Goal: Task Accomplishment & Management: Complete application form

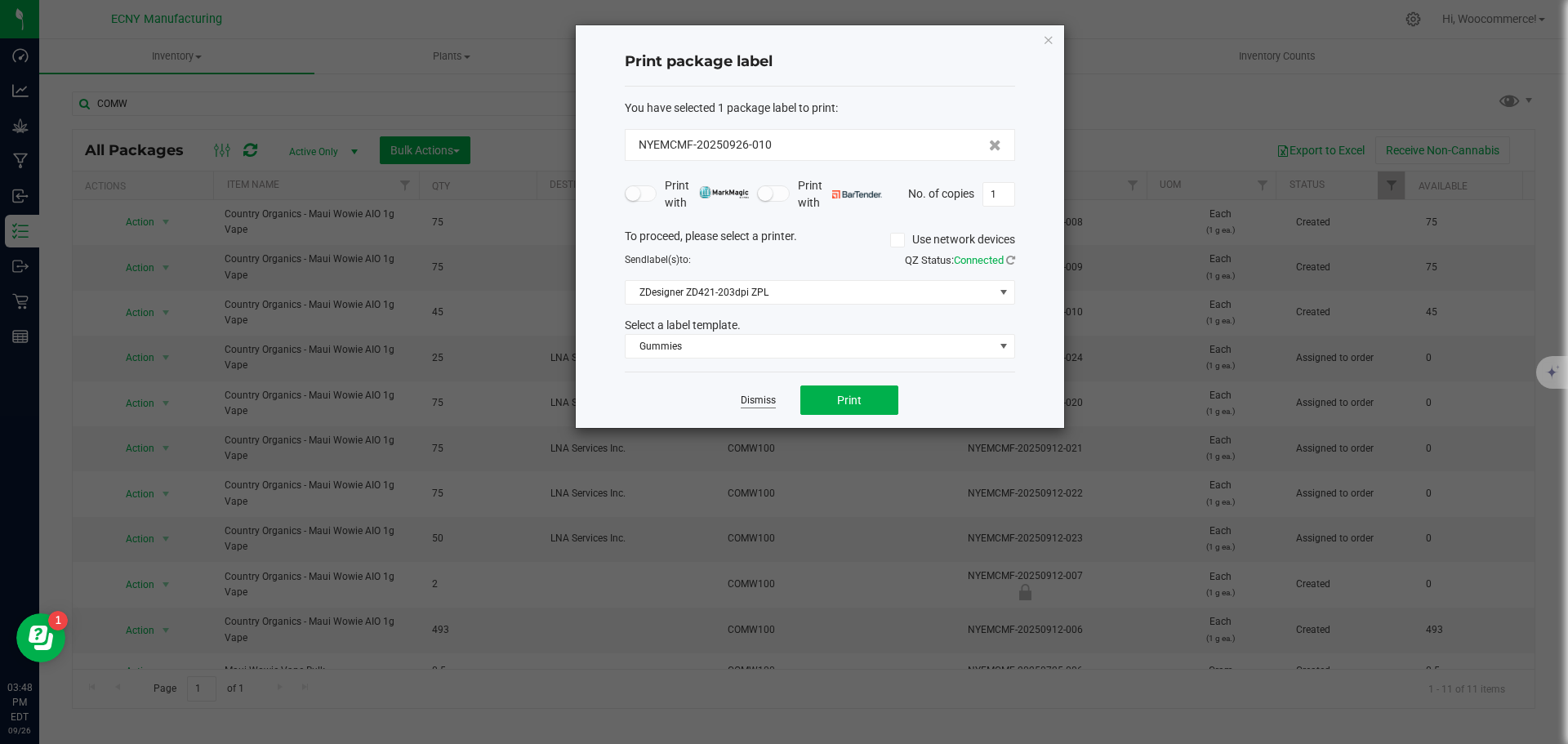
click at [765, 401] on link "Dismiss" at bounding box center [757, 400] width 35 height 14
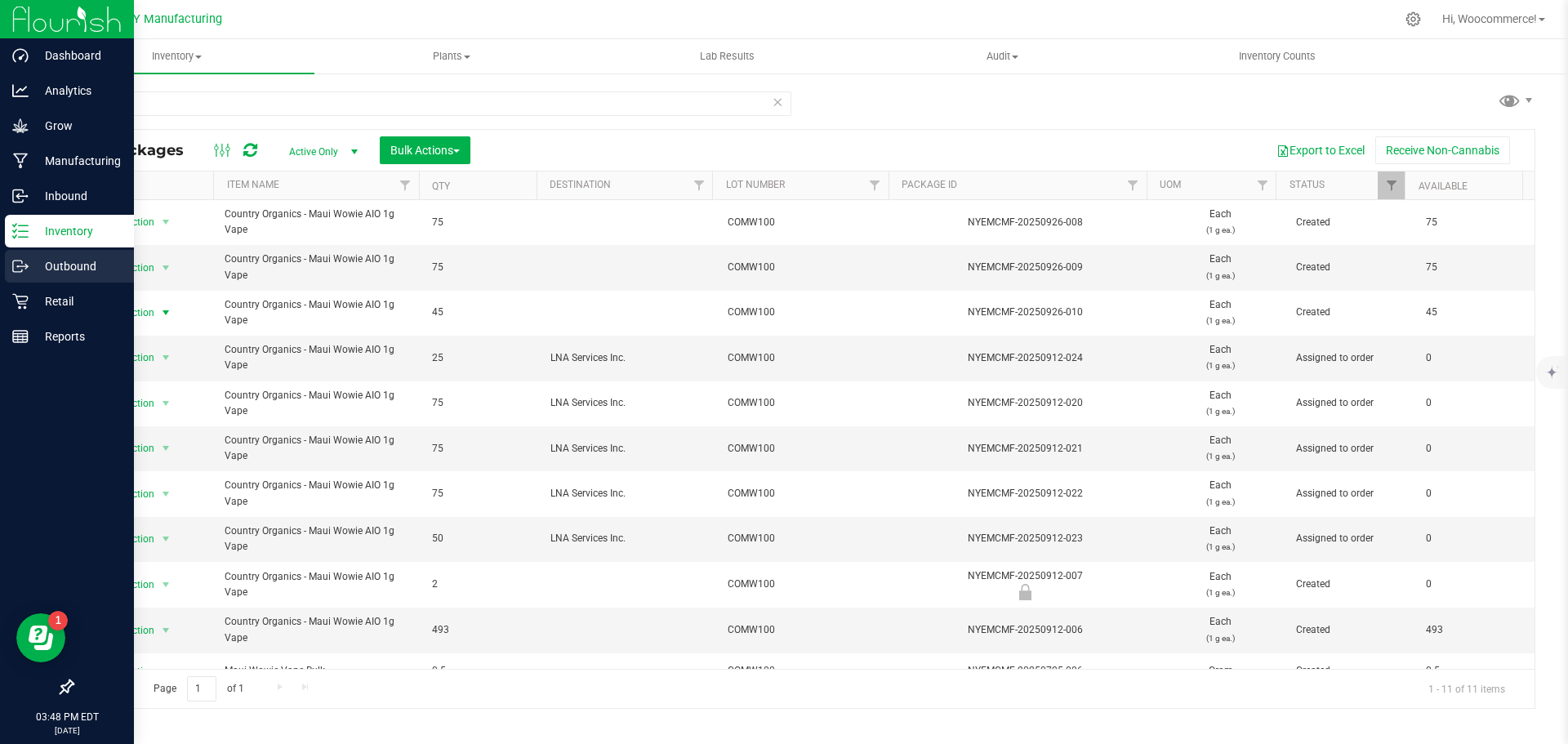
click at [27, 262] on icon at bounding box center [20, 266] width 16 height 16
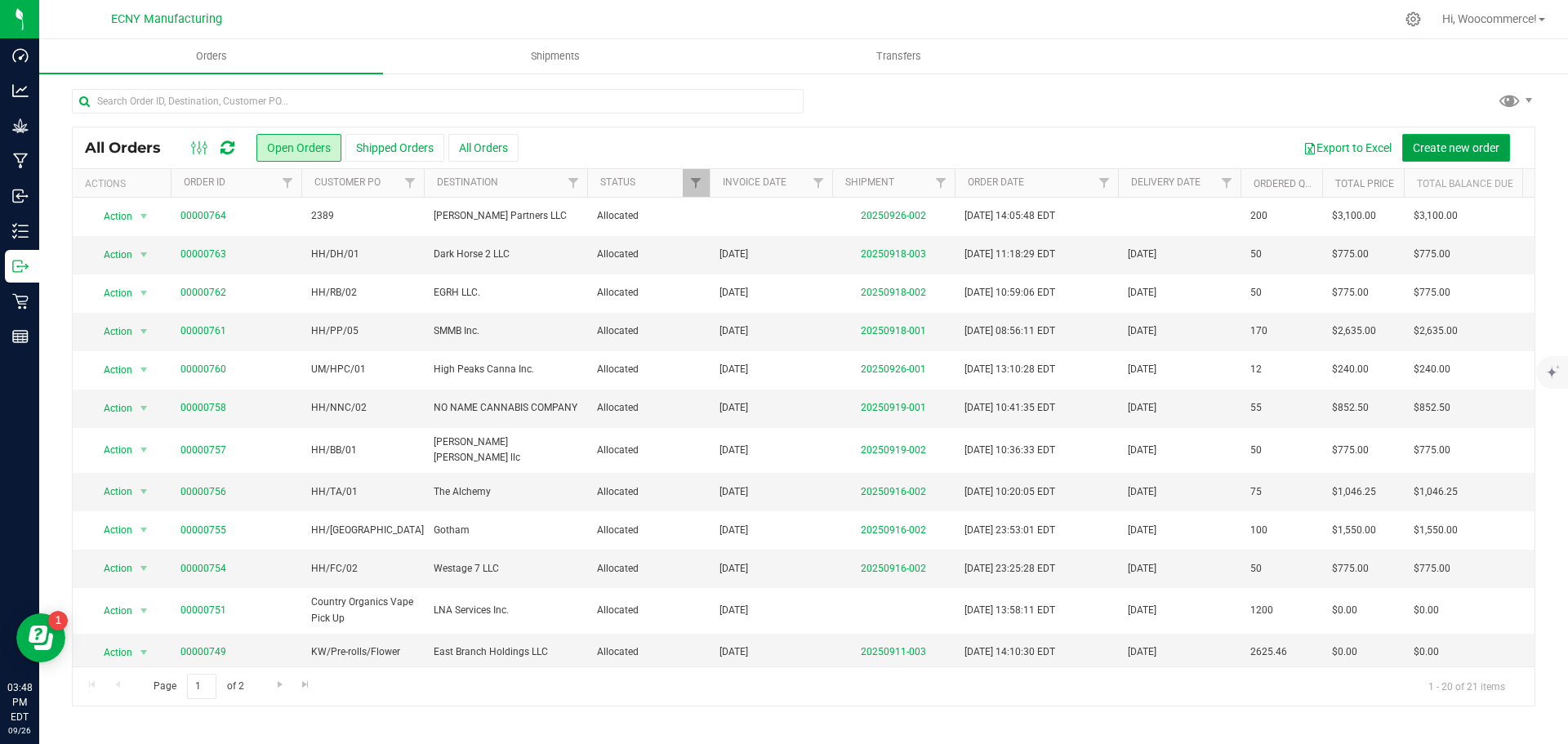
click at [1460, 143] on span "Create new order" at bounding box center [1456, 148] width 86 height 13
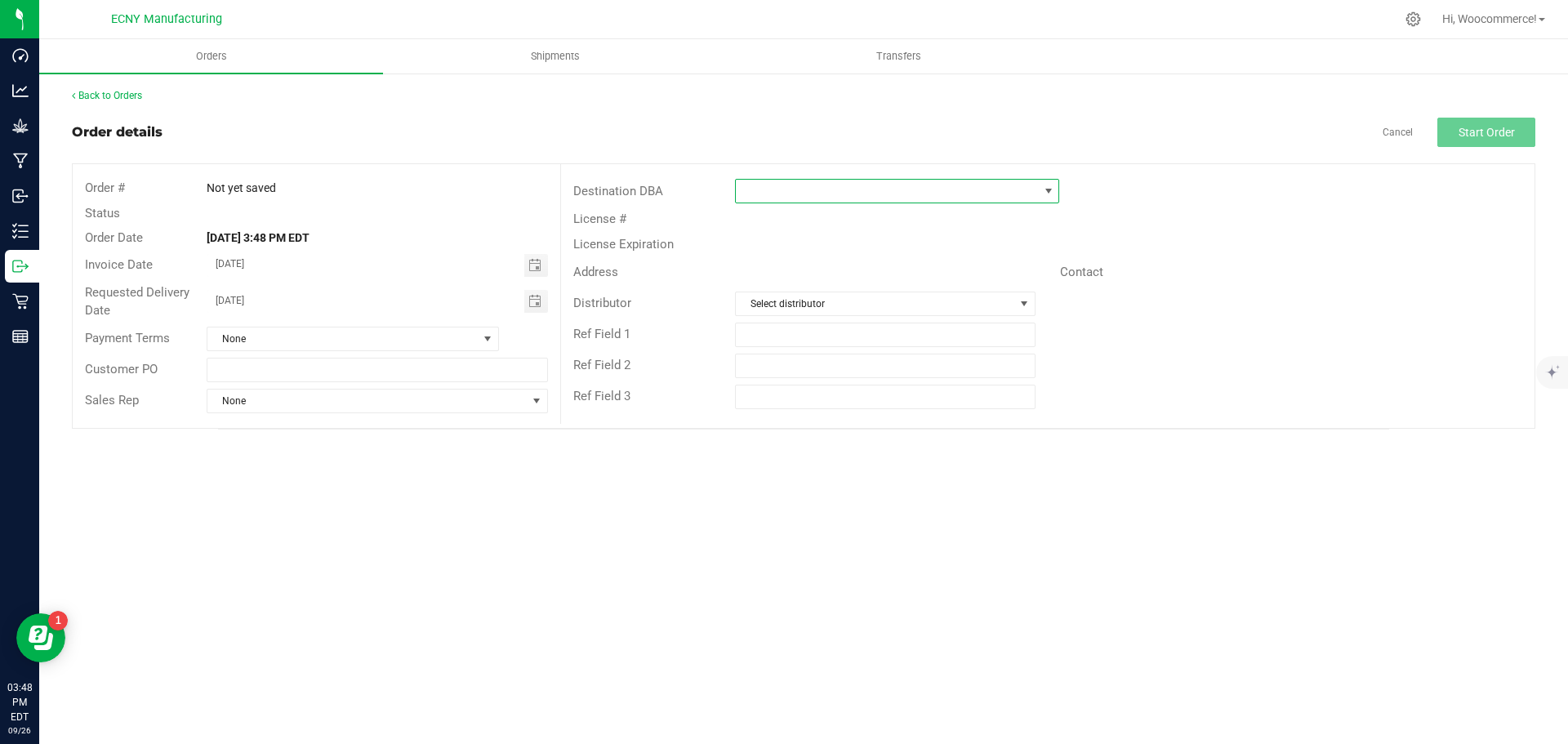
click at [778, 184] on span at bounding box center [887, 191] width 302 height 23
type input "a"
type input "qua"
click at [782, 262] on li "Quality High" at bounding box center [897, 261] width 322 height 28
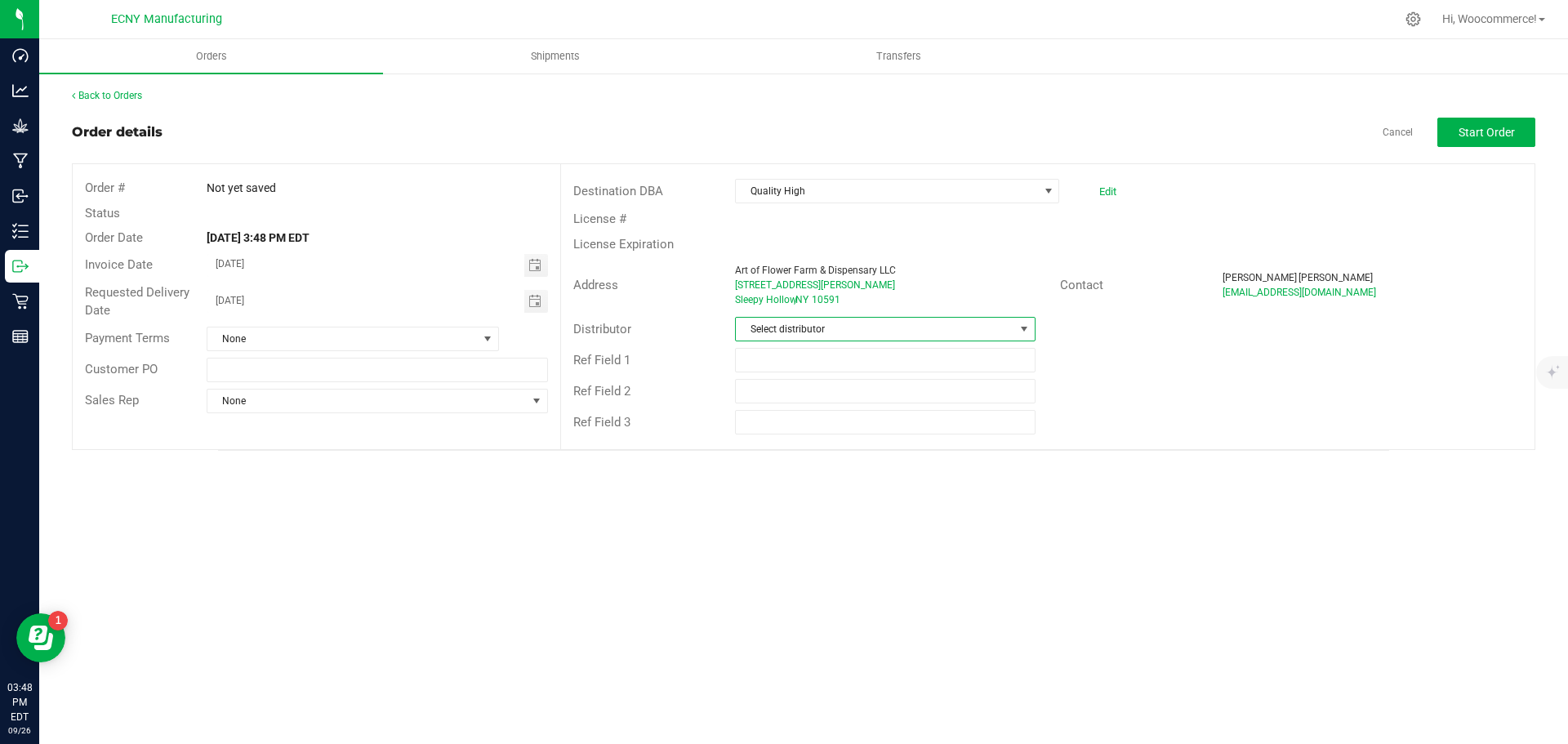
click at [756, 334] on span "Select distributor" at bounding box center [874, 329] width 277 height 23
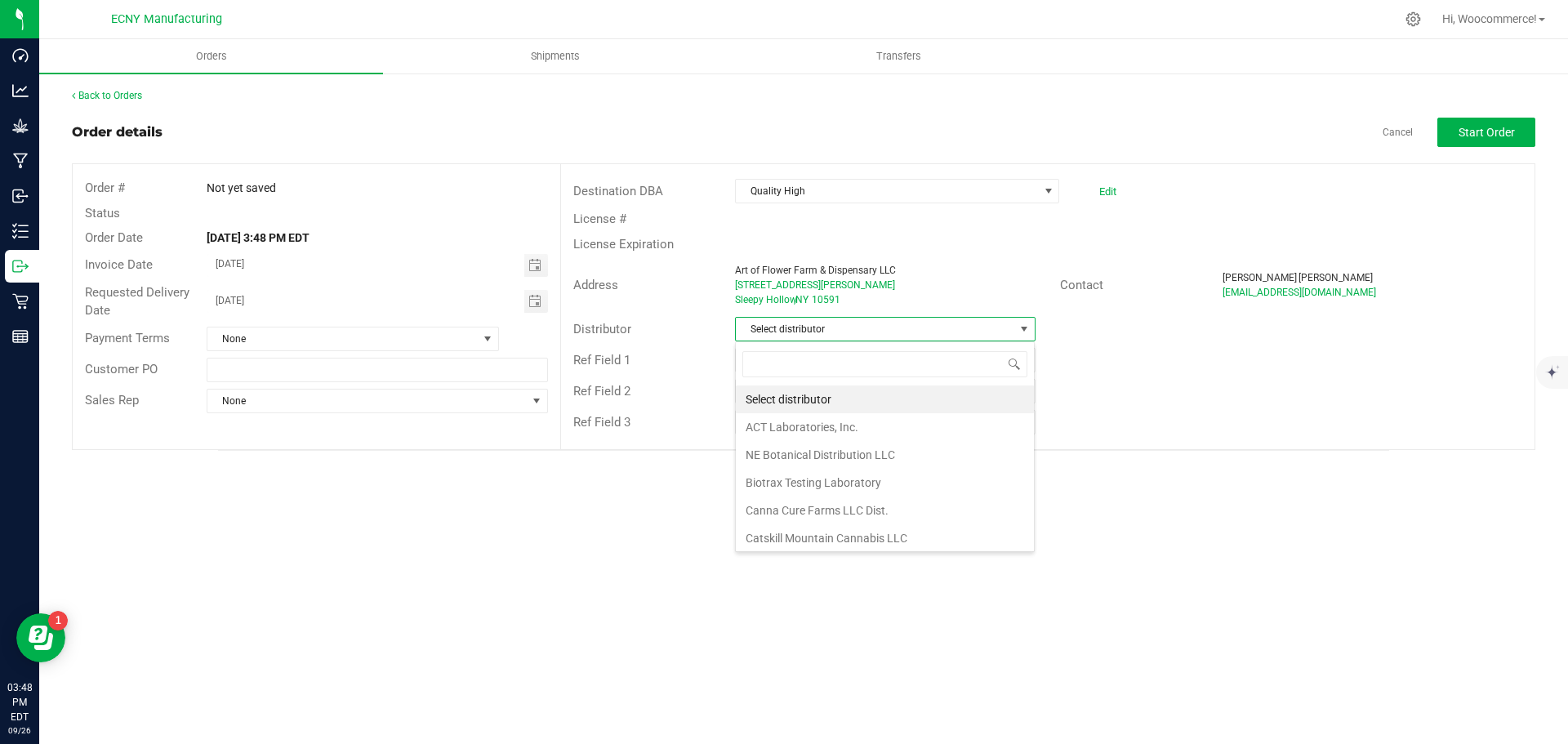
scroll to position [25, 300]
type input "ecny"
click at [768, 406] on li "ECNY Distribution" at bounding box center [884, 400] width 298 height 28
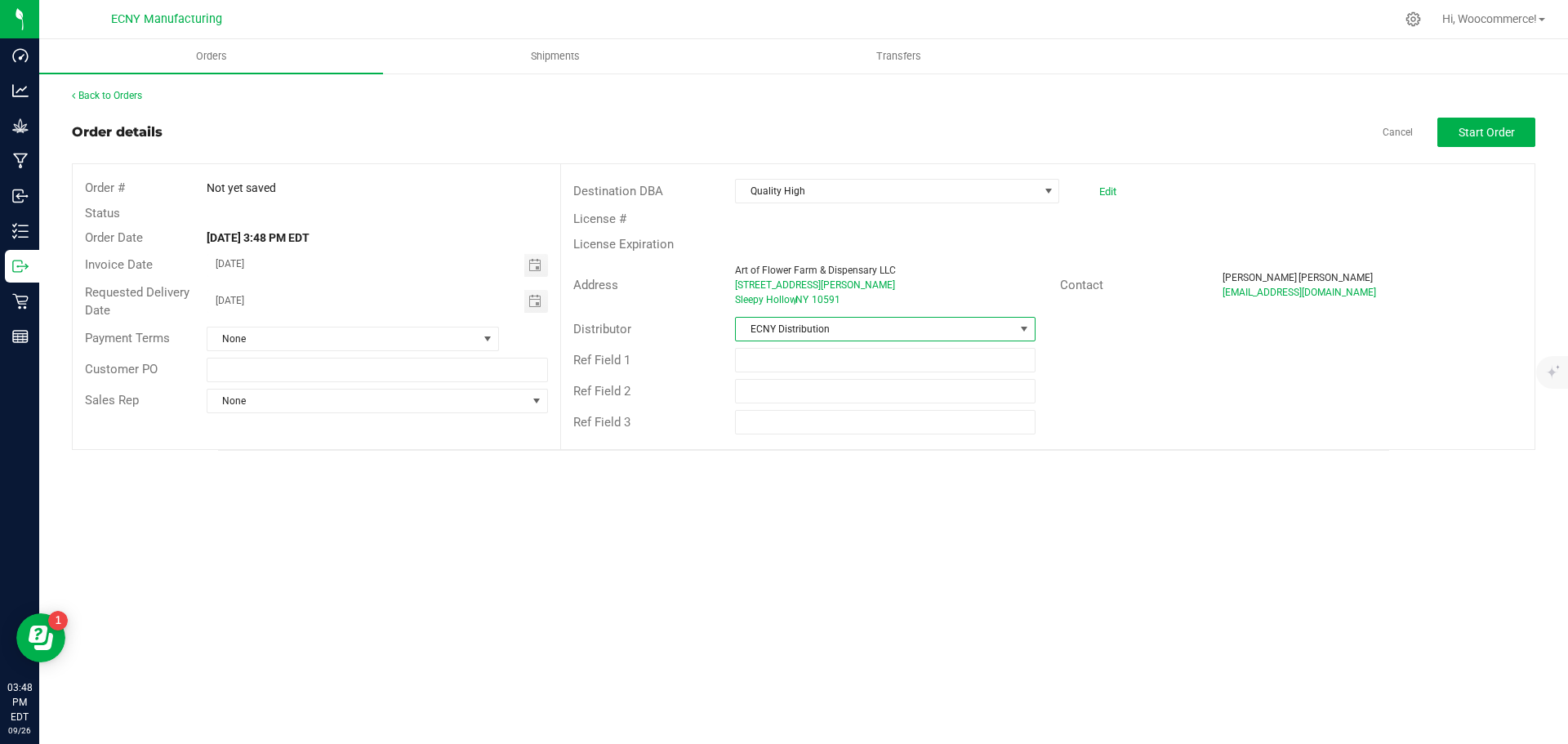
click at [430, 355] on div "Customer PO" at bounding box center [316, 370] width 488 height 31
click at [420, 364] on input "text" at bounding box center [377, 370] width 341 height 25
type input "QH NB-ACC"
click at [346, 405] on span "None" at bounding box center [367, 400] width 319 height 23
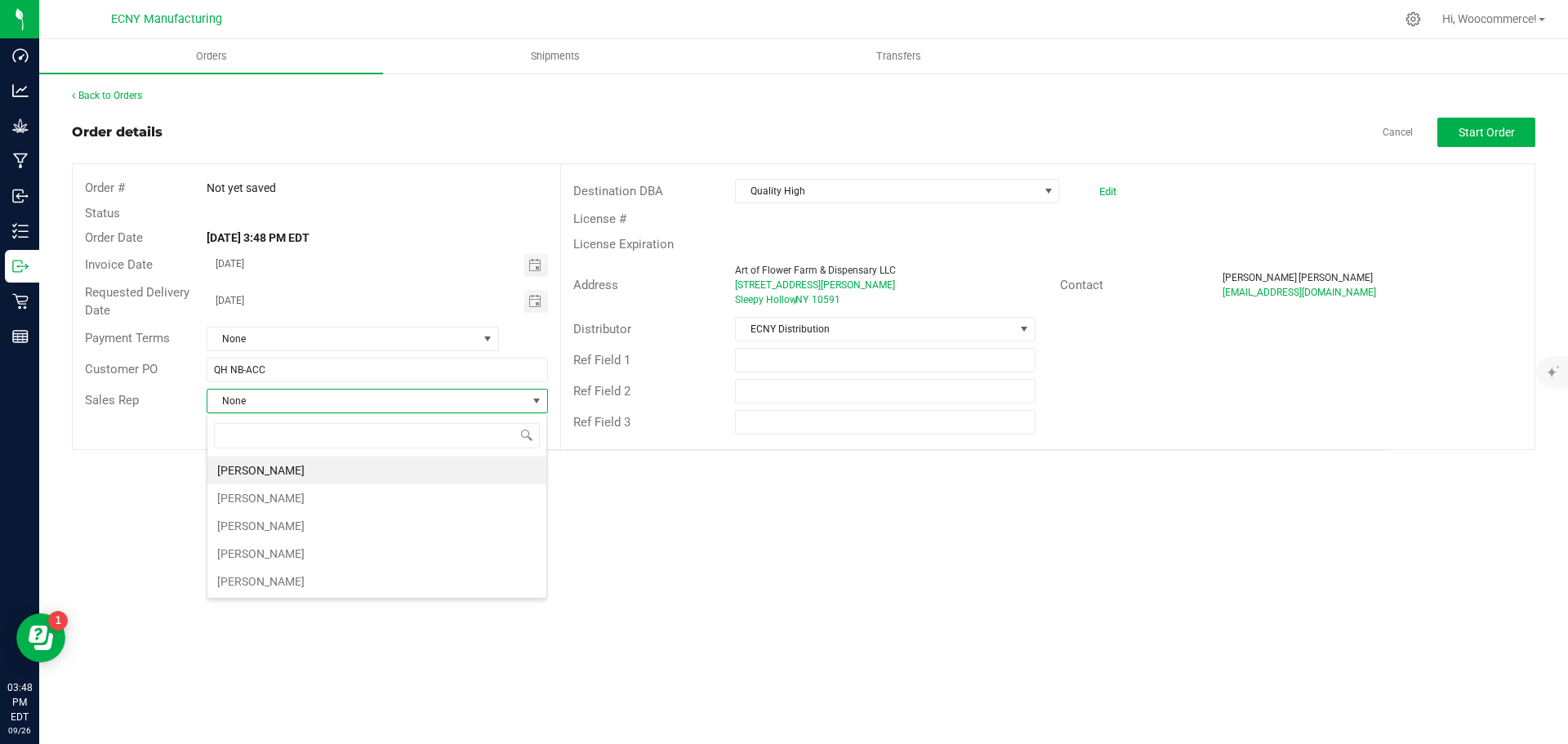
scroll to position [25, 342]
click at [292, 556] on li "[PERSON_NAME]" at bounding box center [377, 554] width 339 height 28
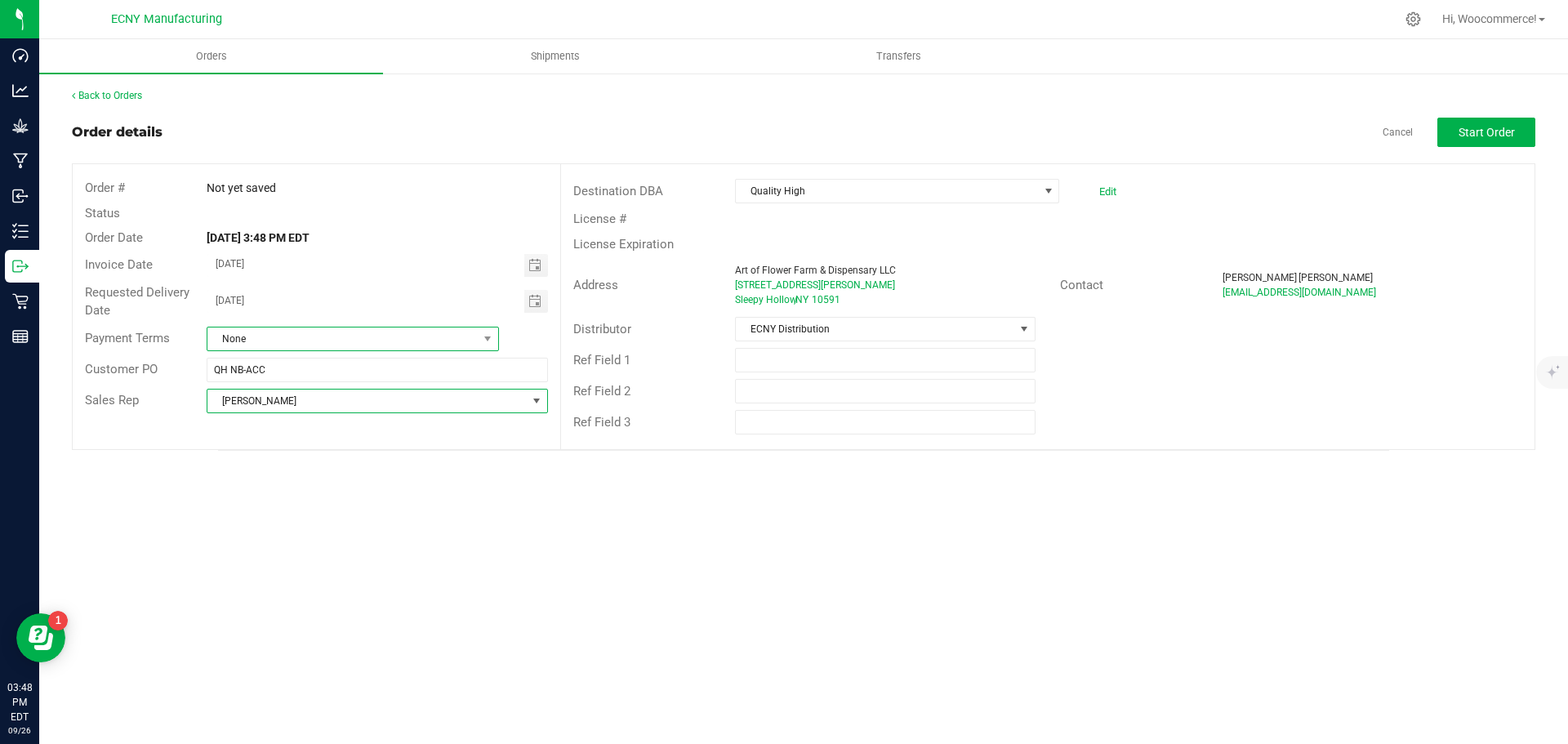
click at [414, 334] on span "None" at bounding box center [343, 338] width 271 height 23
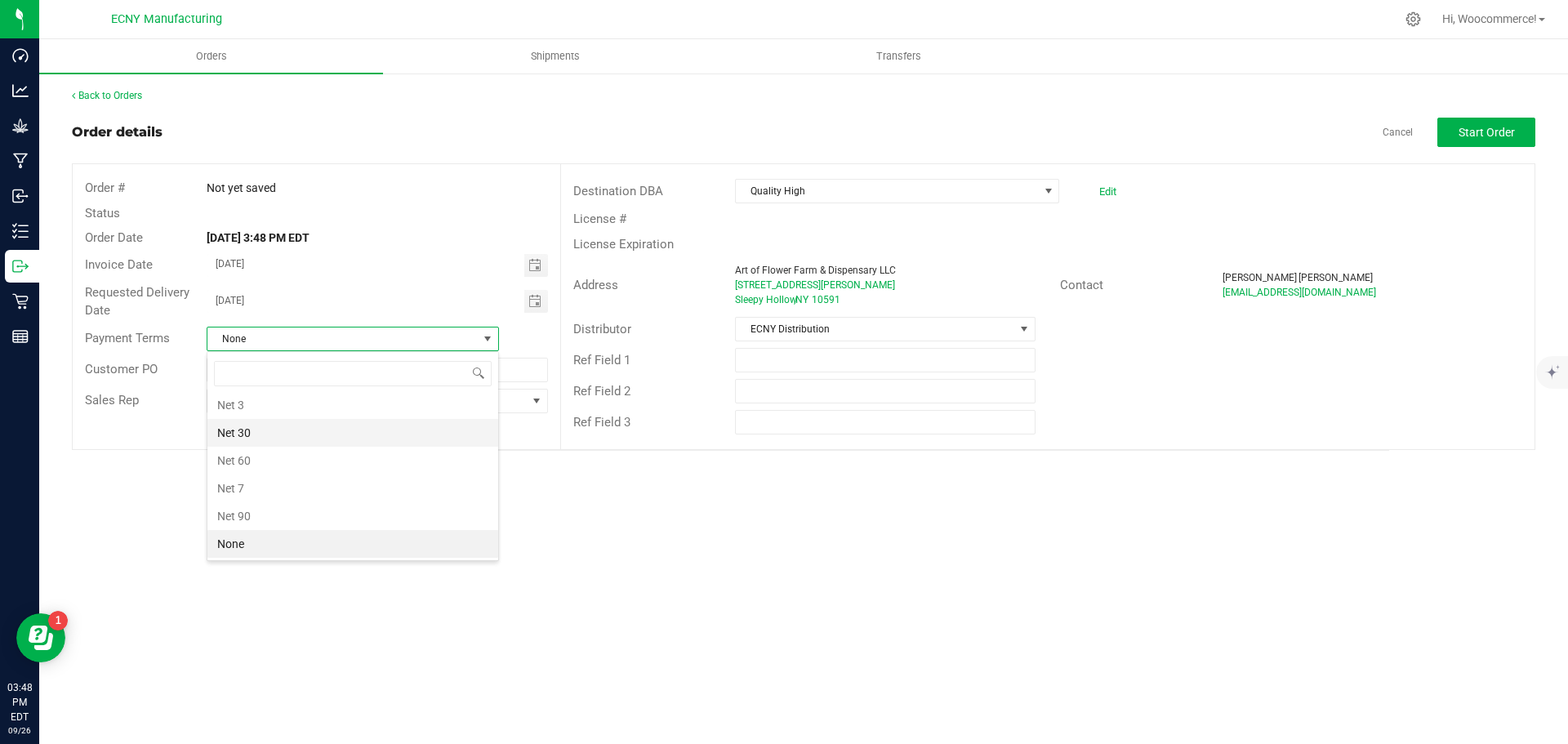
click at [297, 434] on li "Net 30" at bounding box center [353, 433] width 291 height 28
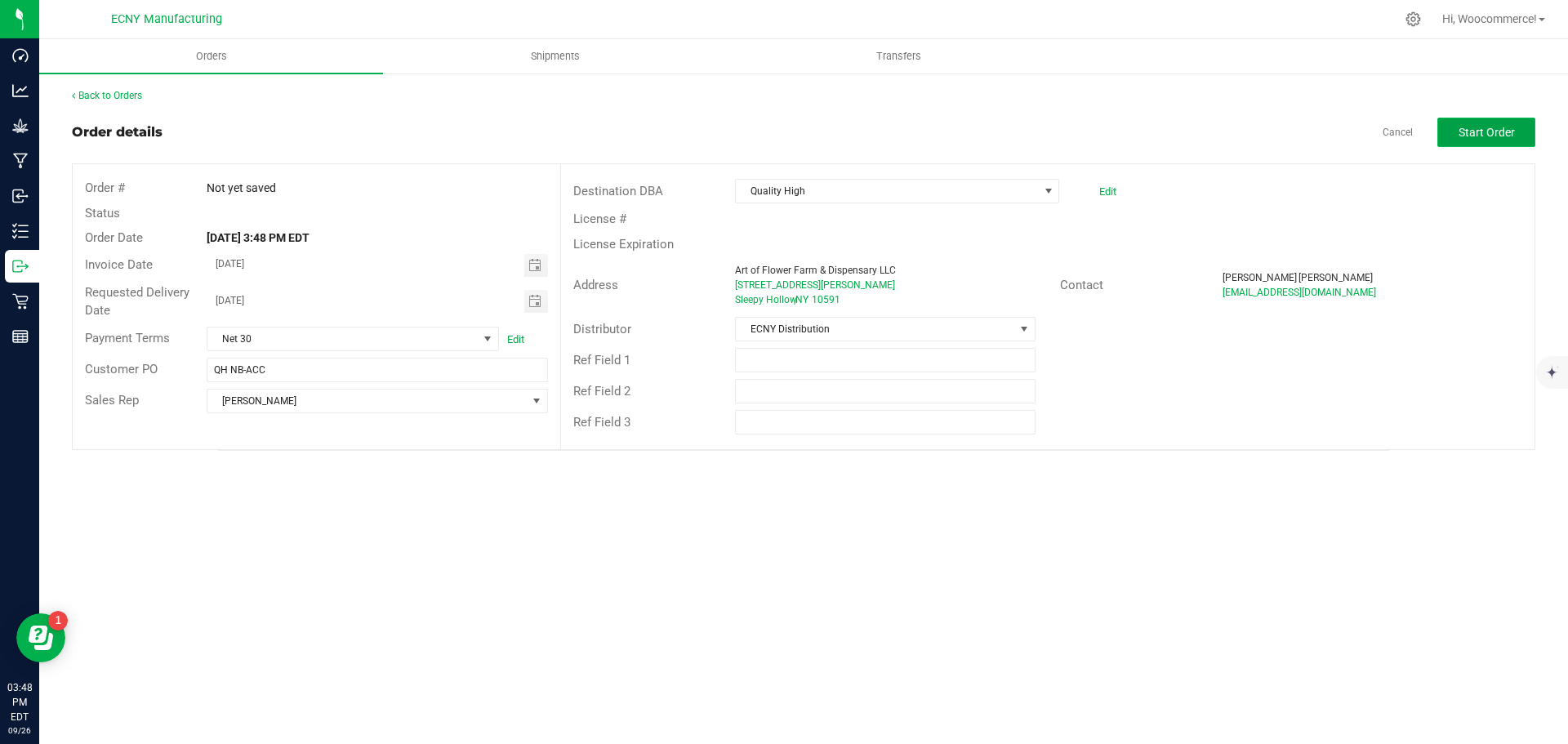
click at [1475, 135] on span "Start Order" at bounding box center [1487, 131] width 56 height 13
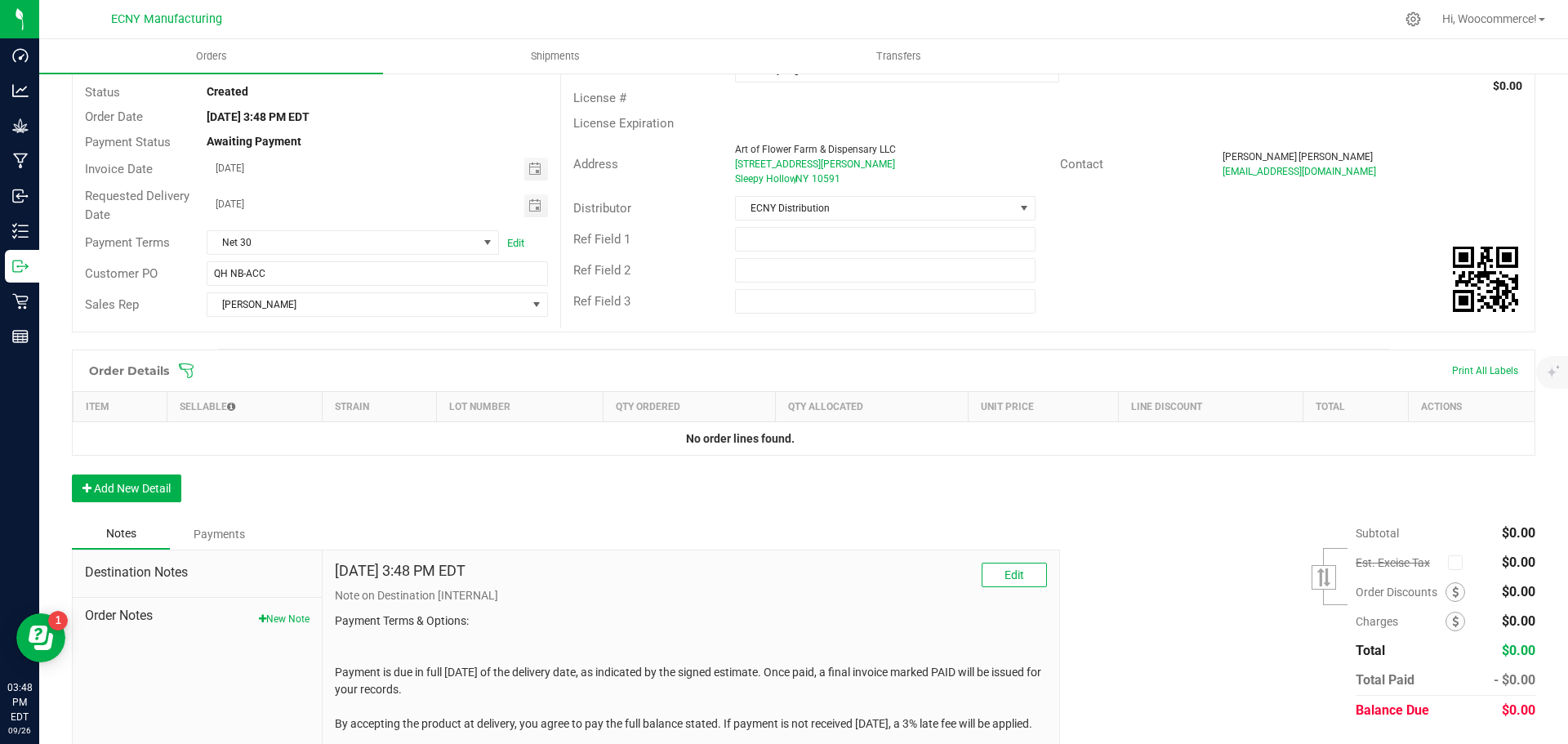
scroll to position [115, 0]
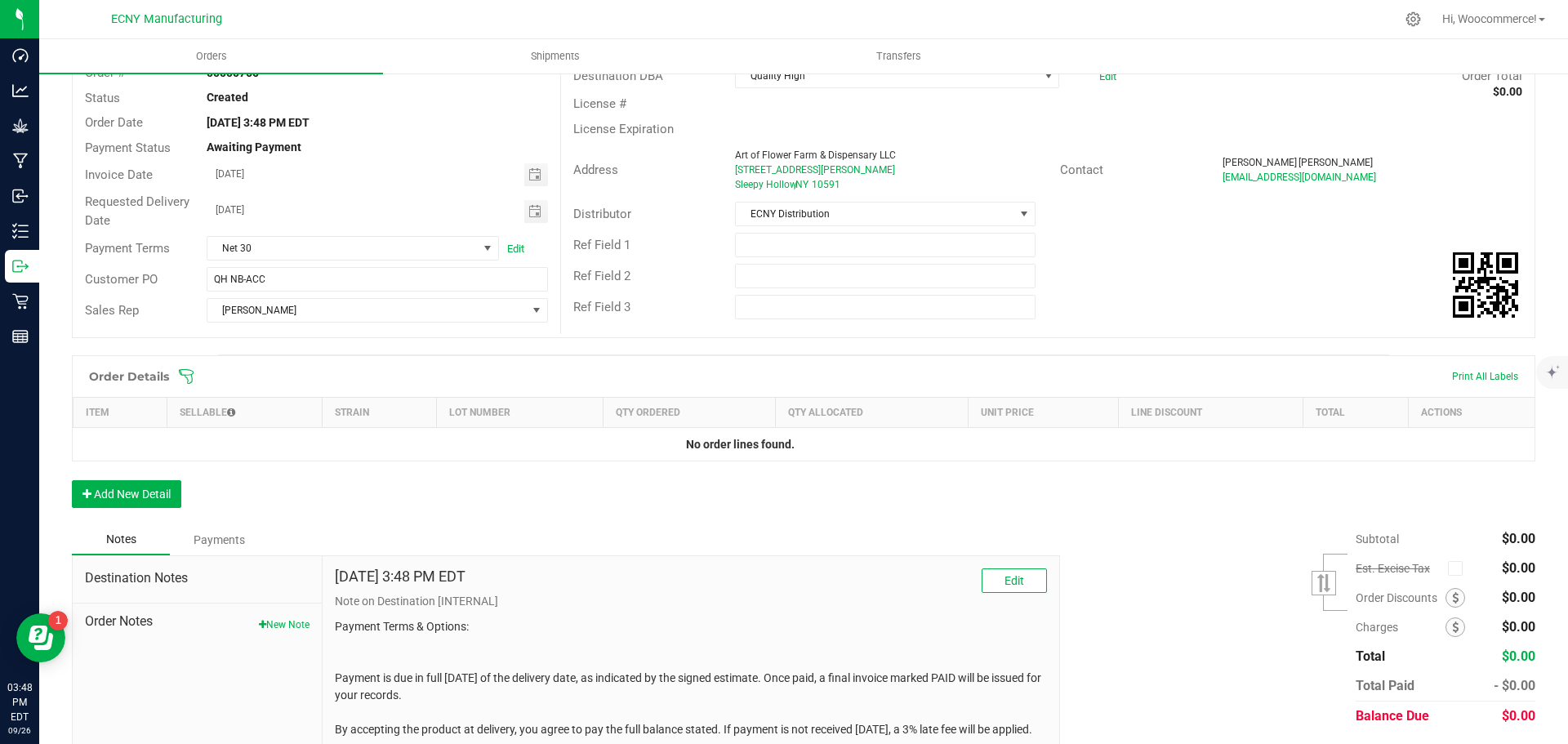
click at [153, 514] on div "Order Details Print All Labels Item Sellable Strain Lot Number Qty Ordered Qty …" at bounding box center [804, 439] width 1464 height 169
click at [135, 485] on button "Add New Detail" at bounding box center [126, 494] width 109 height 28
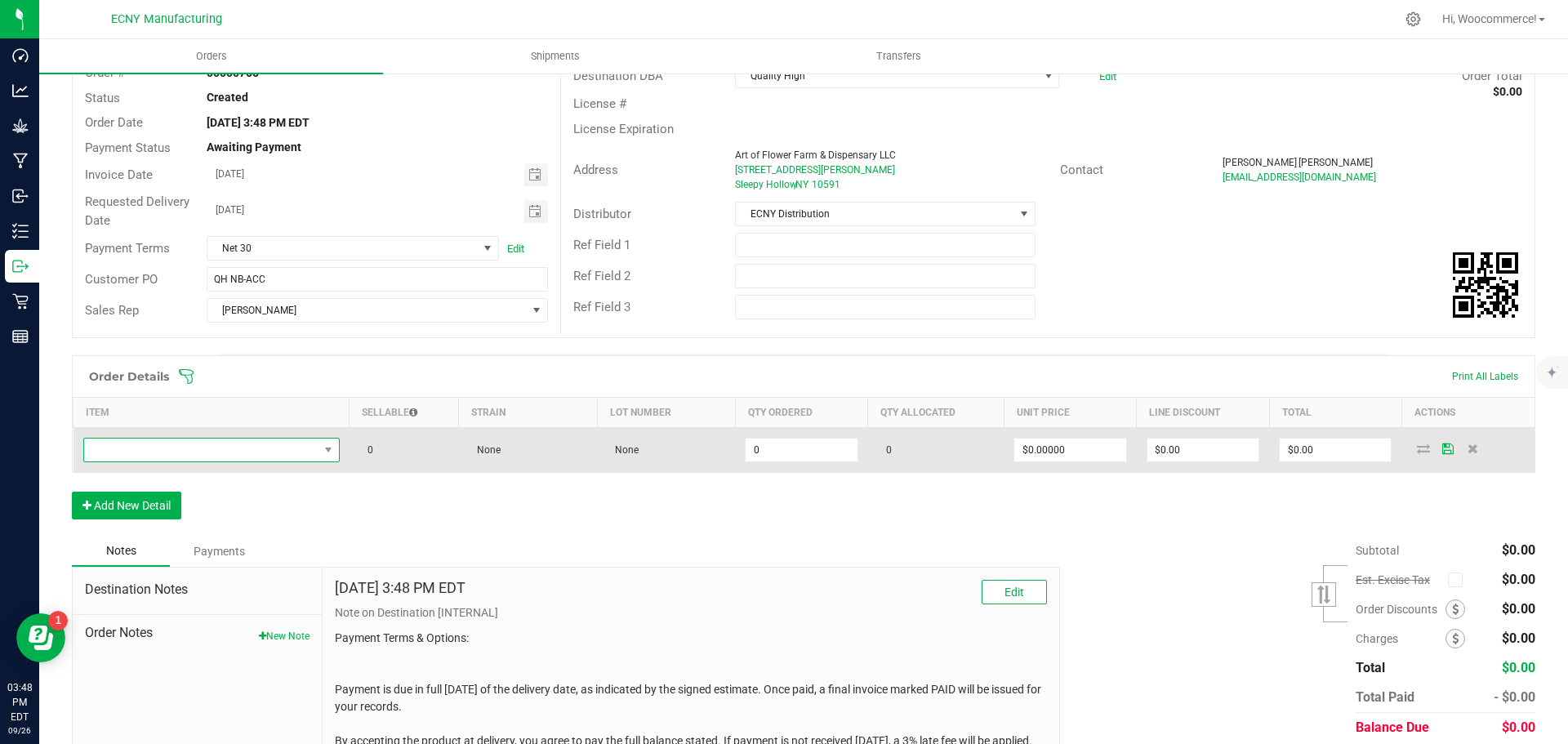
click at [153, 458] on span "NO DATA FOUND" at bounding box center [201, 450] width 234 height 23
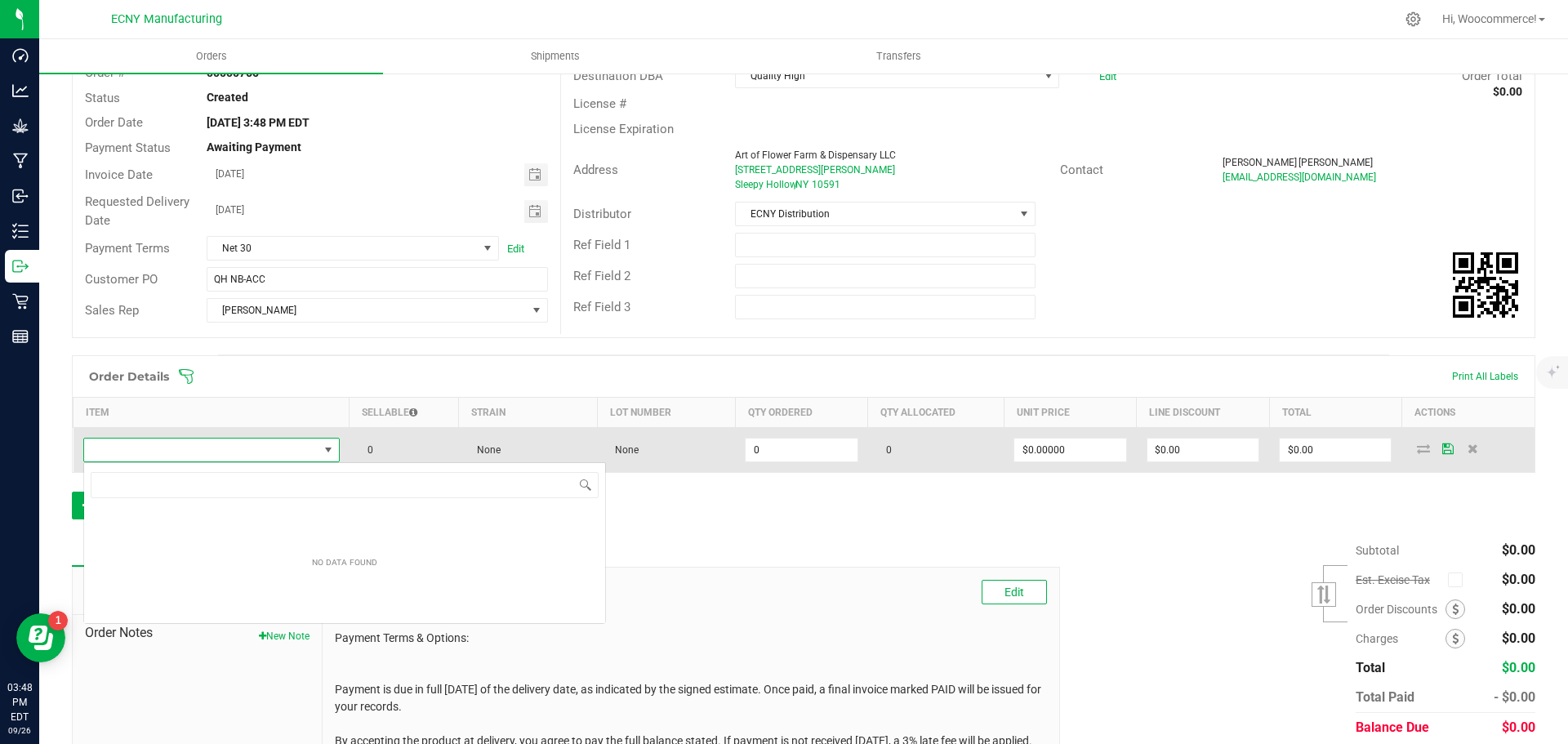
scroll to position [81666, 81405]
type input "a"
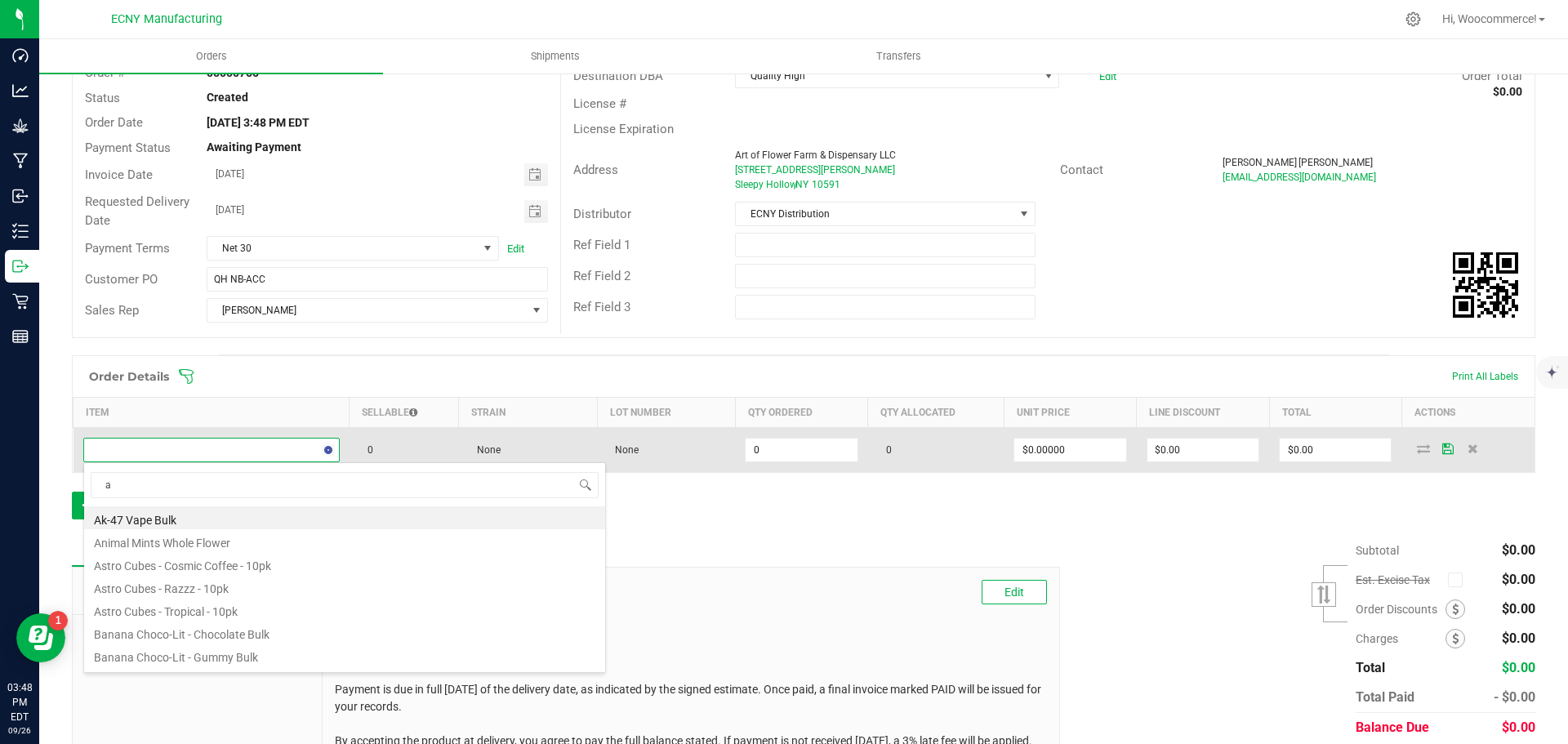
scroll to position [25, 253]
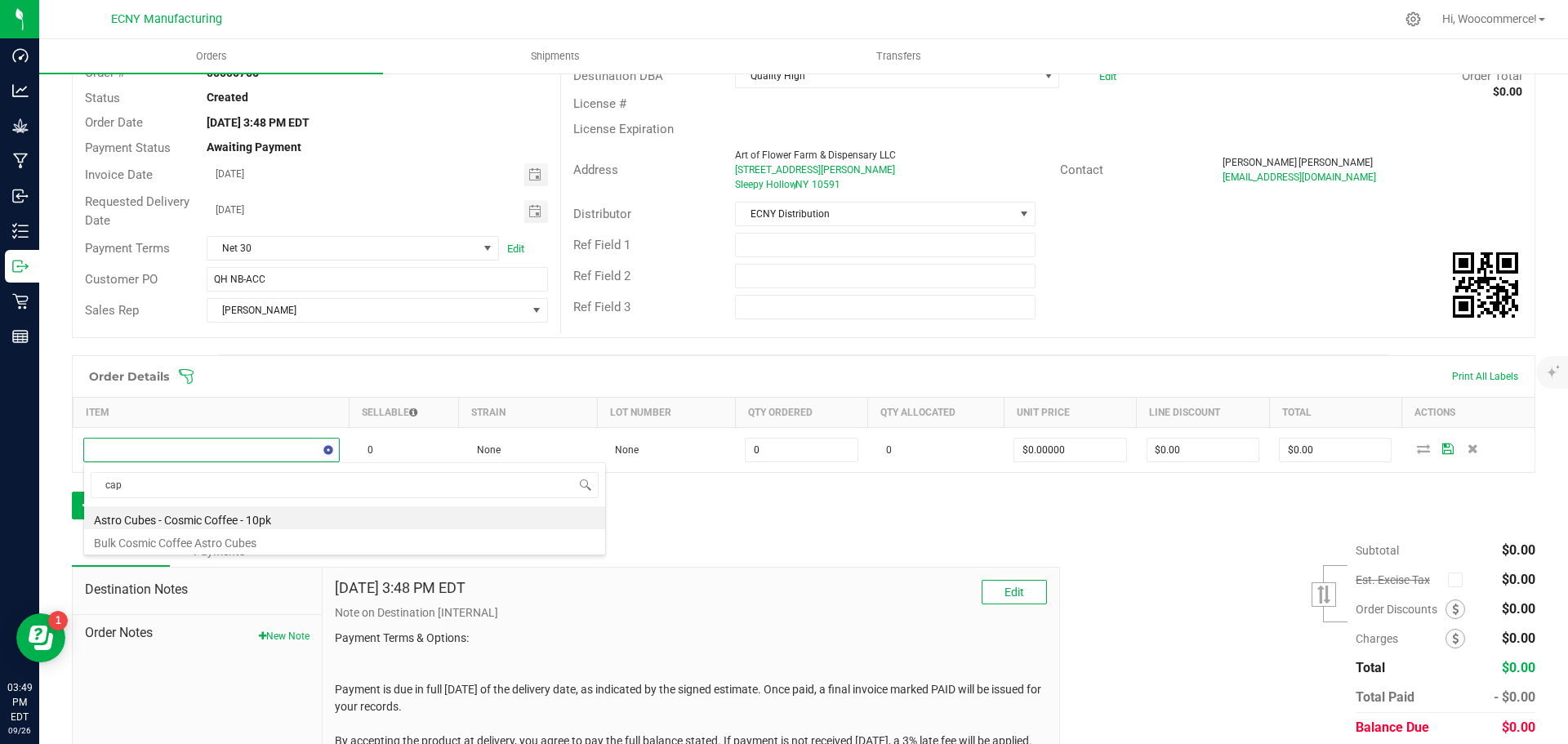
type input "[PERSON_NAME]"
click at [147, 518] on li "Cappuccino Astro Cubes - 20pk" at bounding box center [344, 517] width 521 height 23
type input "0 ea"
type input "$12.50000"
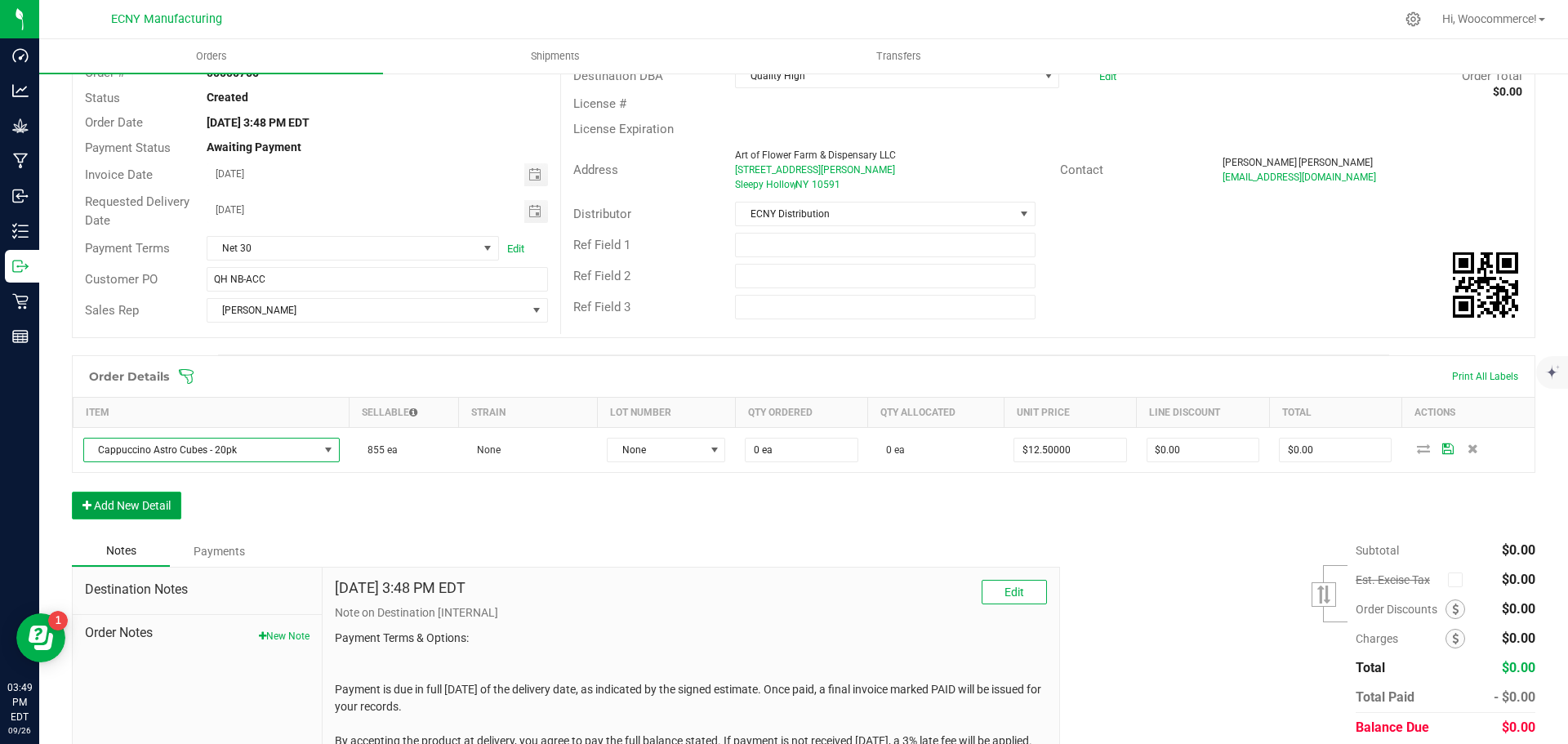
click at [152, 500] on button "Add New Detail" at bounding box center [126, 506] width 109 height 28
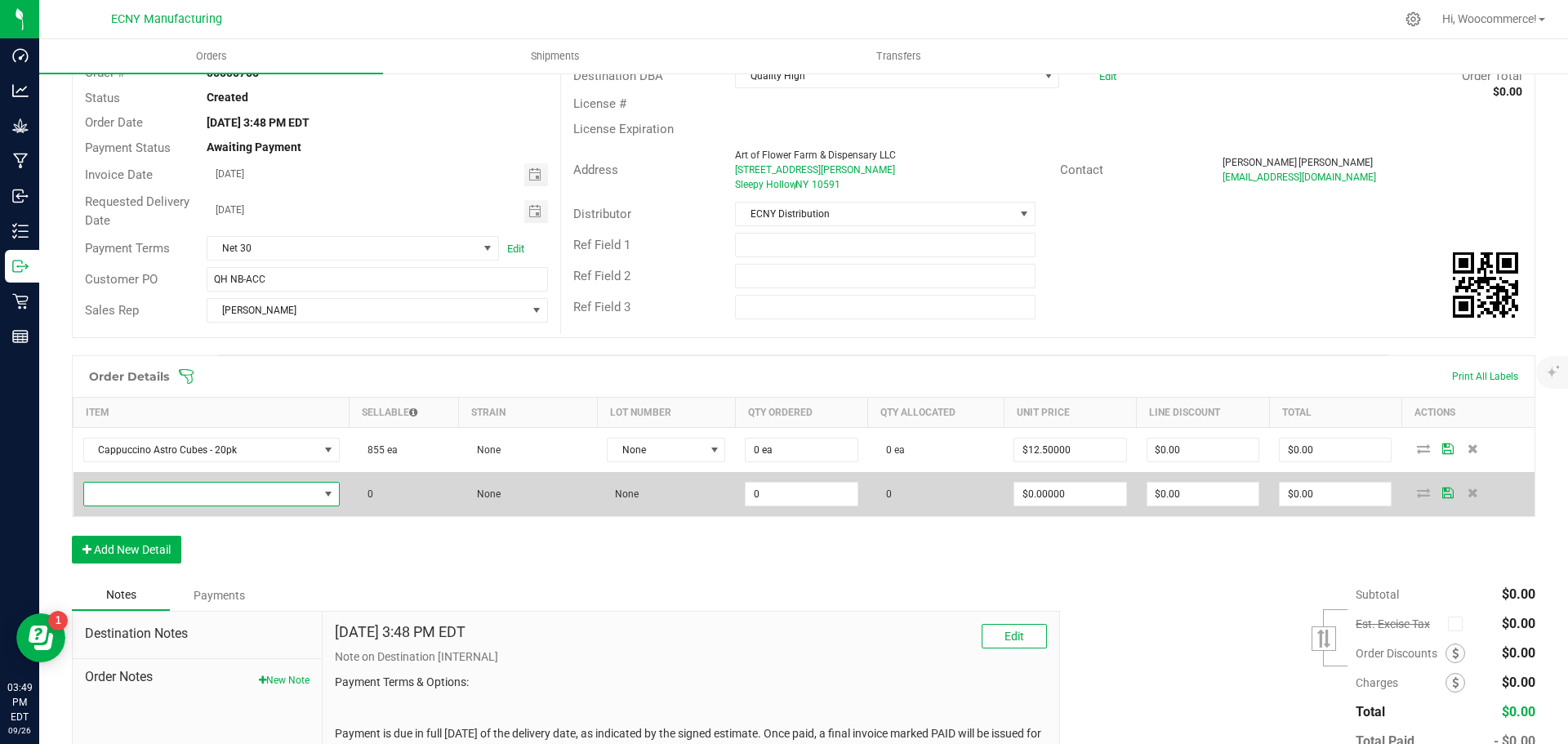
click at [149, 505] on span "NO DATA FOUND" at bounding box center [201, 494] width 234 height 23
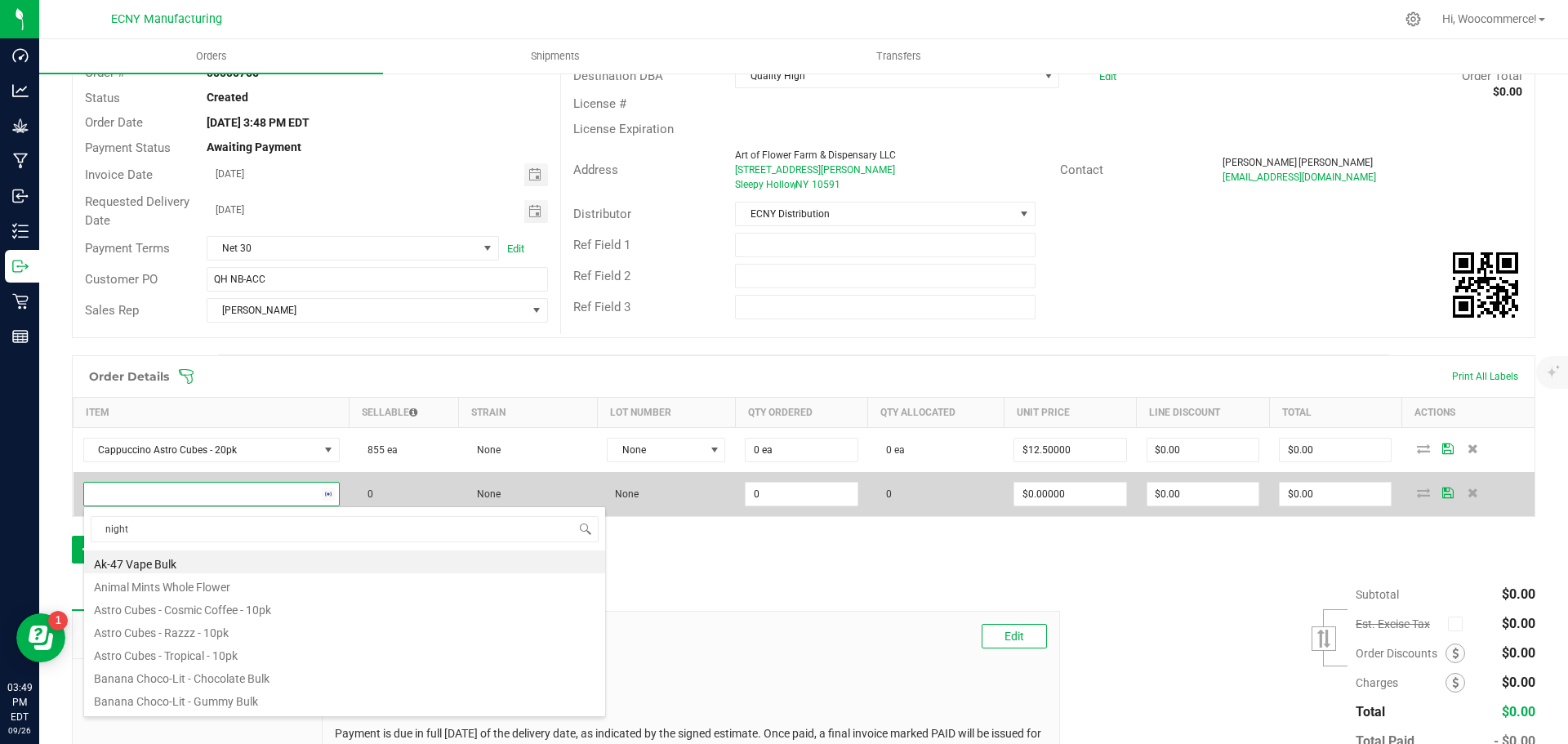
type input "night"
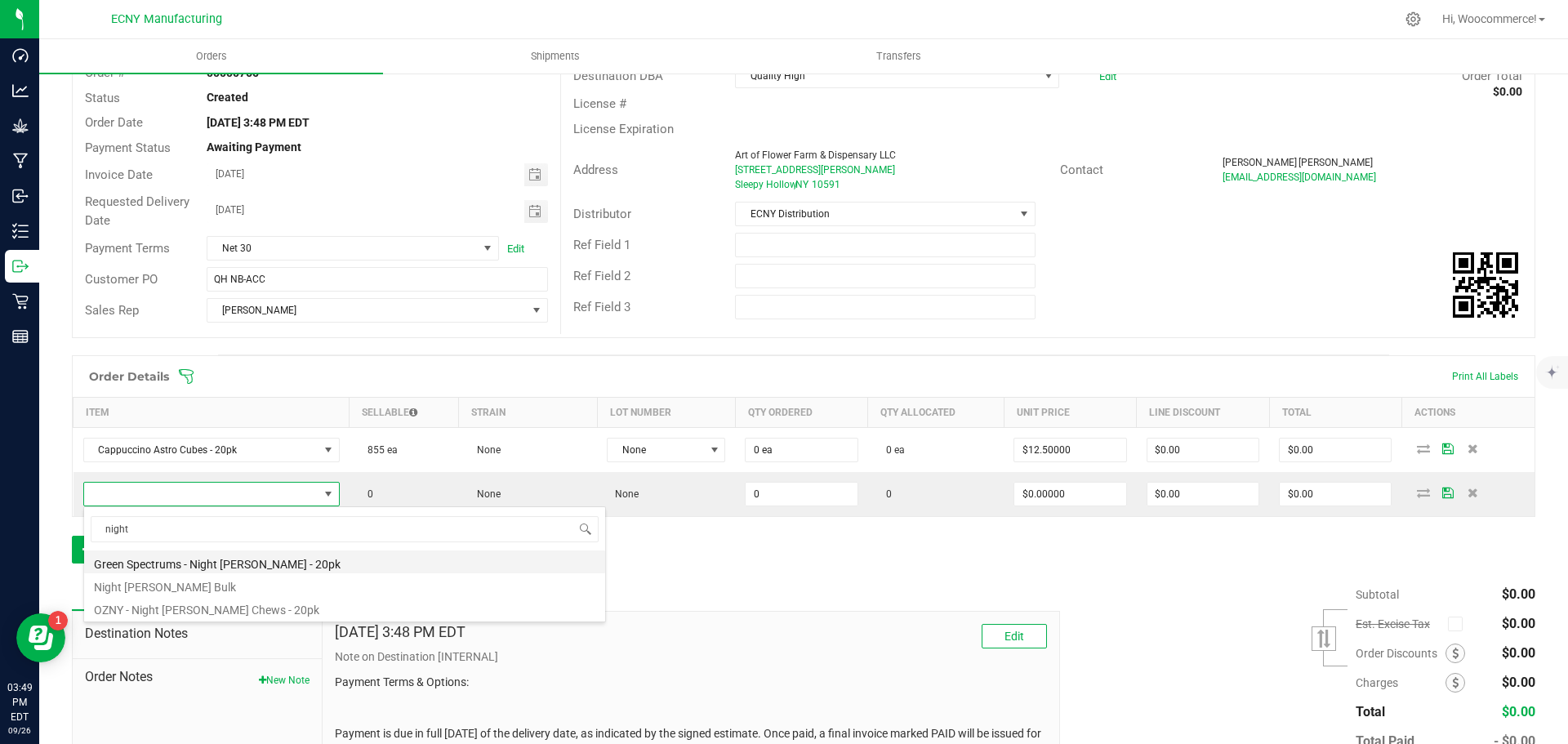
click at [144, 562] on li "Green Spectrums - Night [PERSON_NAME] - 20pk" at bounding box center [344, 562] width 521 height 23
type input "0 ea"
type input "$10.00000"
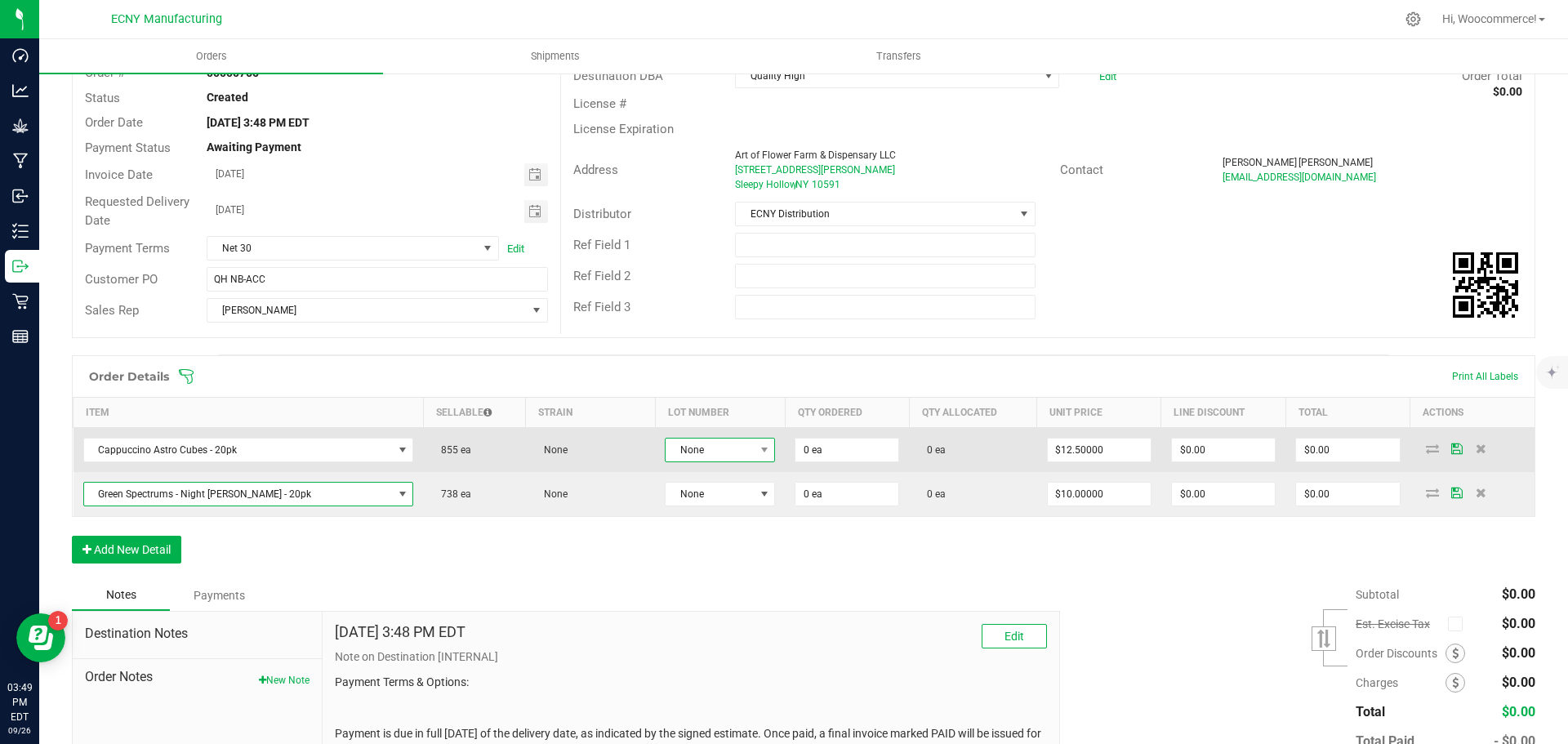
click at [691, 445] on span "None" at bounding box center [710, 450] width 88 height 23
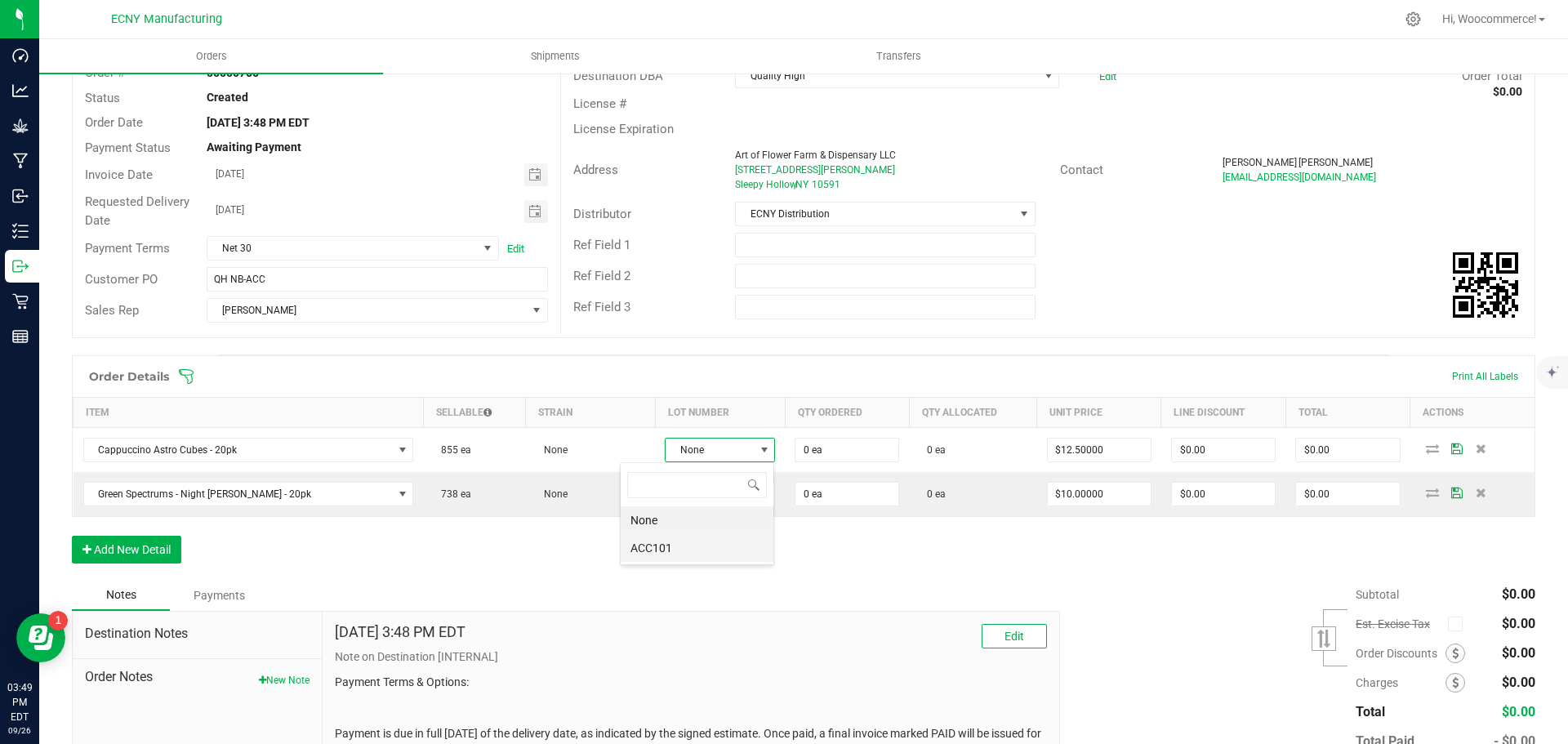
click at [650, 545] on li "ACC101" at bounding box center [697, 548] width 153 height 28
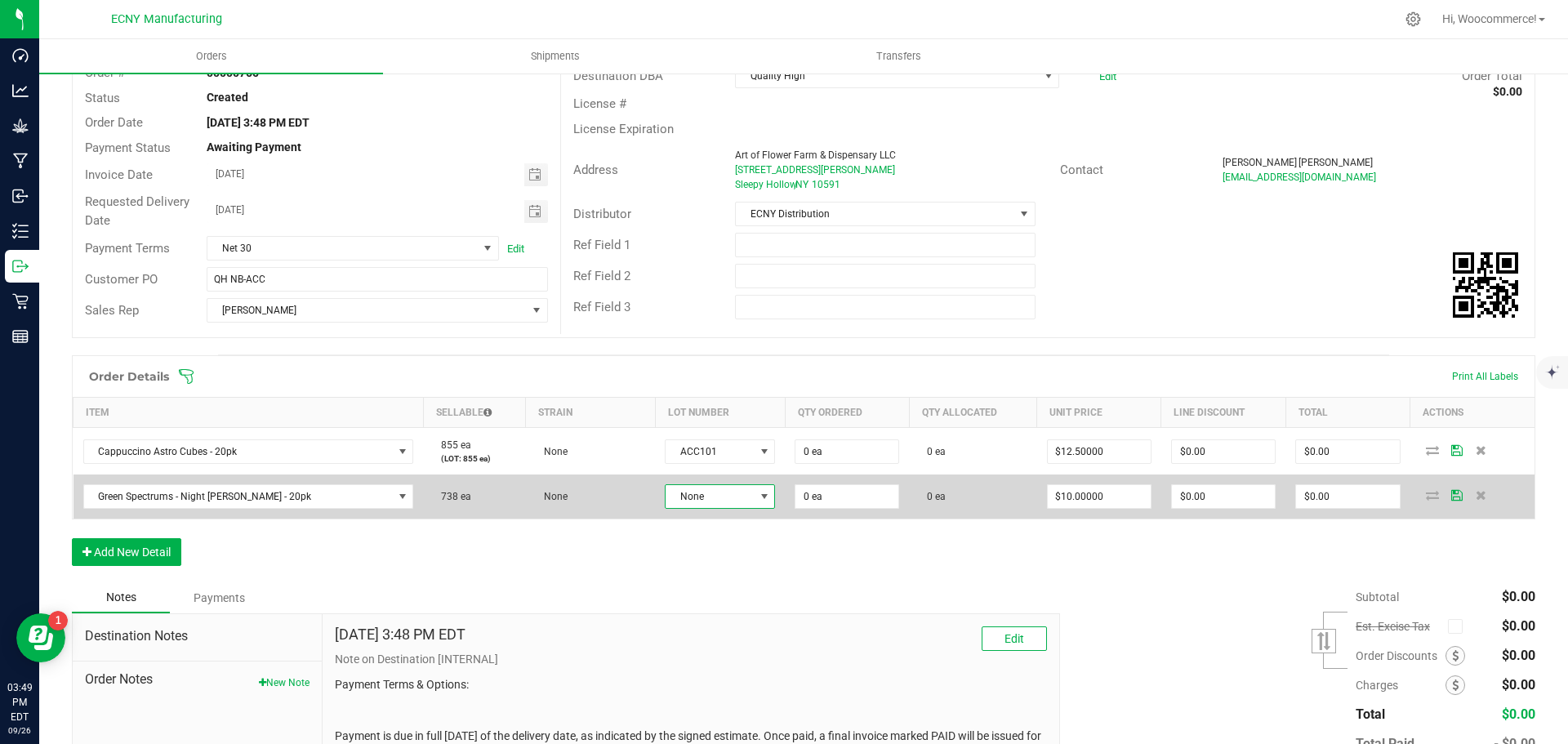
click at [666, 502] on span "None" at bounding box center [710, 496] width 88 height 23
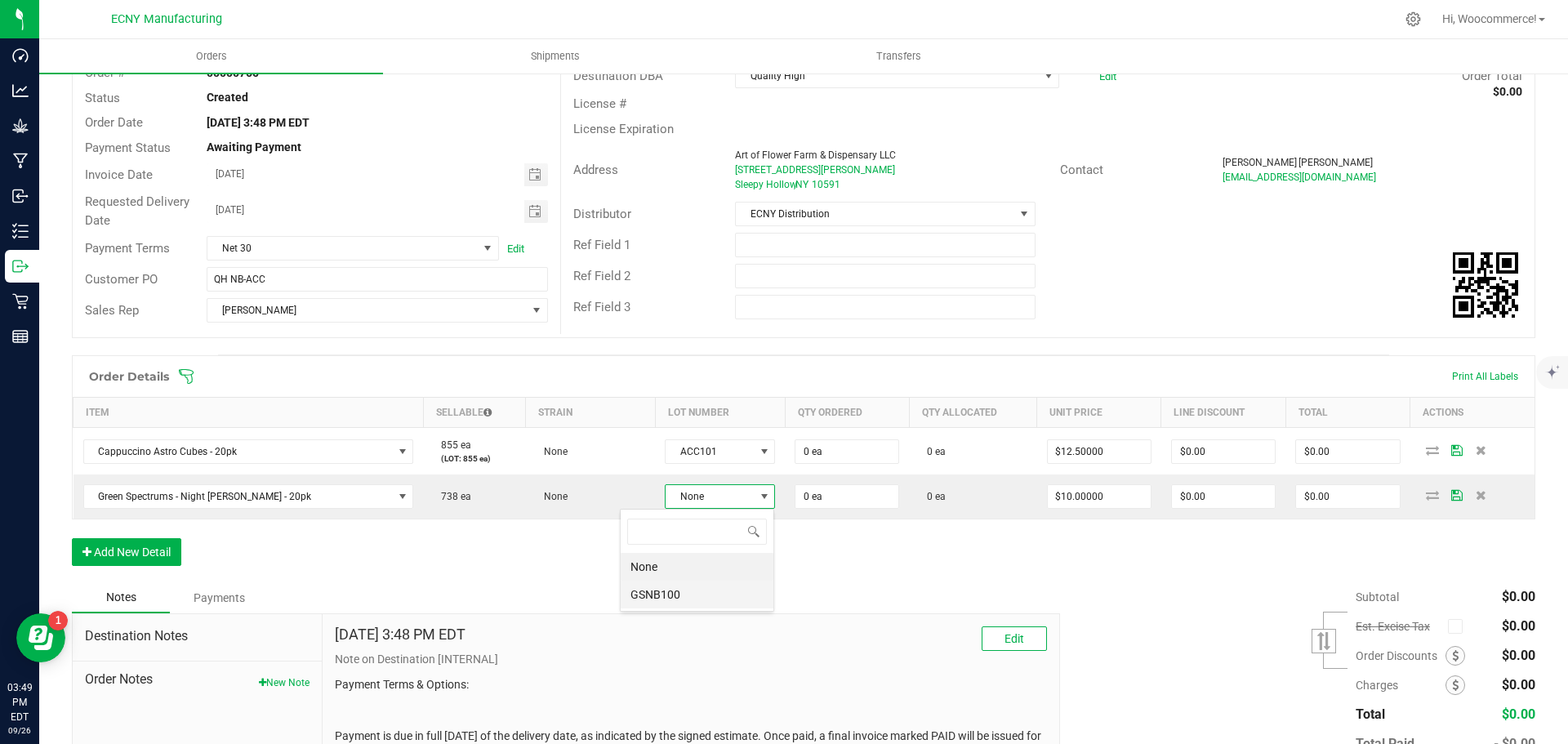
click at [657, 588] on li "GSNB100" at bounding box center [697, 595] width 153 height 28
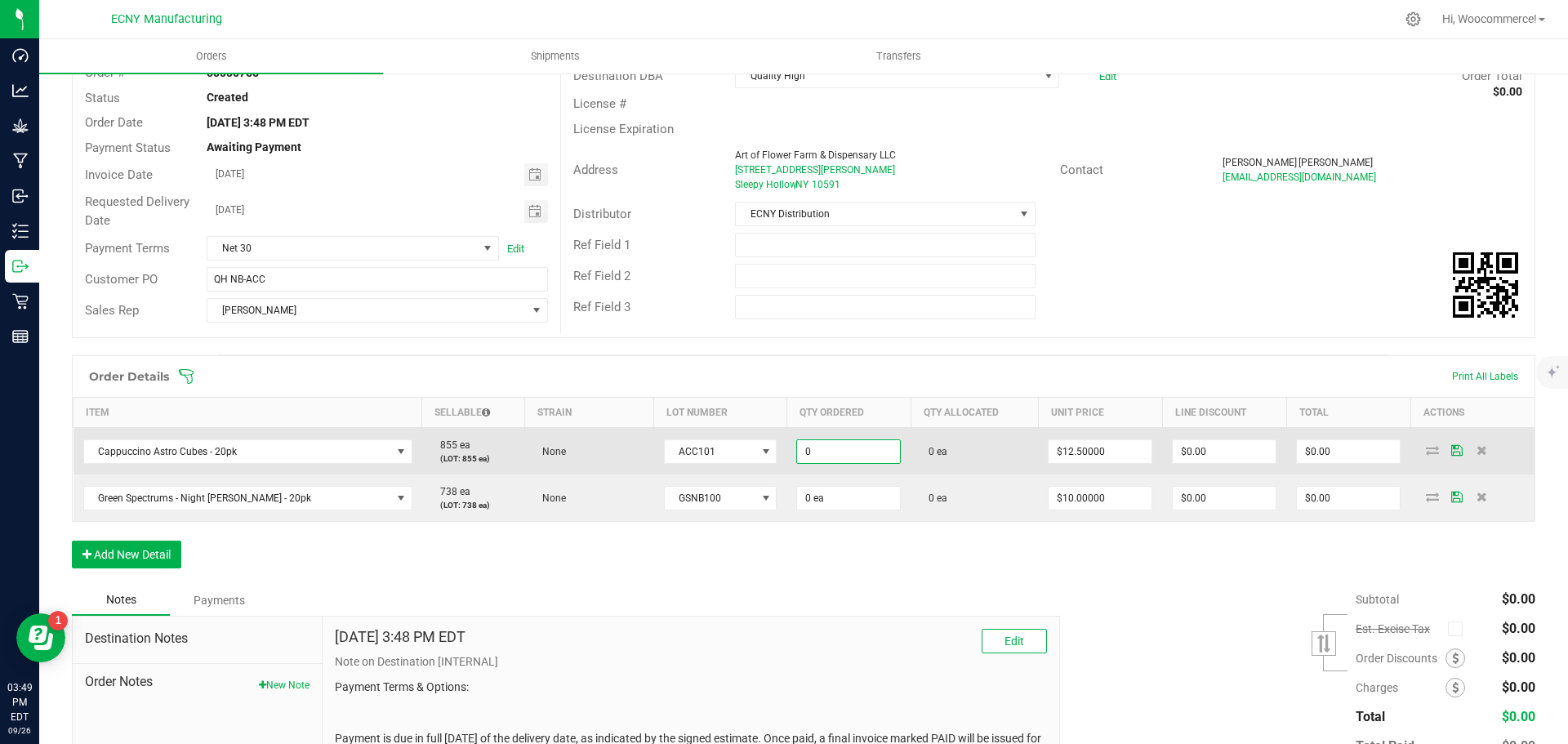
click at [797, 446] on input "0" at bounding box center [848, 451] width 103 height 23
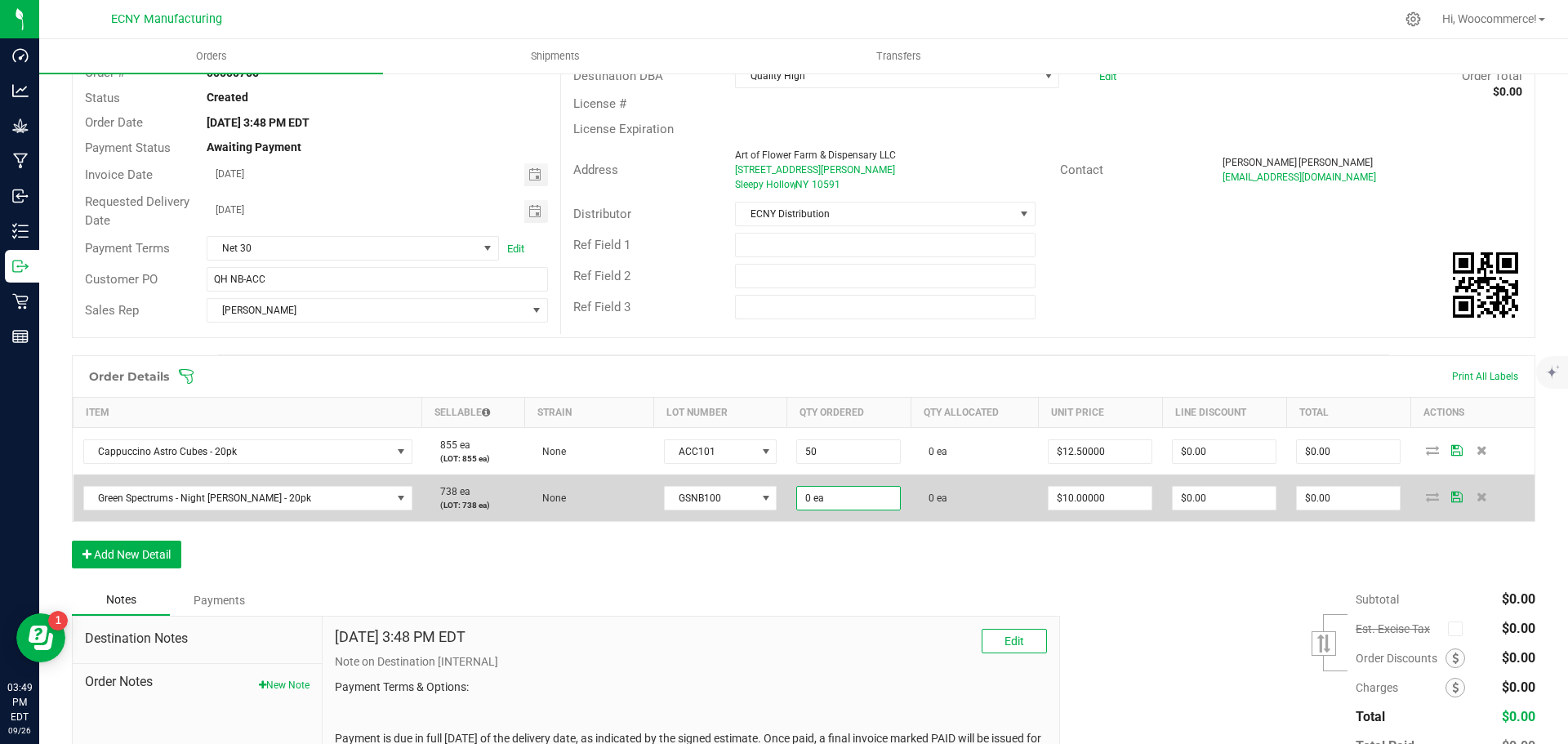
type input "50 ea"
type input "$625.00"
click at [797, 504] on input "0" at bounding box center [848, 498] width 103 height 23
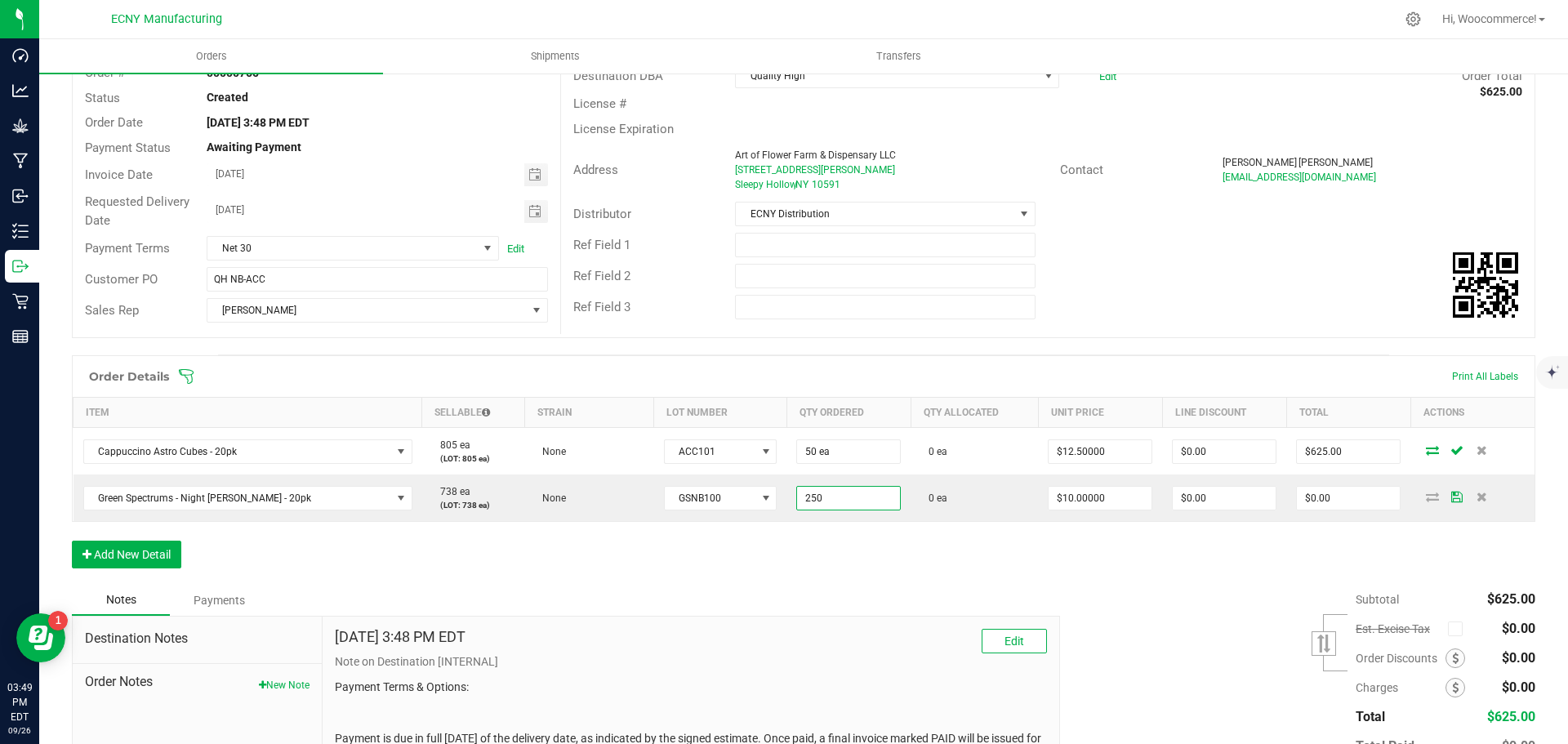
type input "250 ea"
type input "$2,500.00"
click at [775, 540] on div "Order Details Print All Labels Item Sellable Strain Lot Number Qty Ordered Qty …" at bounding box center [804, 470] width 1464 height 230
click at [991, 657] on p "Note on Destination [INTERNAL]" at bounding box center [691, 662] width 712 height 17
click at [981, 638] on button "Edit" at bounding box center [1013, 641] width 65 height 25
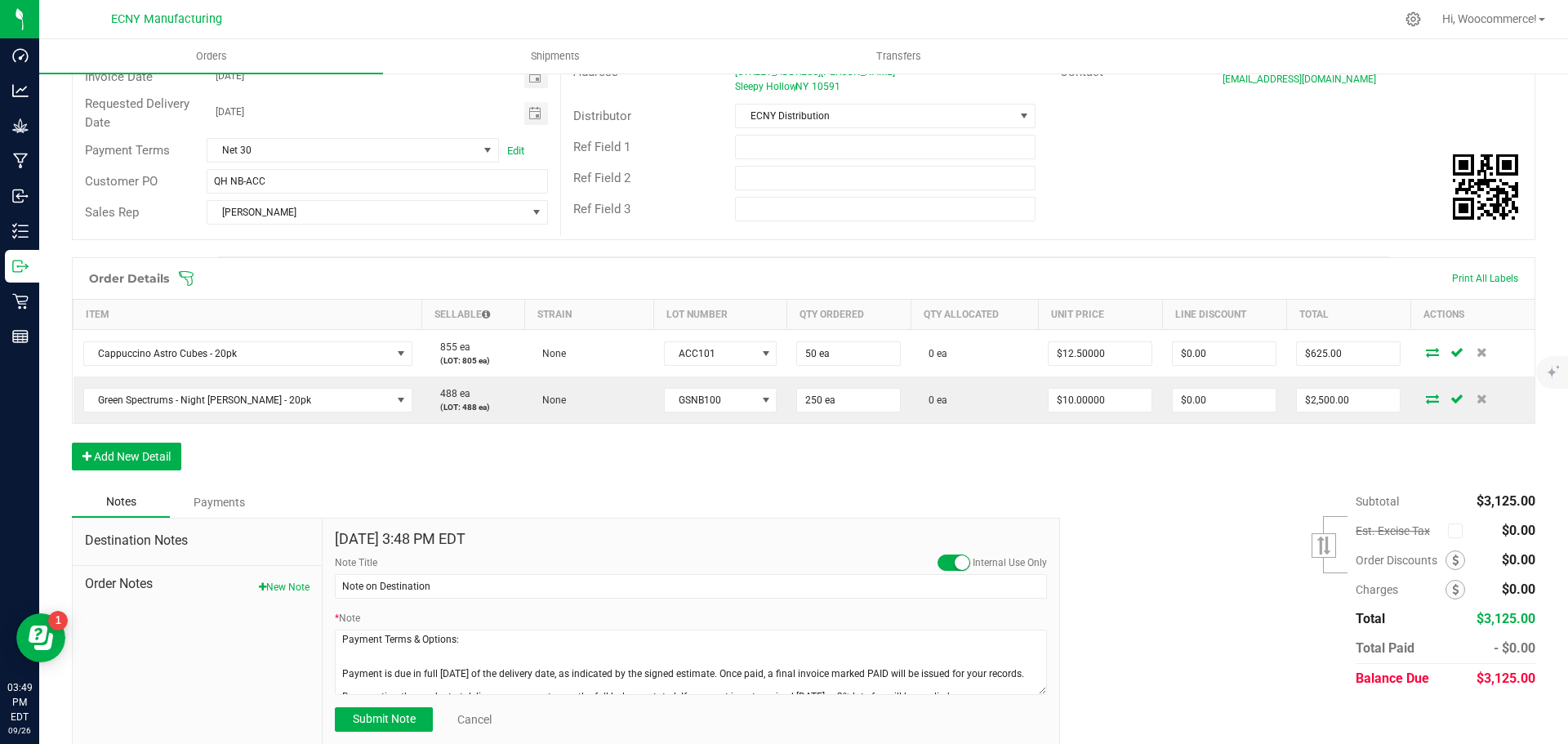
scroll to position [214, 0]
click at [942, 562] on span at bounding box center [953, 562] width 33 height 16
click at [402, 721] on span "Submit Note" at bounding box center [384, 718] width 63 height 13
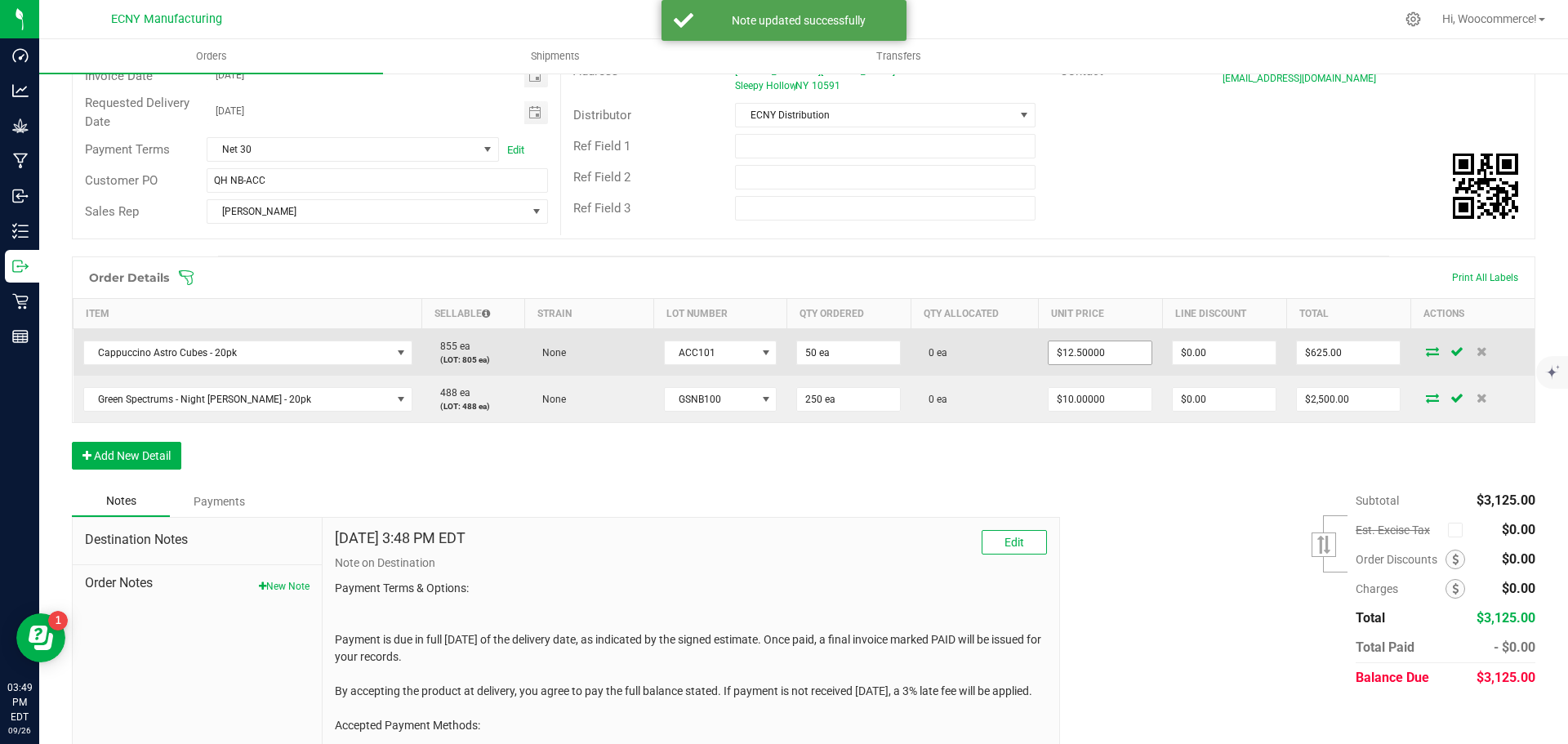
type input "12.5"
click at [1064, 363] on input "12.5" at bounding box center [1099, 353] width 103 height 23
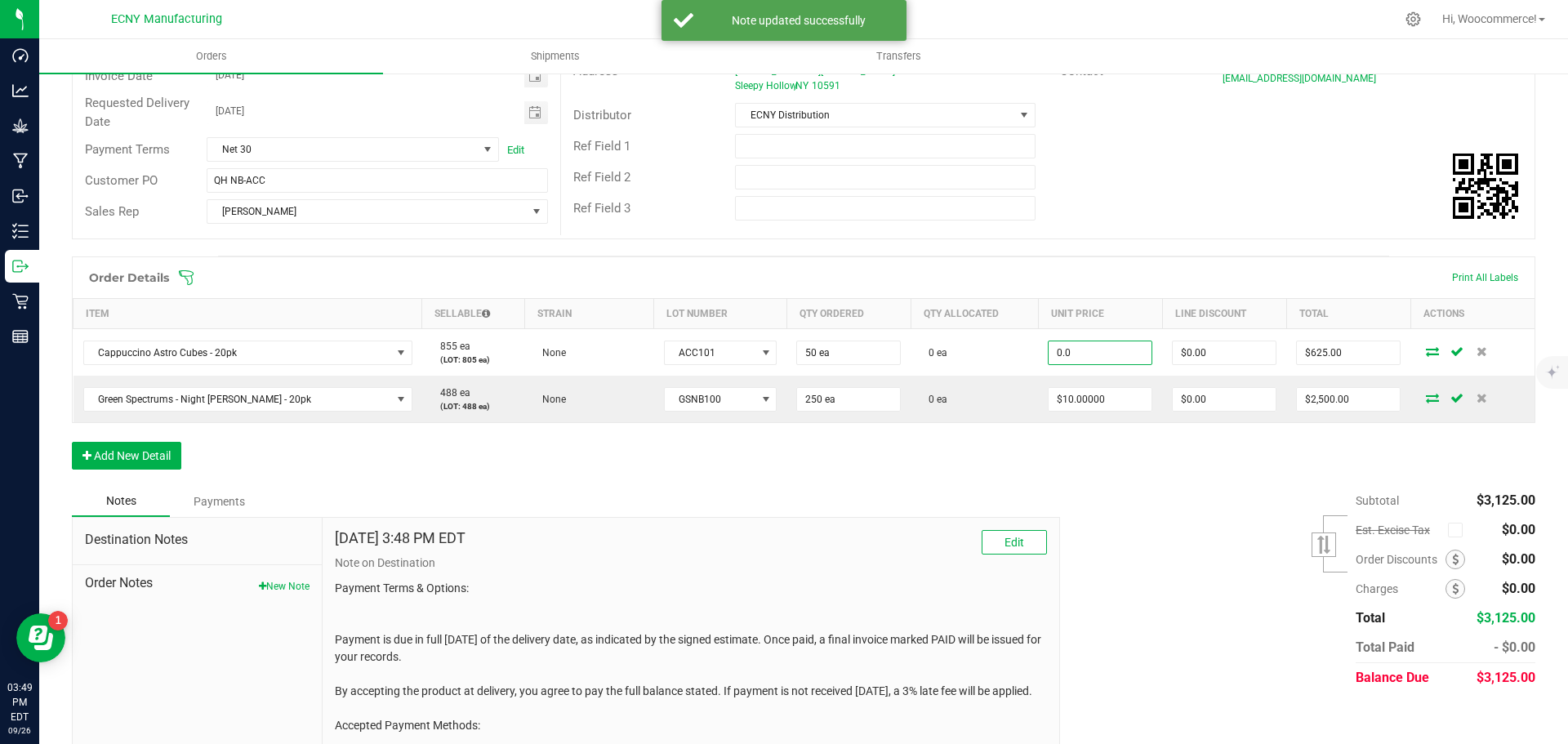
type input "$0.00000"
type input "$0.00"
click at [1067, 441] on div "Order Details Print All Labels Item Sellable Strain Lot Number Qty Ordered Qty …" at bounding box center [804, 371] width 1464 height 230
type input "$0.00000"
type input "$0.00"
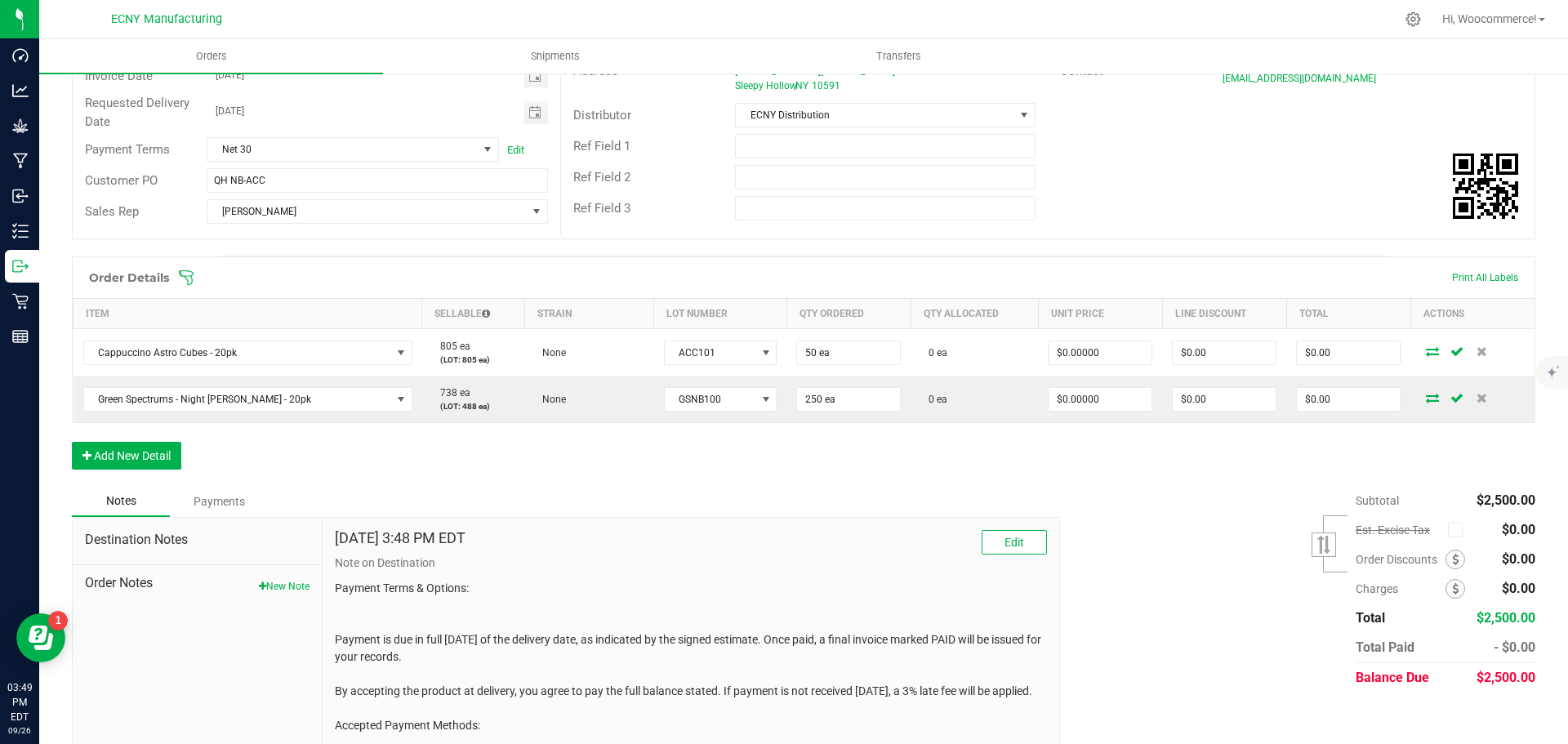
click at [985, 425] on div "Order Details Print All Labels Item Sellable Strain Lot Number Qty Ordered Qty …" at bounding box center [804, 371] width 1464 height 230
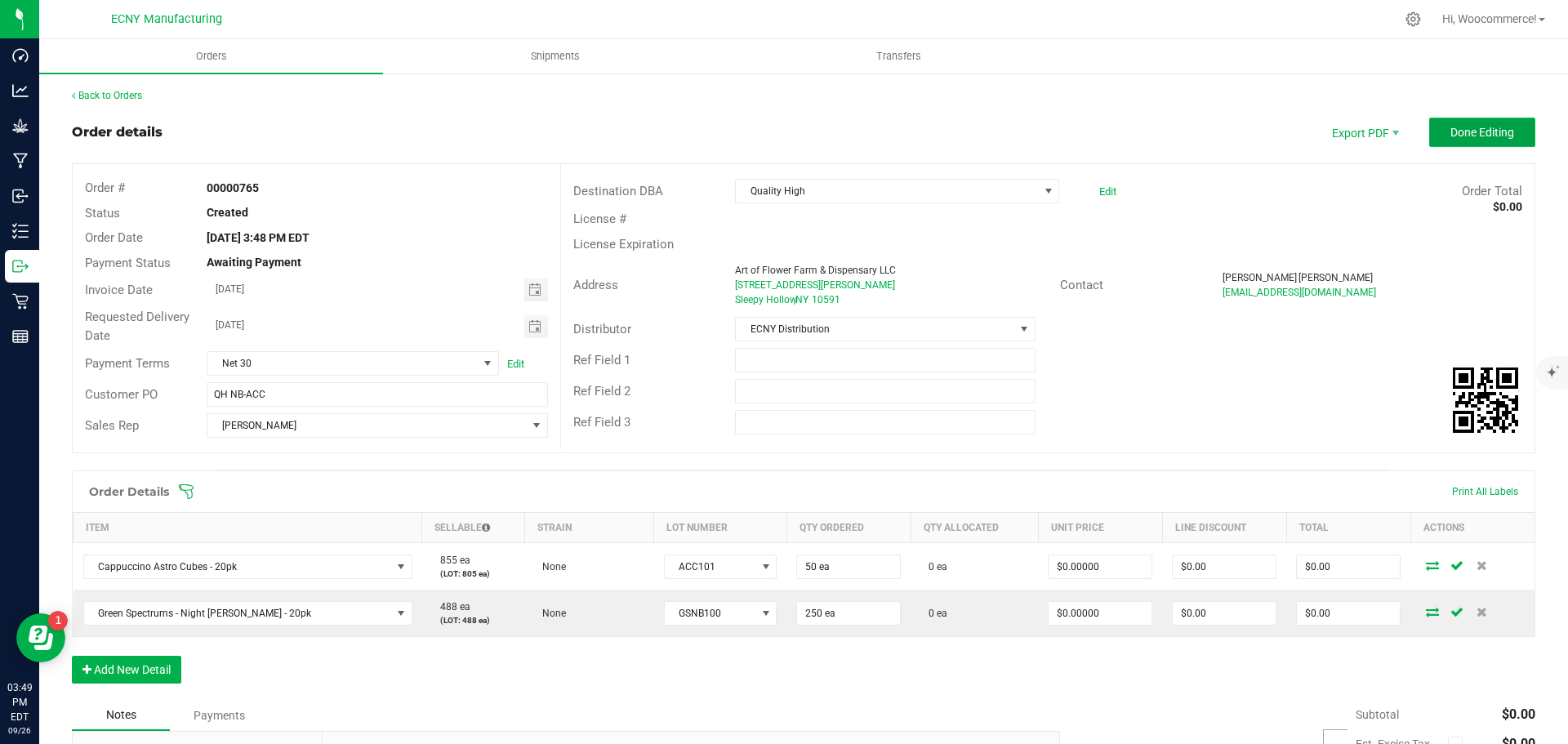
click at [1443, 141] on button "Done Editing" at bounding box center [1482, 132] width 106 height 30
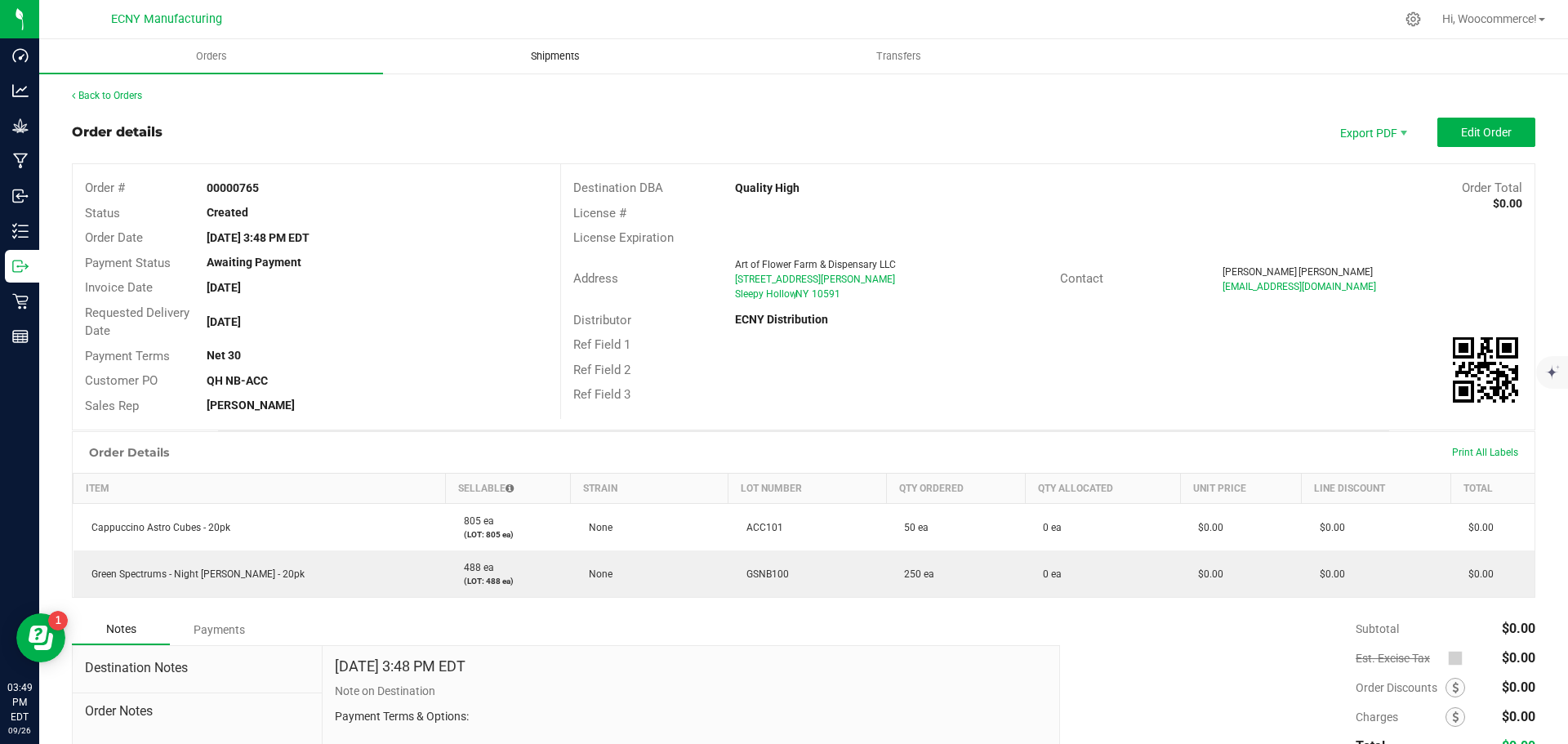
click at [562, 60] on span "Shipments" at bounding box center [555, 56] width 93 height 14
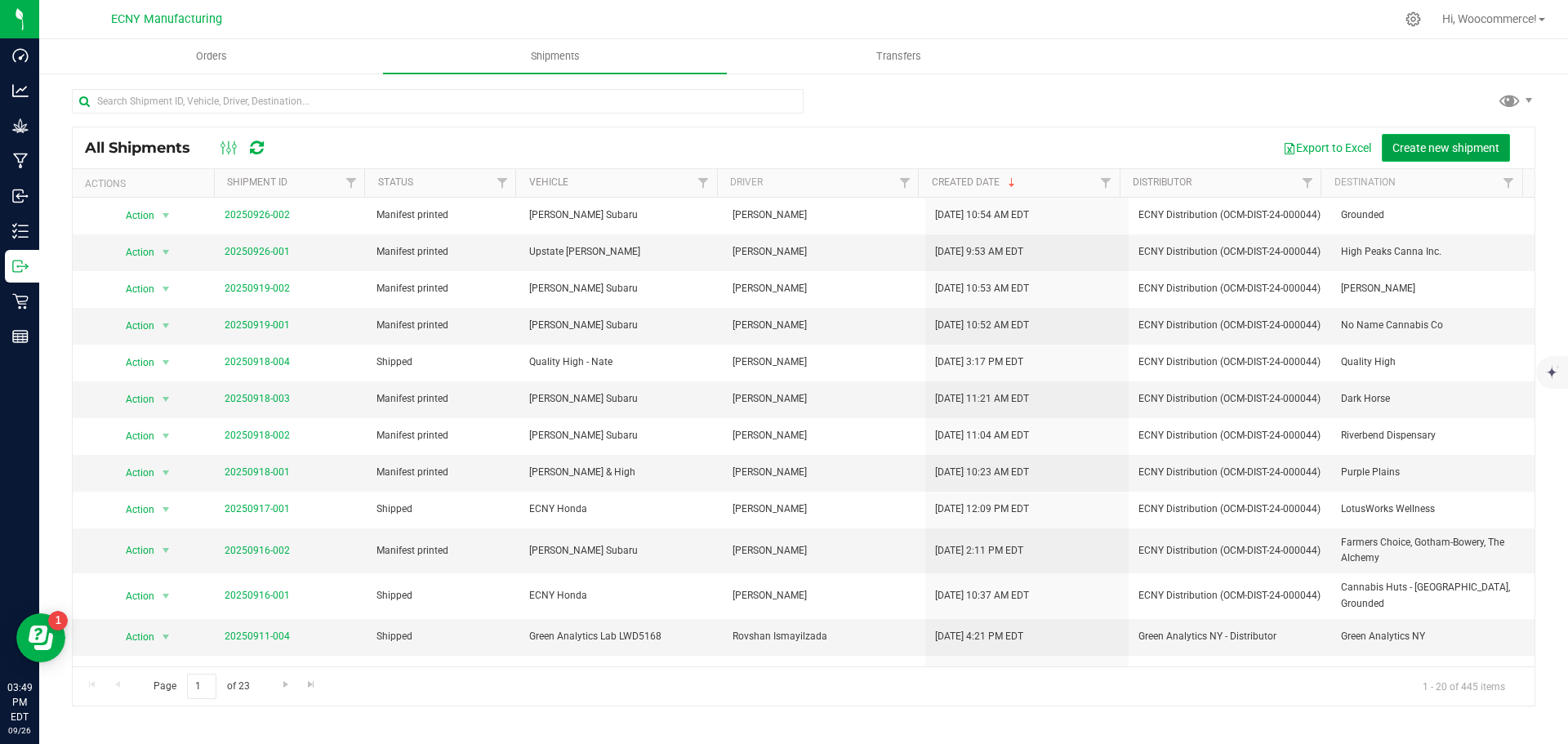
click at [1425, 146] on span "Create new shipment" at bounding box center [1446, 148] width 107 height 13
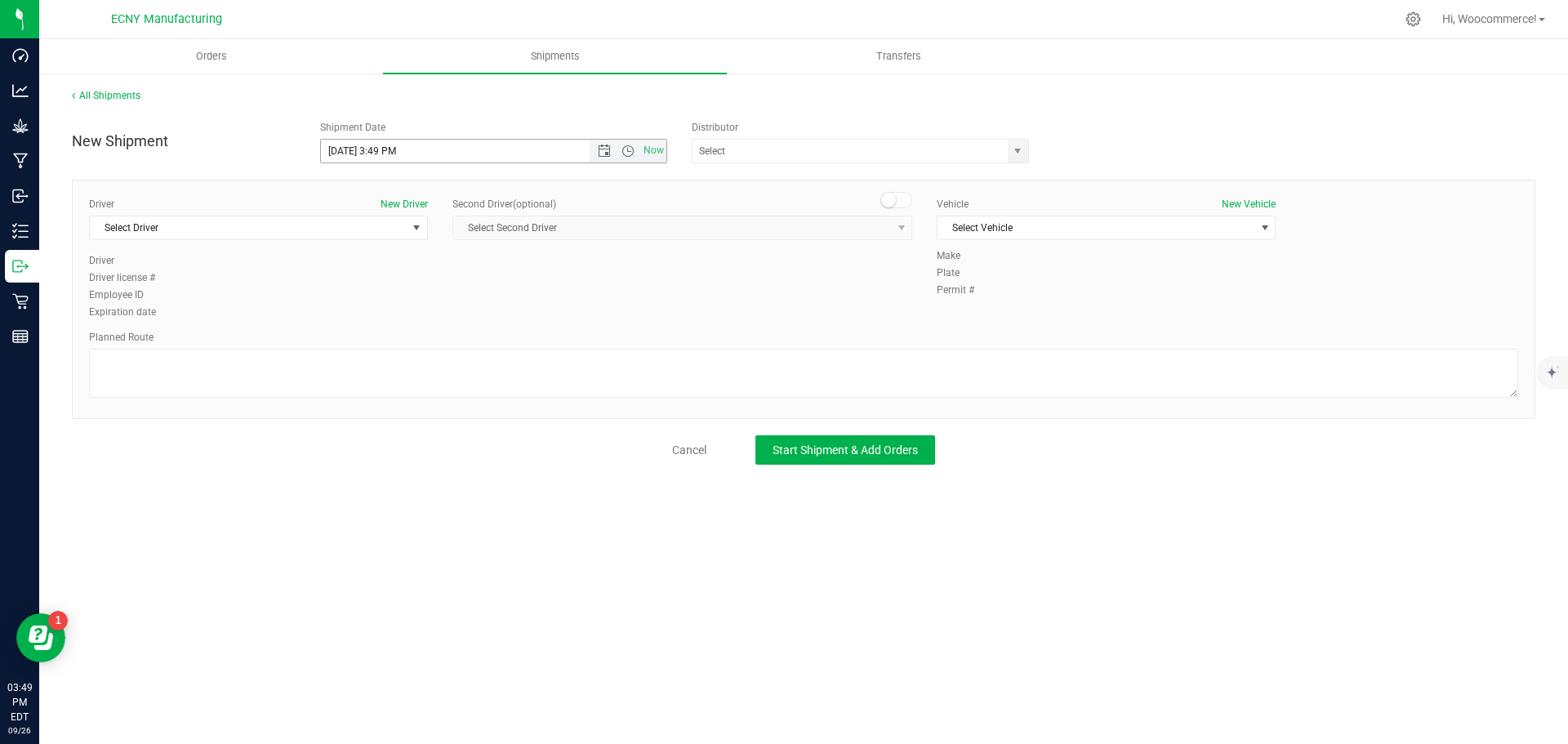
click at [597, 159] on span "Now" at bounding box center [628, 151] width 77 height 23
click at [600, 155] on span "Open the date view" at bounding box center [604, 150] width 13 height 13
click at [476, 310] on link "27" at bounding box center [477, 317] width 24 height 25
type input "[DATE] 3:49 PM"
click at [770, 151] on input "text" at bounding box center [845, 151] width 305 height 23
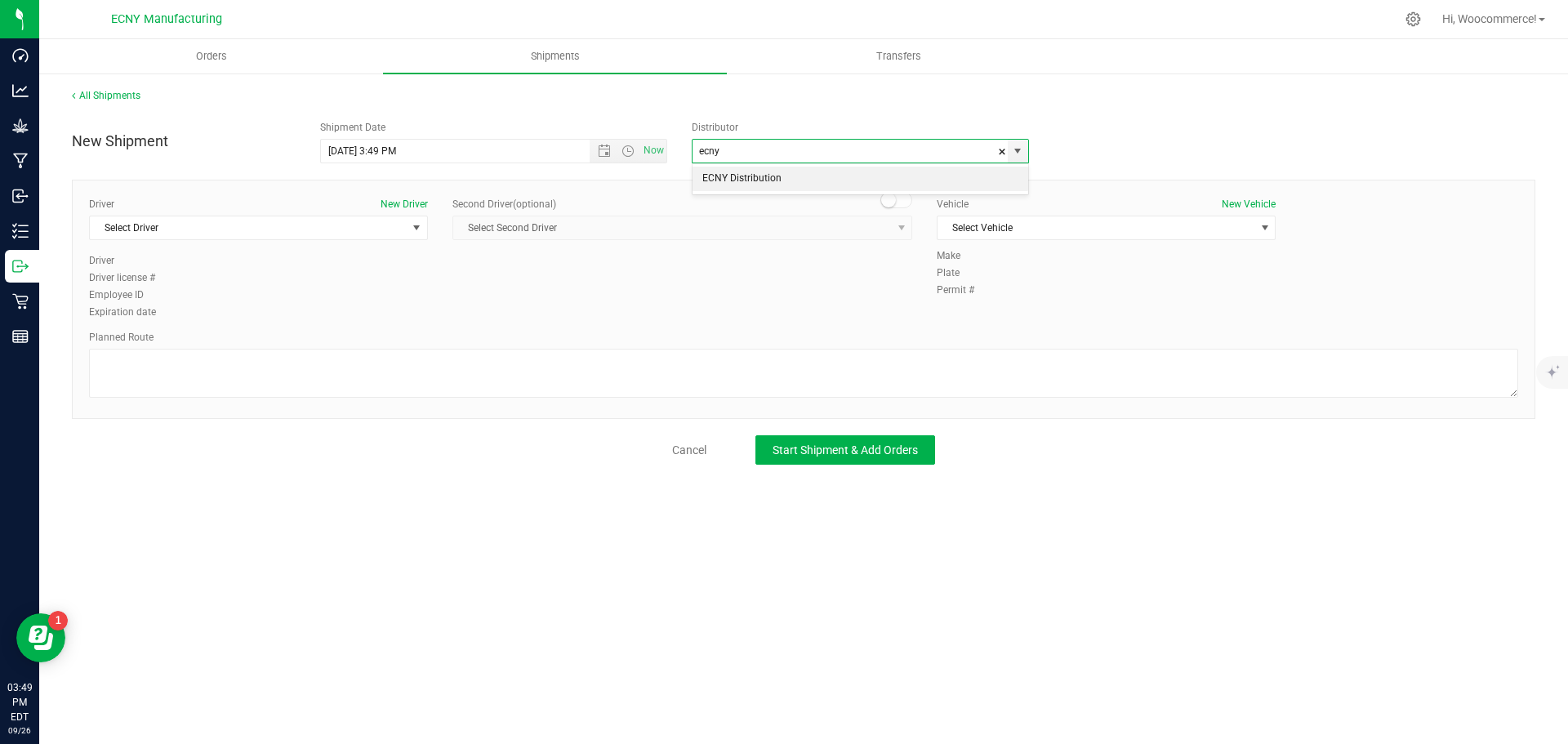
click at [738, 173] on li "ECNY Distribution" at bounding box center [861, 178] width 336 height 25
type input "ECNY Distribution"
click at [254, 232] on span "Select Driver" at bounding box center [248, 227] width 317 height 23
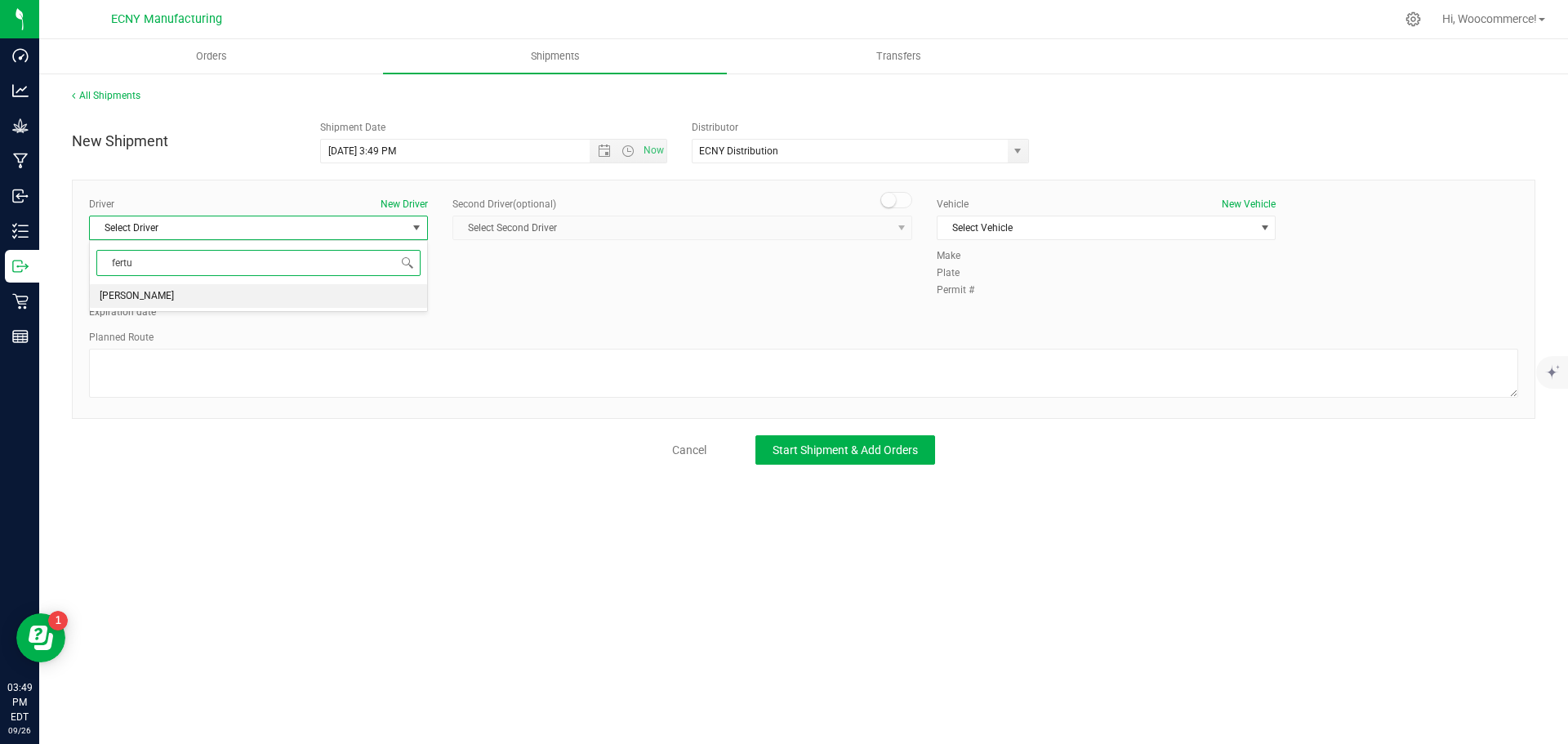
click at [161, 299] on span "[PERSON_NAME]" at bounding box center [137, 296] width 75 height 21
type input "fertu"
click at [985, 237] on span "Select Vehicle" at bounding box center [1096, 227] width 317 height 23
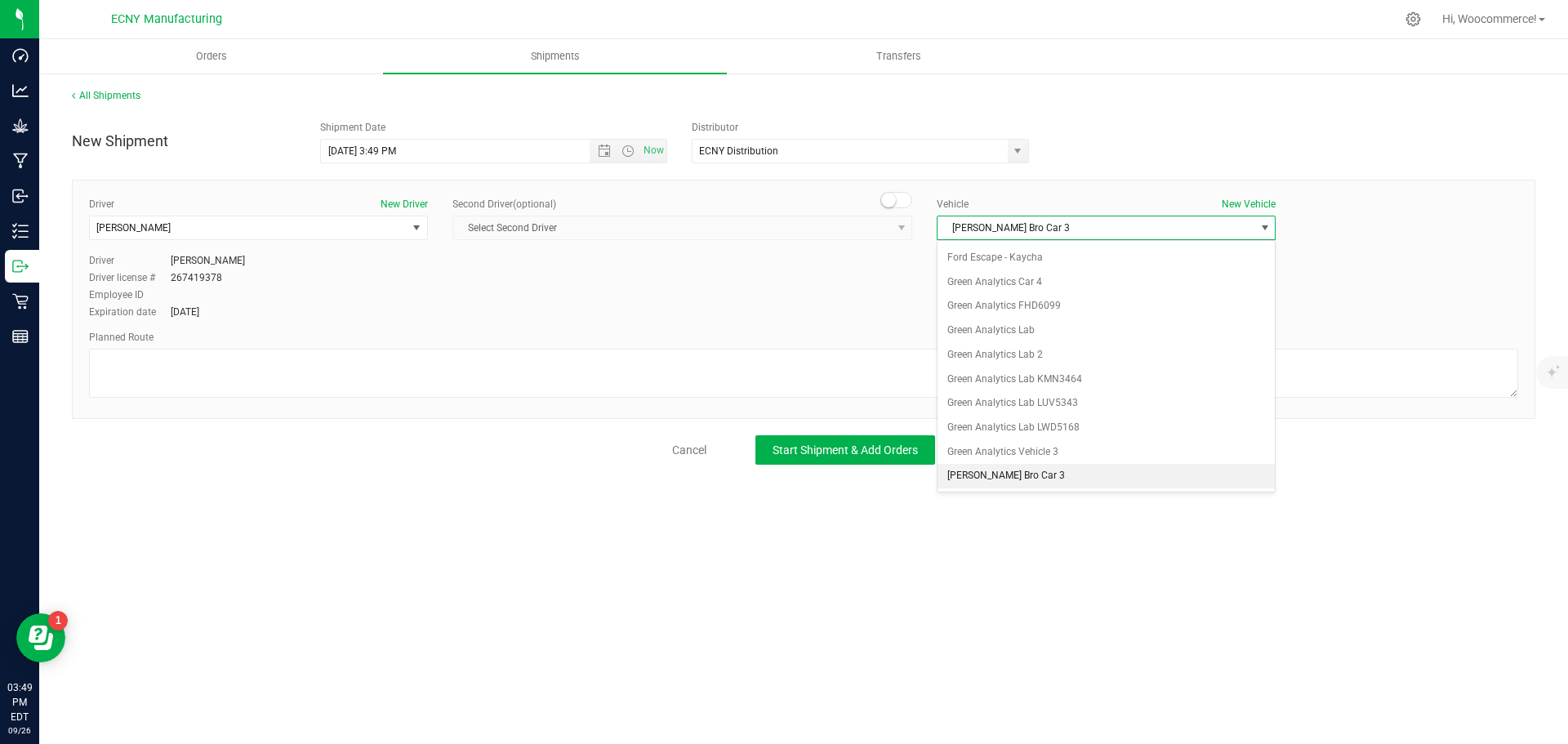
scroll to position [340, 0]
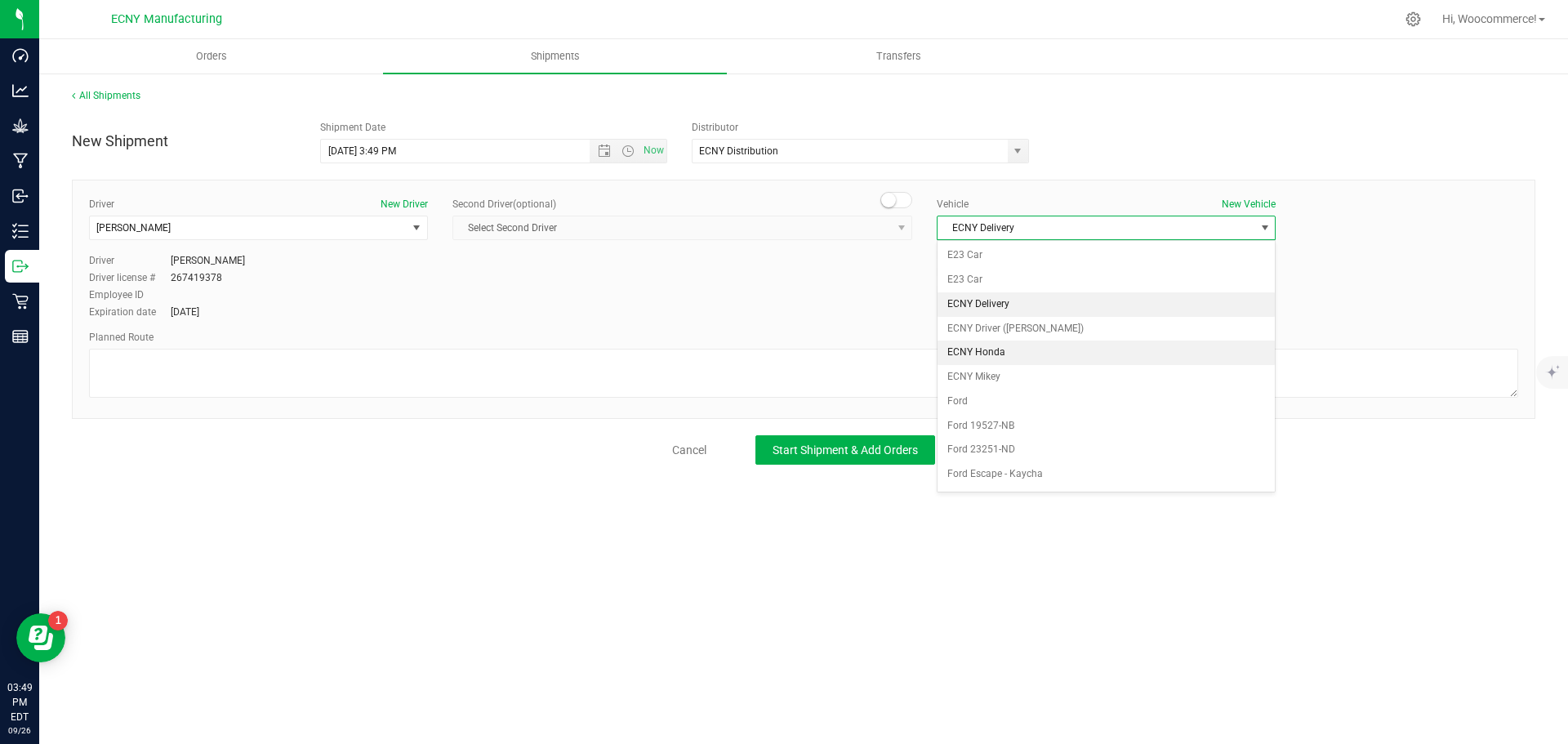
click at [948, 352] on li "ECNY Honda" at bounding box center [1106, 353] width 338 height 25
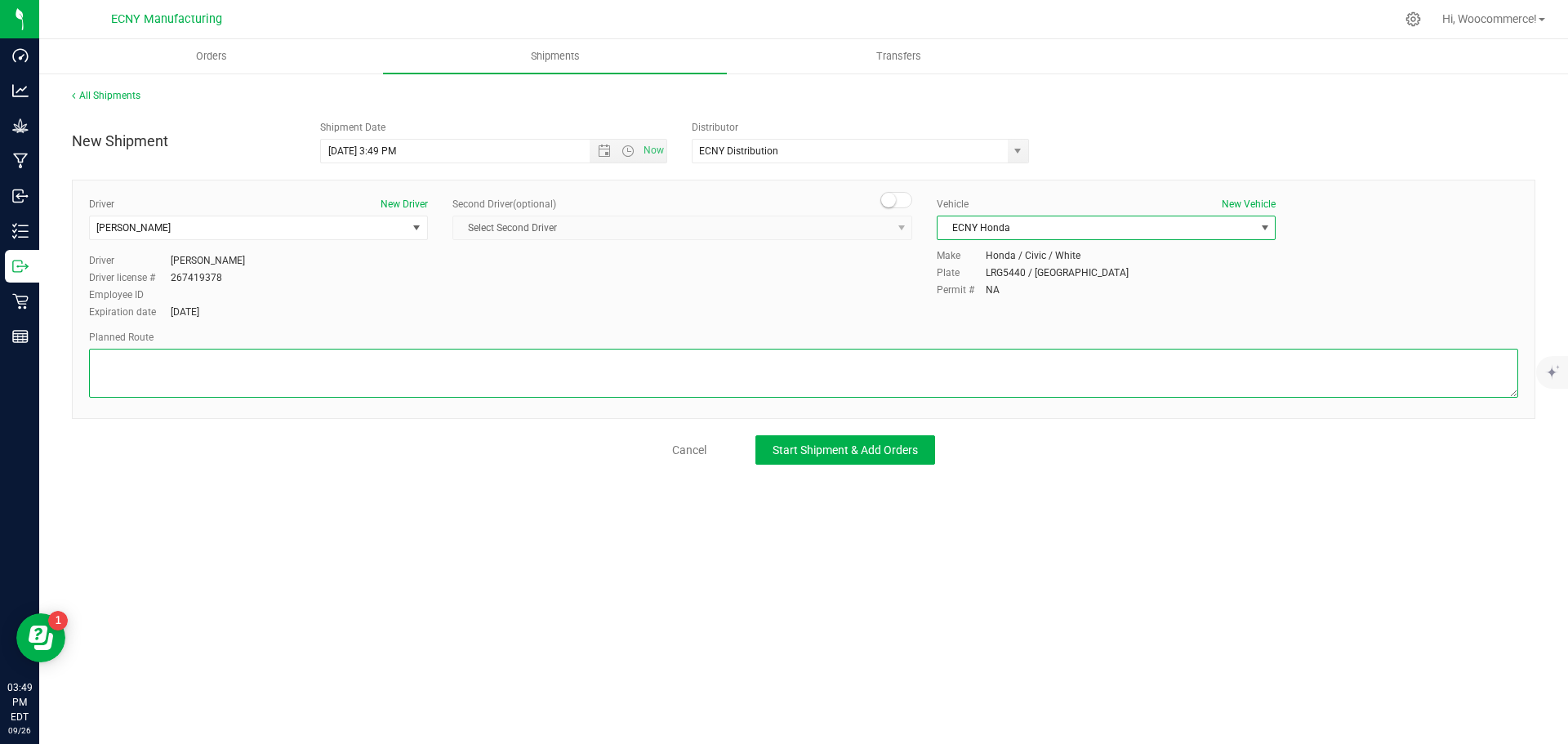
click at [911, 366] on textarea at bounding box center [803, 373] width 1429 height 49
type textarea "GPS"
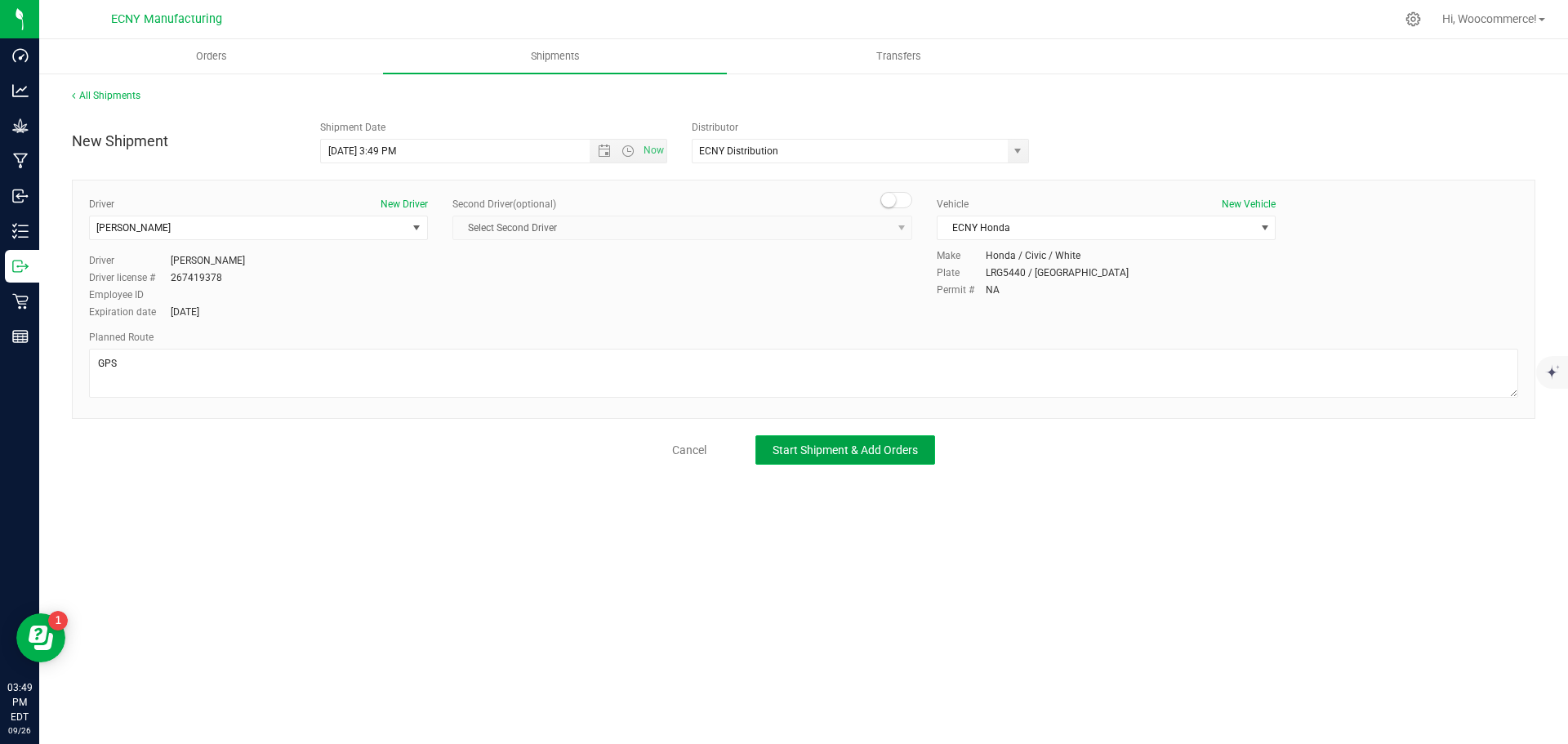
click at [883, 453] on span "Start Shipment & Add Orders" at bounding box center [845, 450] width 145 height 13
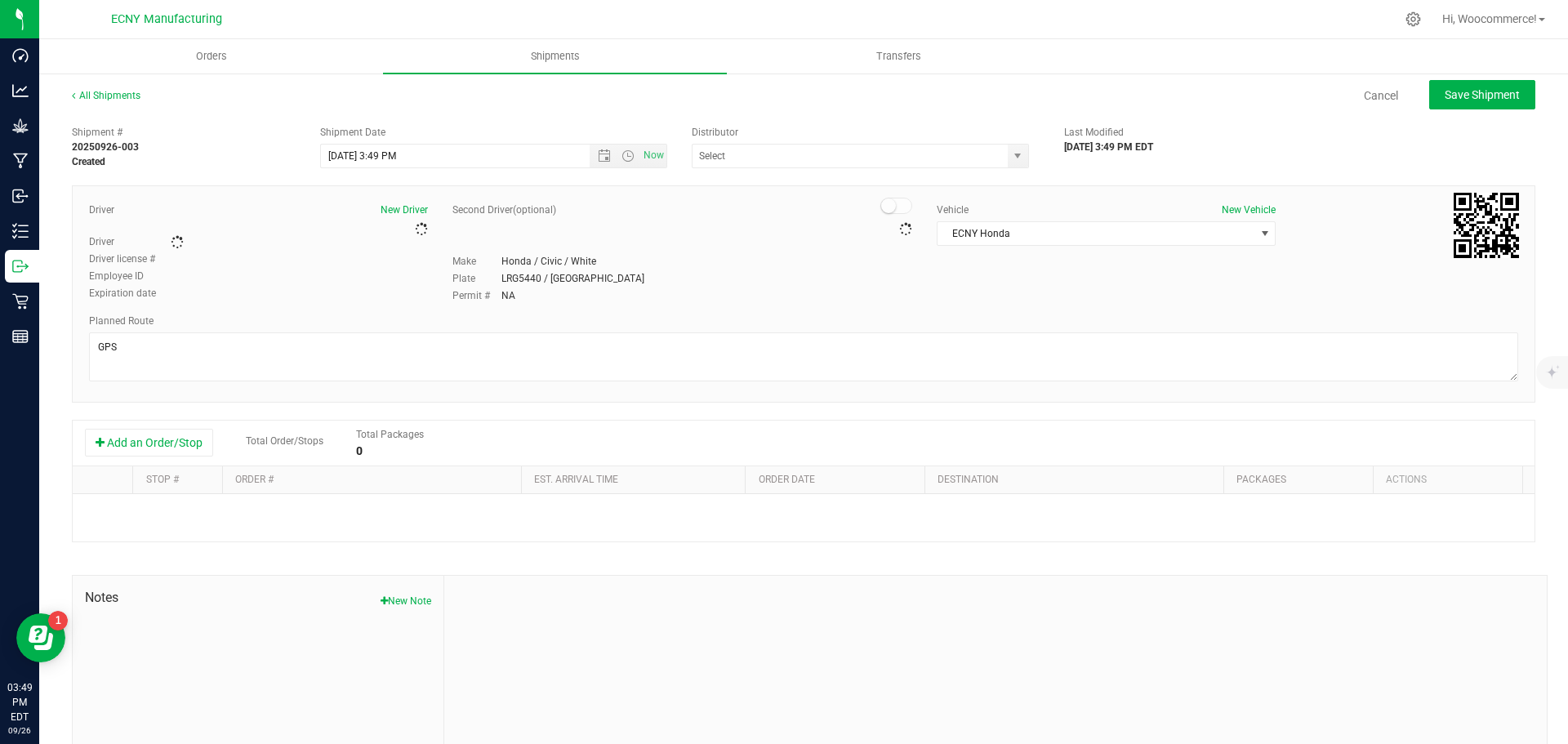
type input "ECNY Distribution"
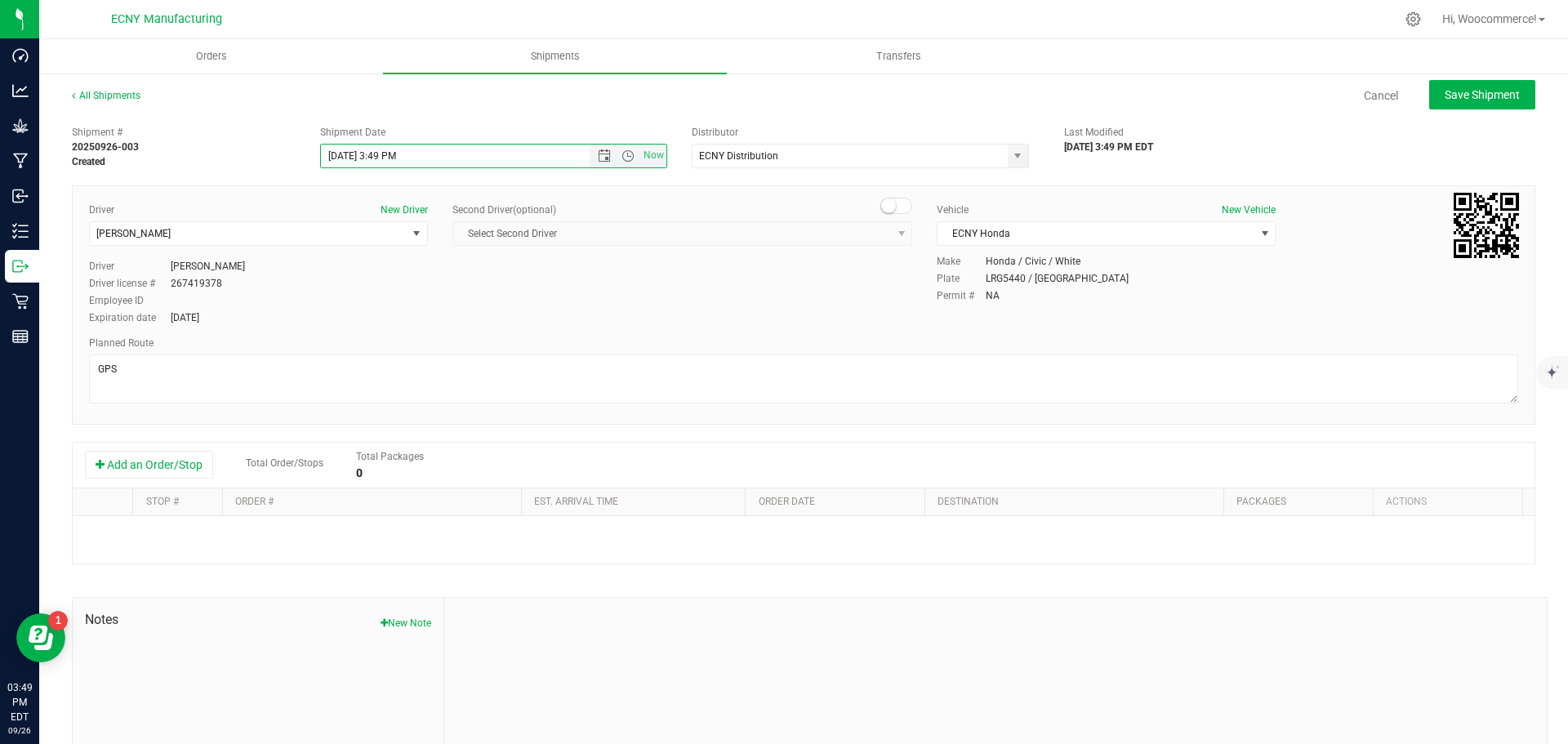
click at [429, 155] on input "[DATE] 3:49 PM" at bounding box center [469, 155] width 298 height 23
type input "[DATE] 10:00 AM"
click at [143, 447] on div "Add an Order/Stop Total Order/Stops Total Packages 0" at bounding box center [804, 466] width 1462 height 46
click at [141, 451] on button "Add an Order/Stop" at bounding box center [148, 465] width 128 height 28
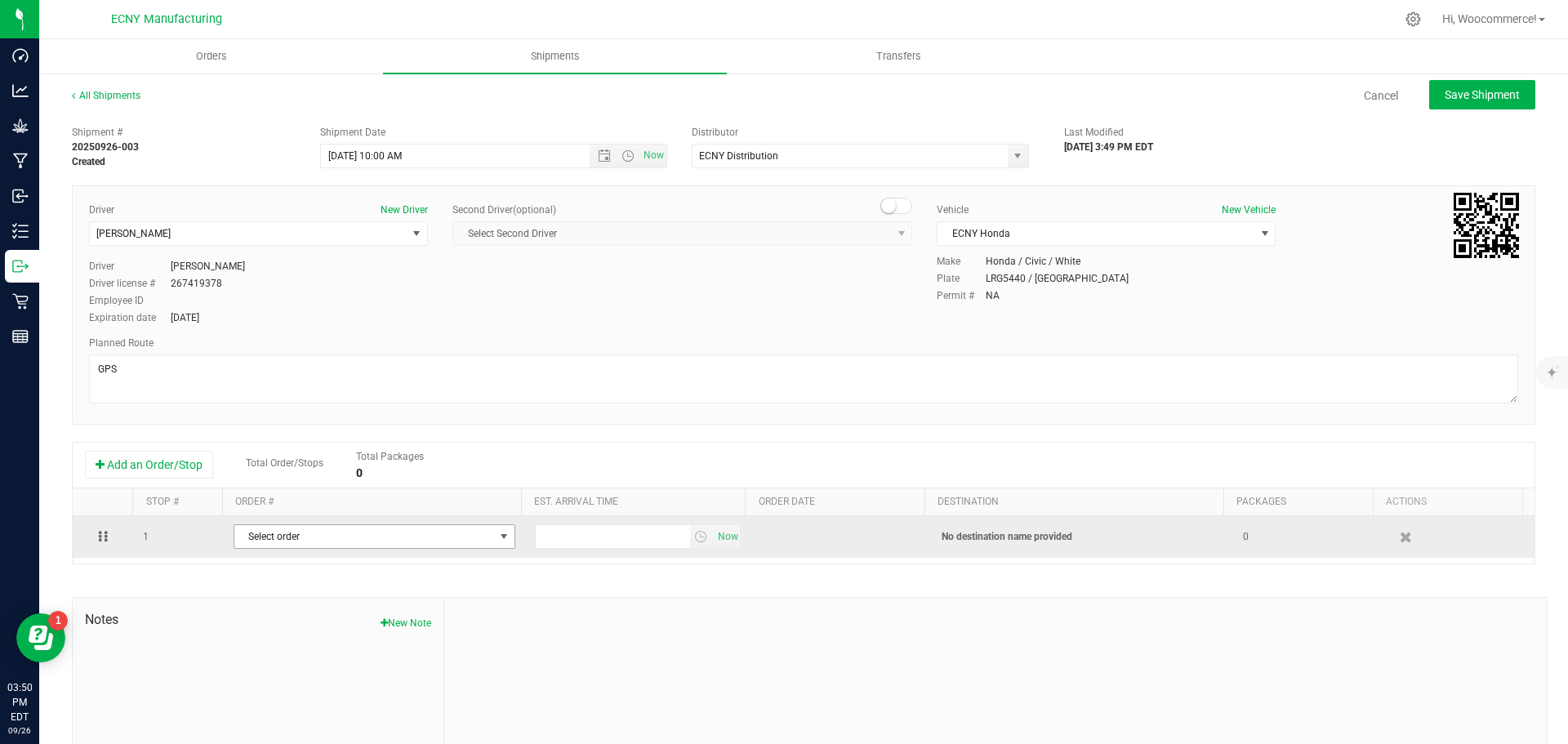
click at [370, 543] on span "Select order" at bounding box center [364, 536] width 259 height 23
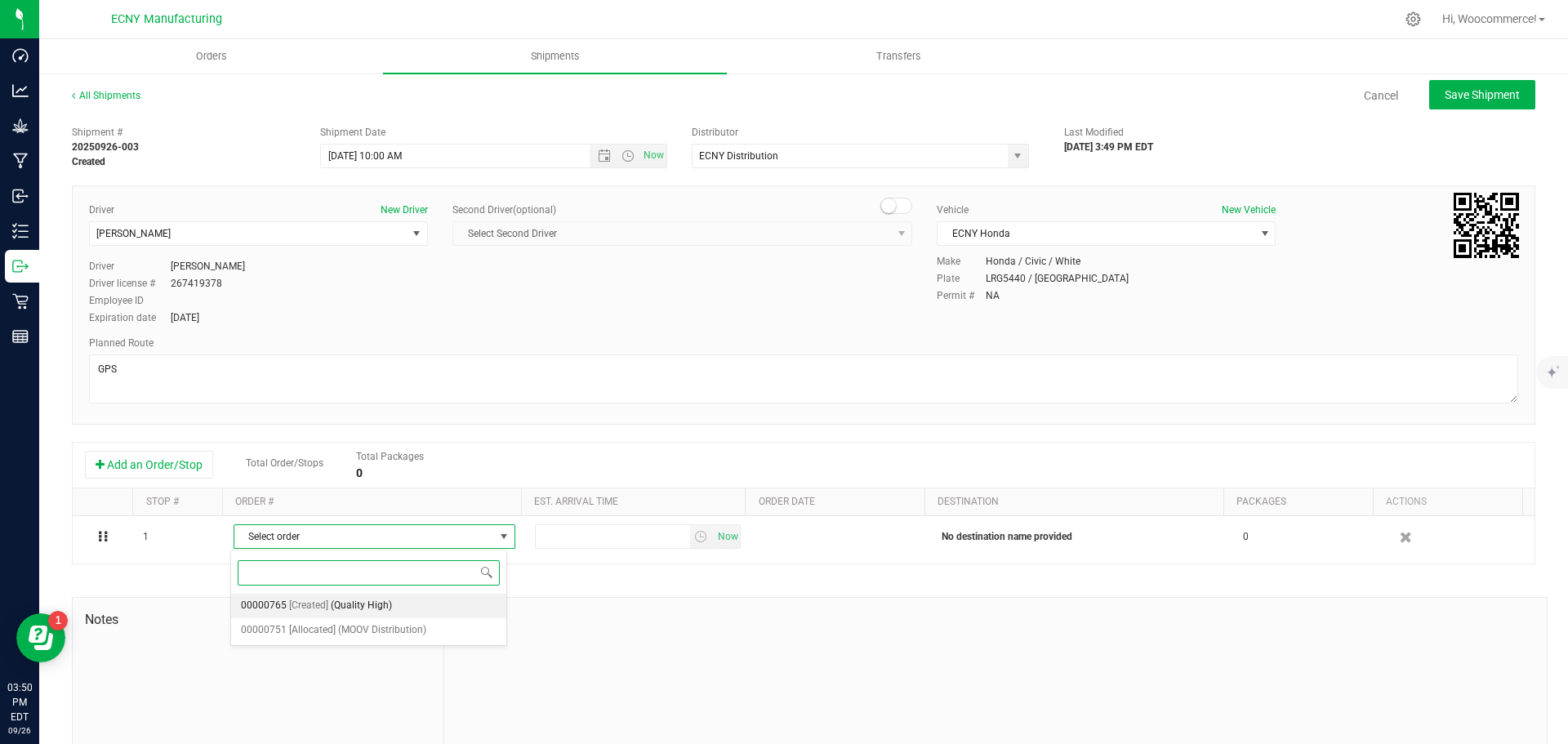
click at [399, 614] on li "00000765 [Created] (Quality High)" at bounding box center [369, 606] width 276 height 25
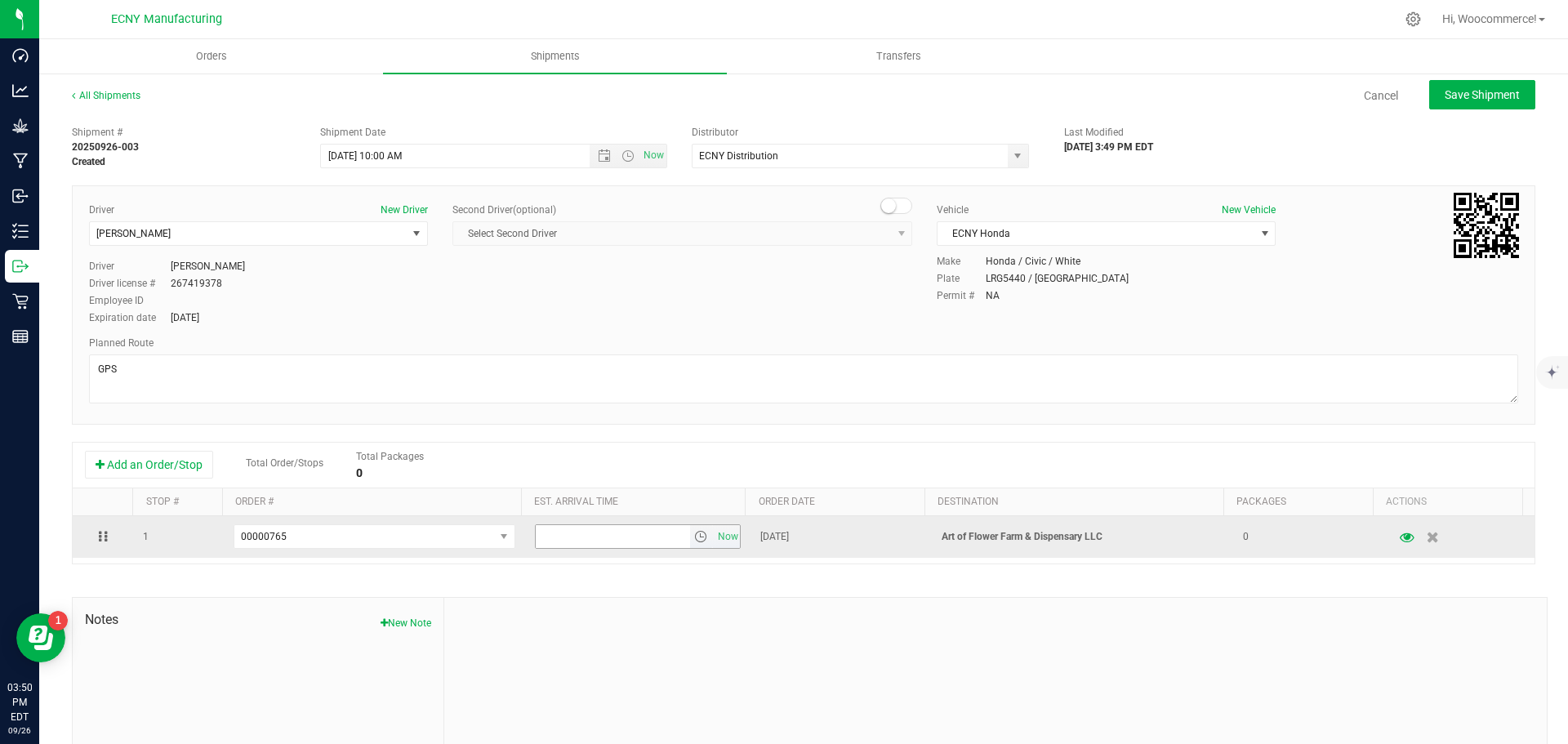
click at [567, 545] on input "text" at bounding box center [613, 536] width 154 height 23
type input "11:00 AM"
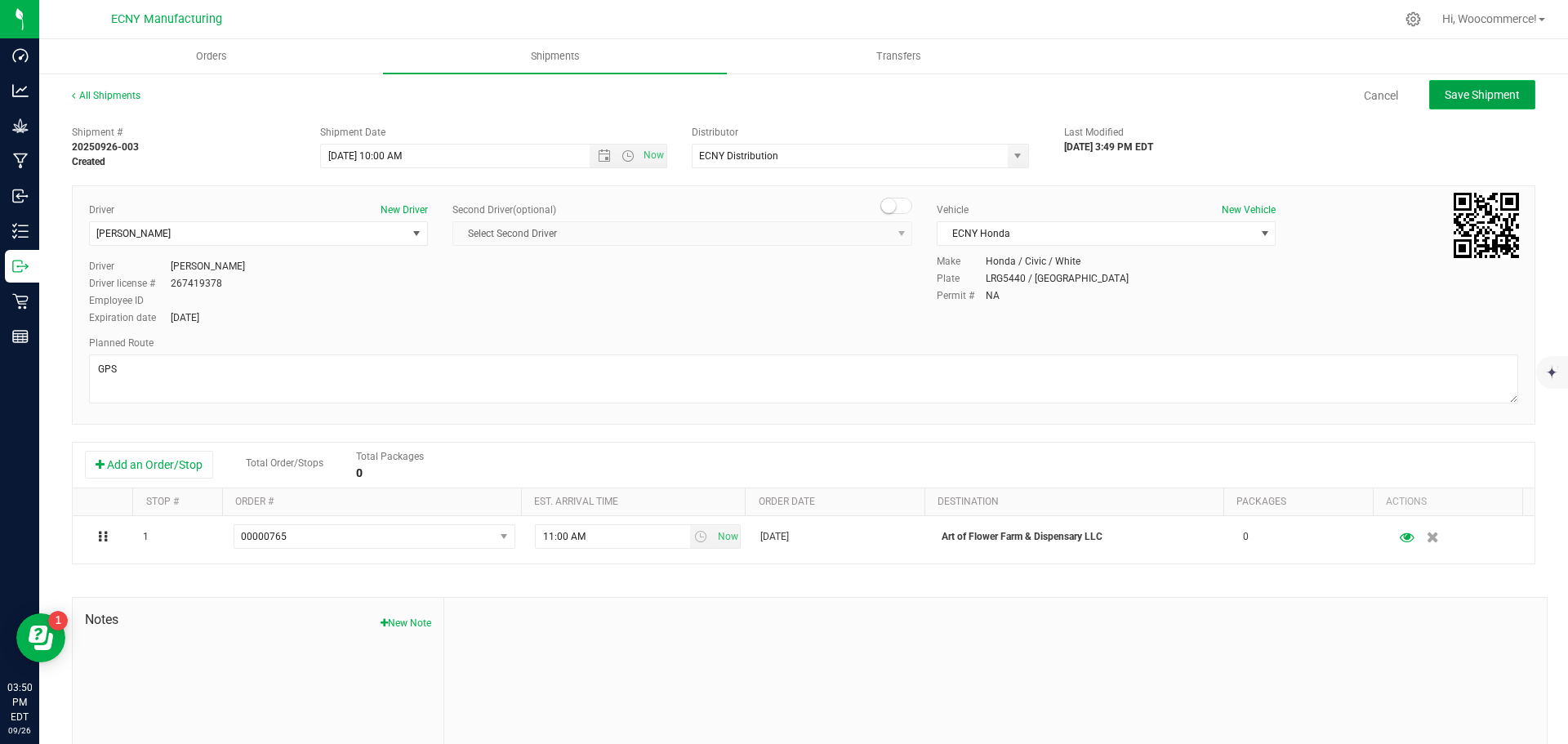
click at [1453, 92] on span "Save Shipment" at bounding box center [1482, 94] width 75 height 13
type input "[DATE] 2:00 PM"
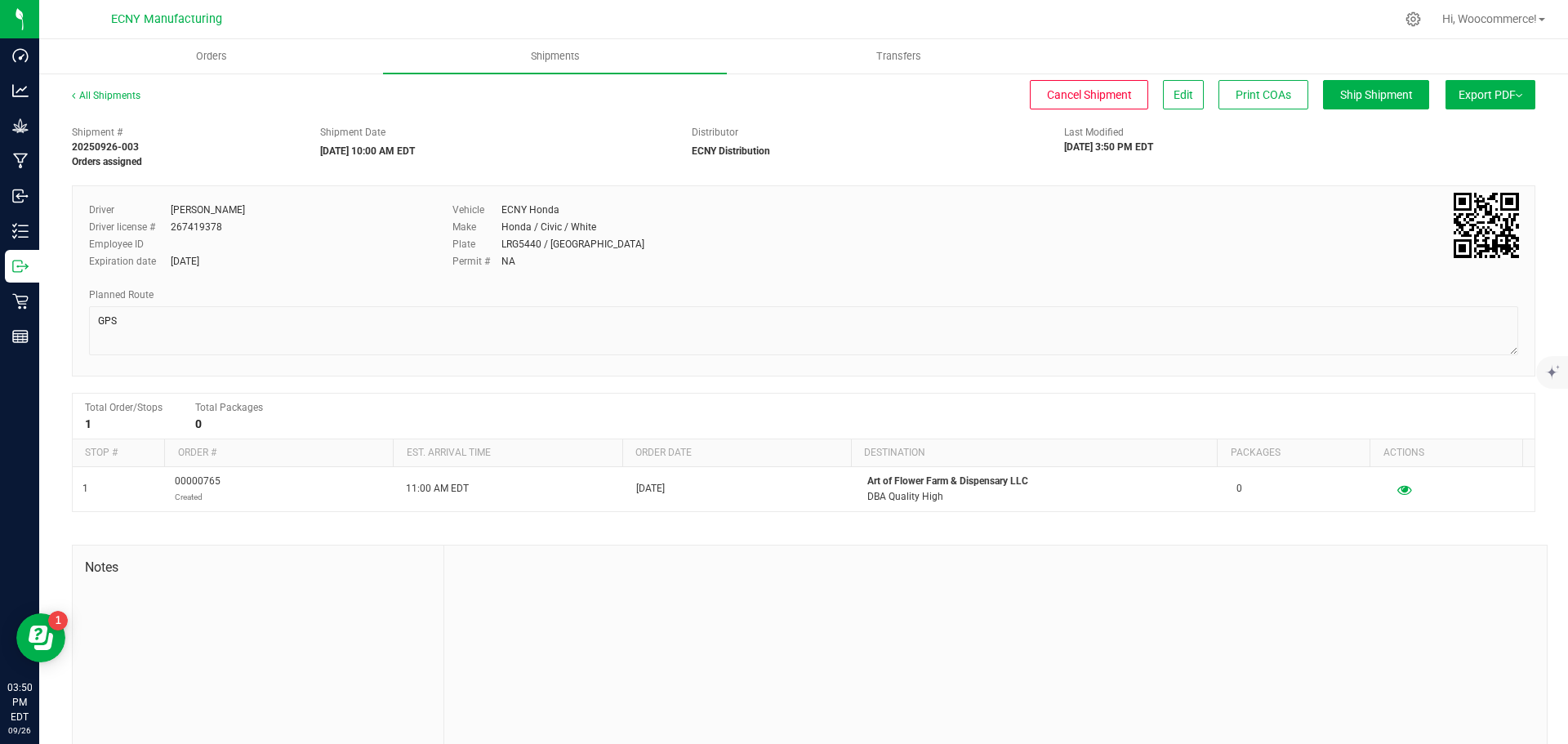
click at [1509, 80] on button "Export PDF" at bounding box center [1490, 94] width 90 height 30
click at [1433, 155] on span "Manifest by Lot" at bounding box center [1448, 154] width 68 height 11
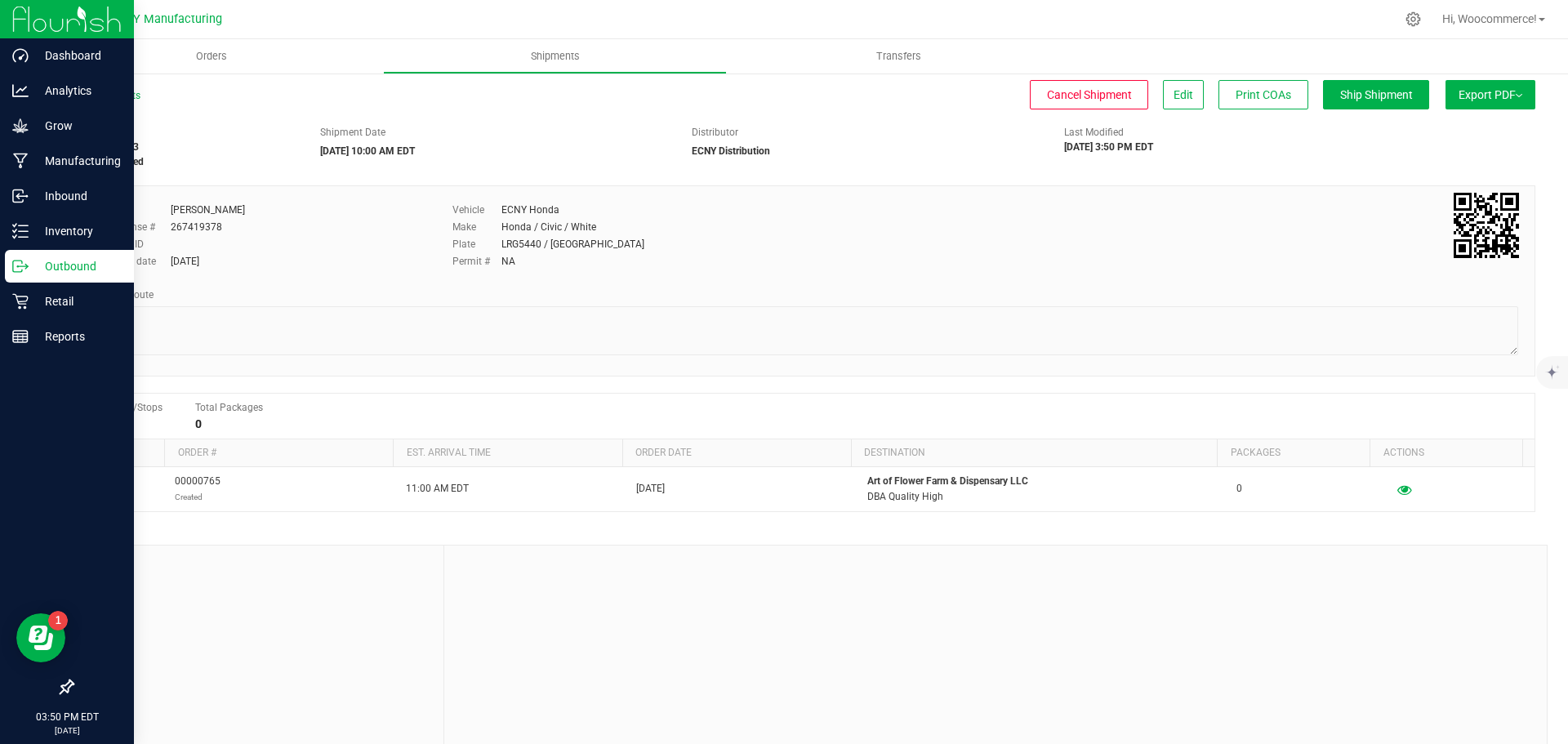
click at [44, 276] on div "Outbound" at bounding box center [70, 266] width 129 height 33
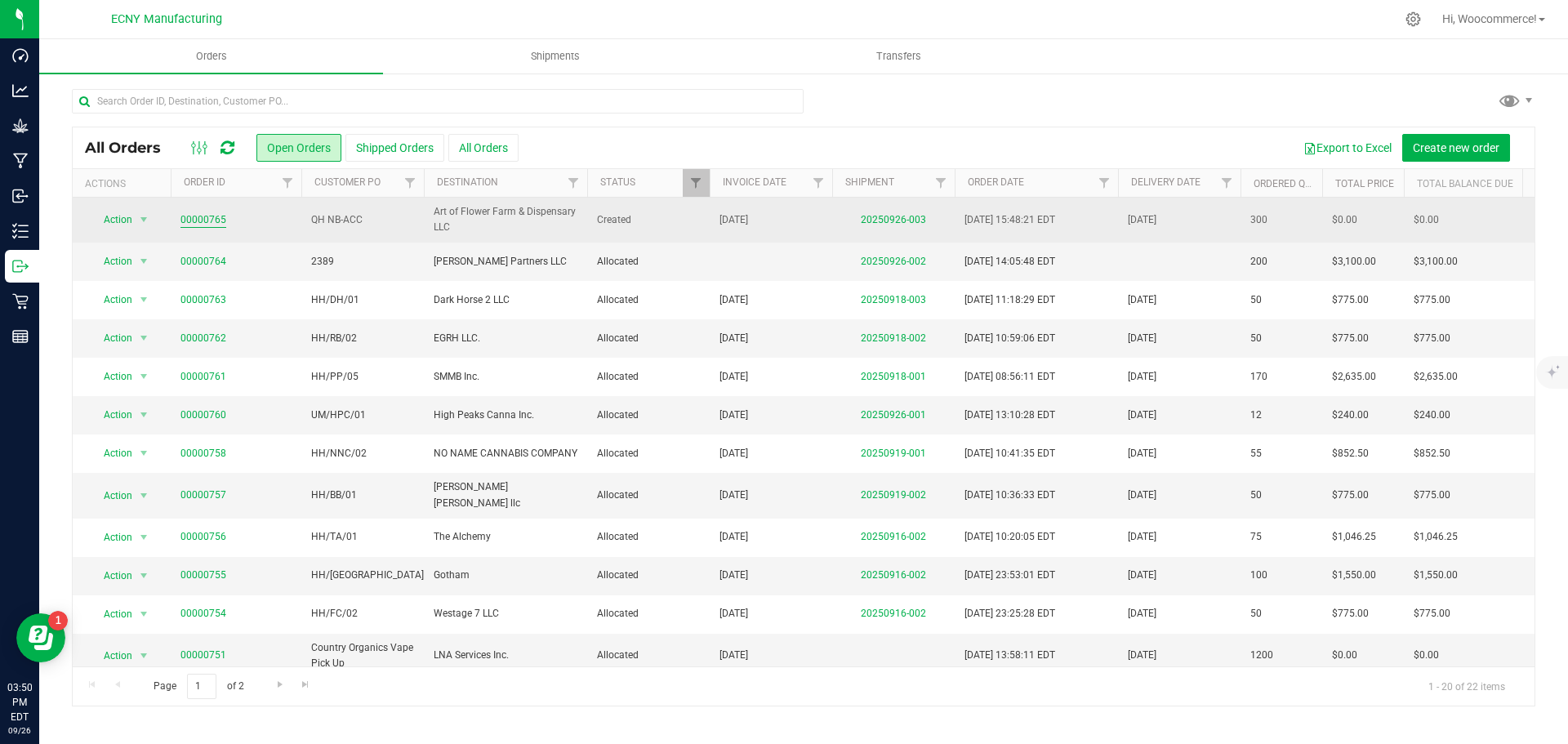
click at [193, 220] on link "00000765" at bounding box center [204, 220] width 46 height 15
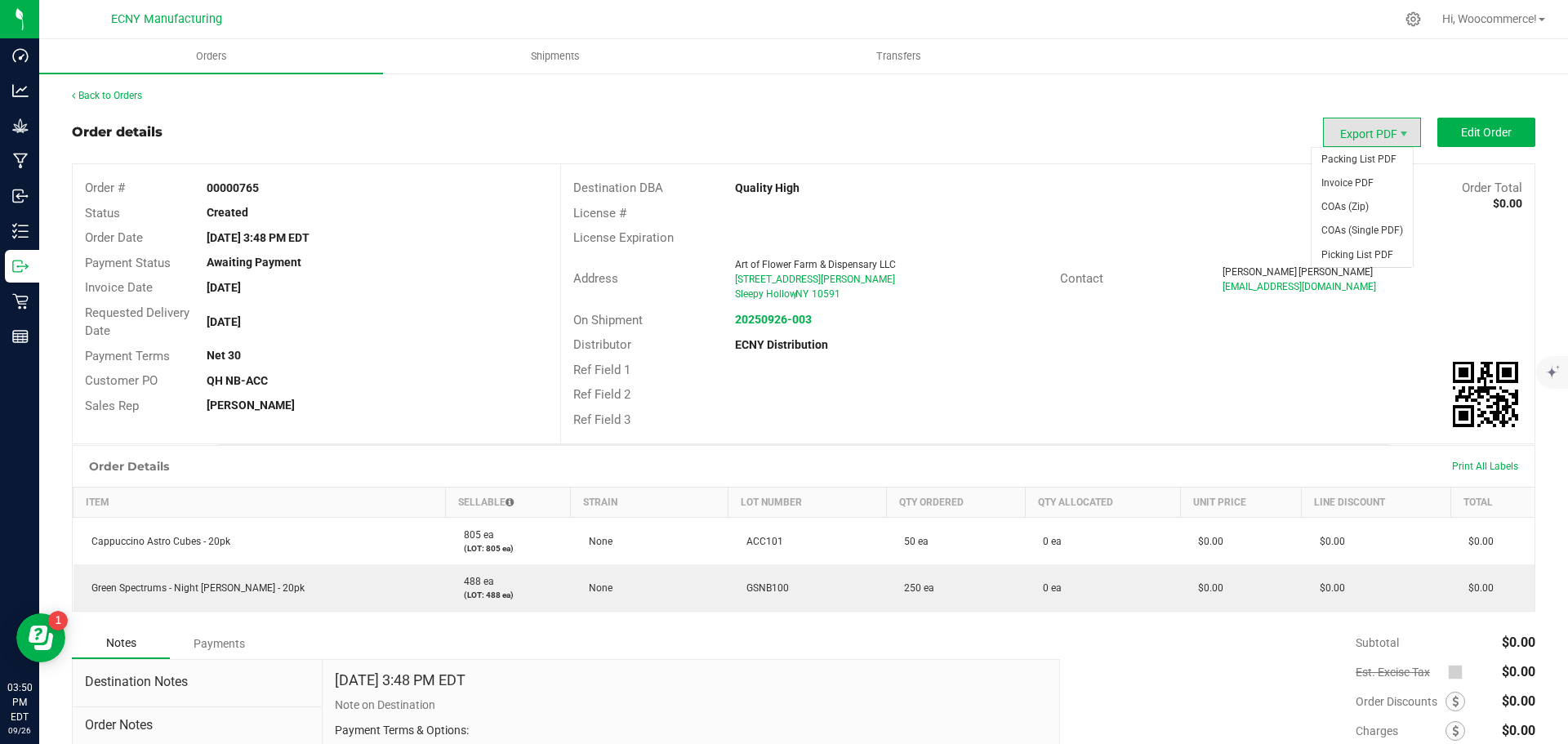
click at [1373, 135] on span "Export PDF" at bounding box center [1372, 132] width 98 height 30
click at [1362, 181] on span "Invoice PDF" at bounding box center [1361, 183] width 101 height 24
click at [1461, 130] on span "Edit Order" at bounding box center [1487, 131] width 51 height 13
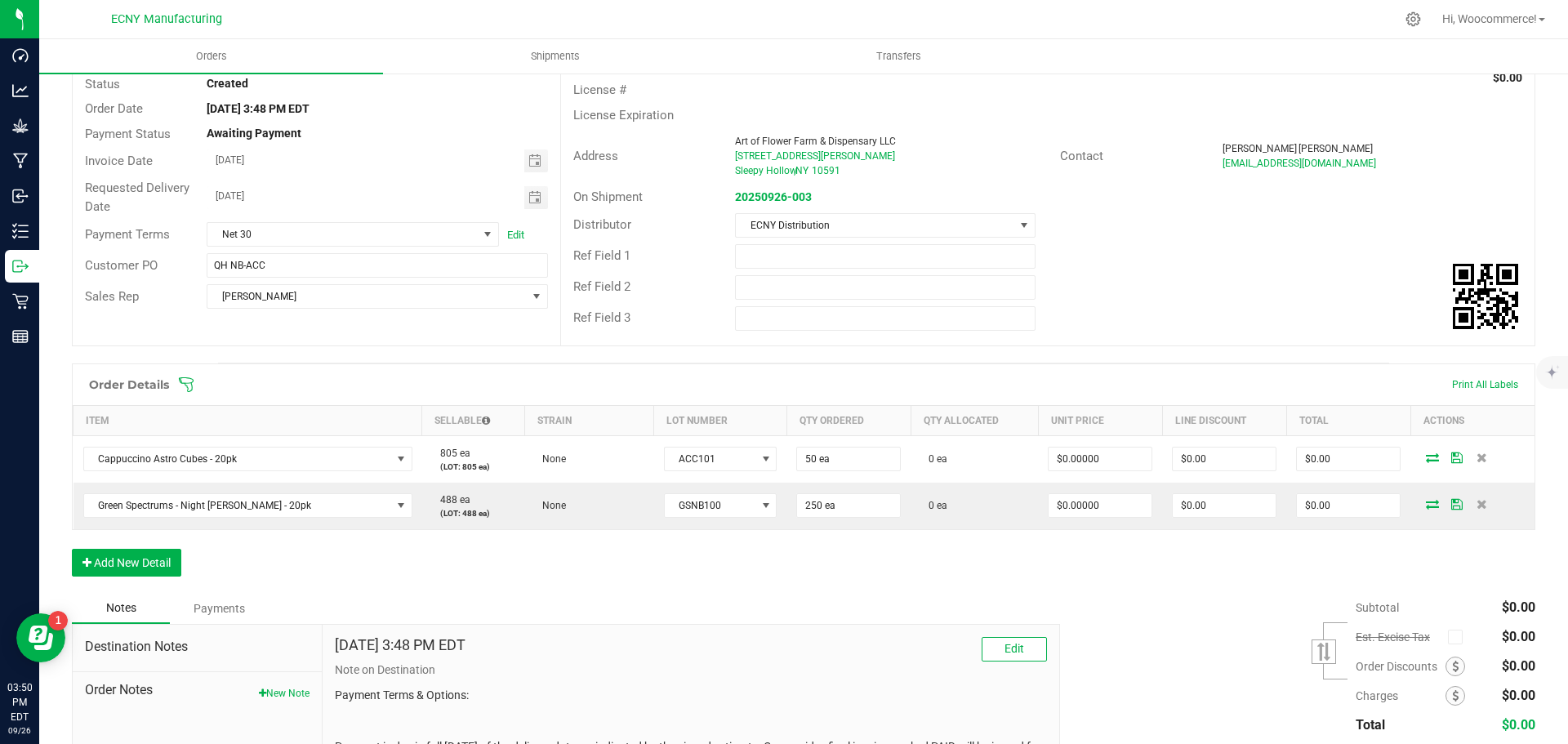
scroll to position [129, 0]
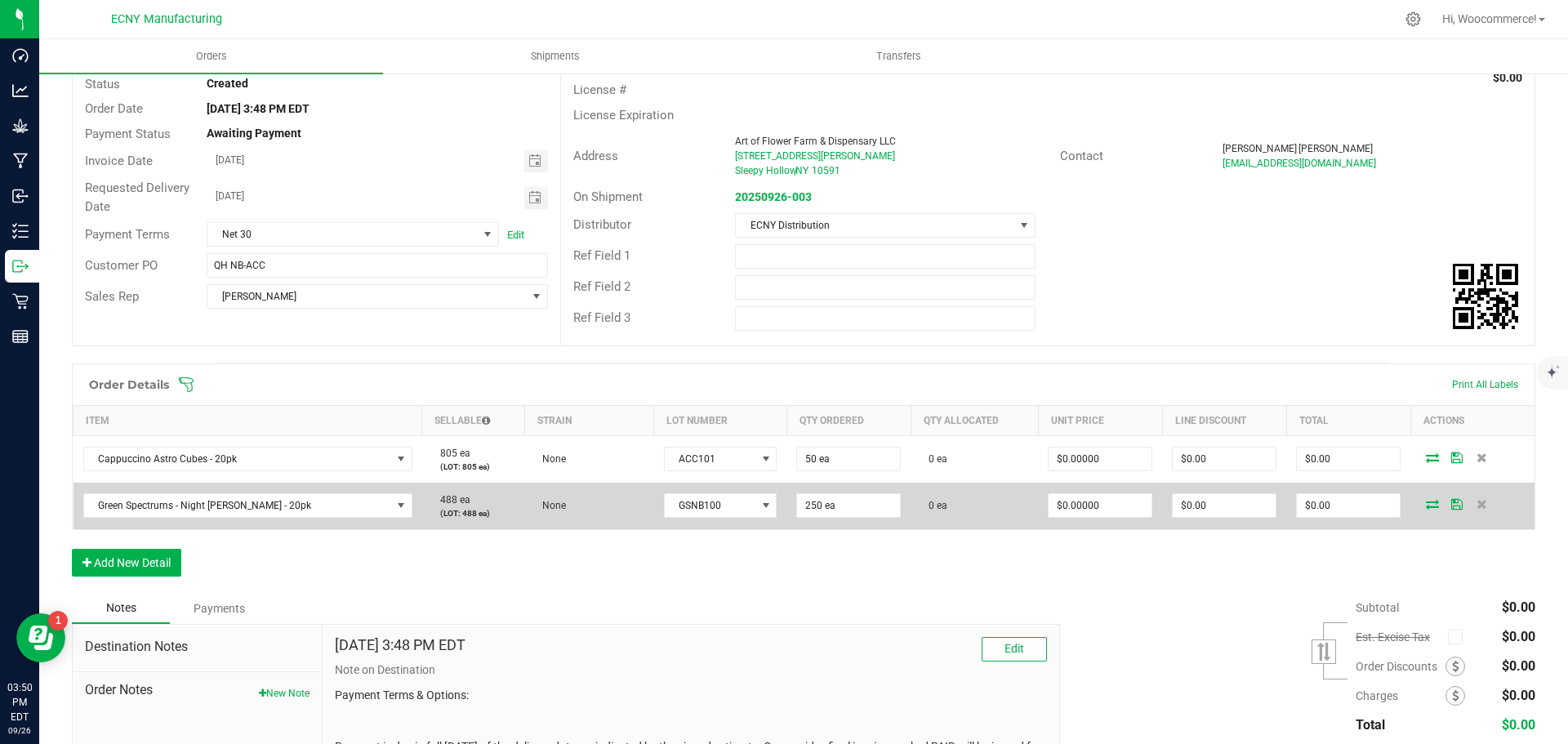
click at [1426, 504] on icon at bounding box center [1431, 504] width 13 height 10
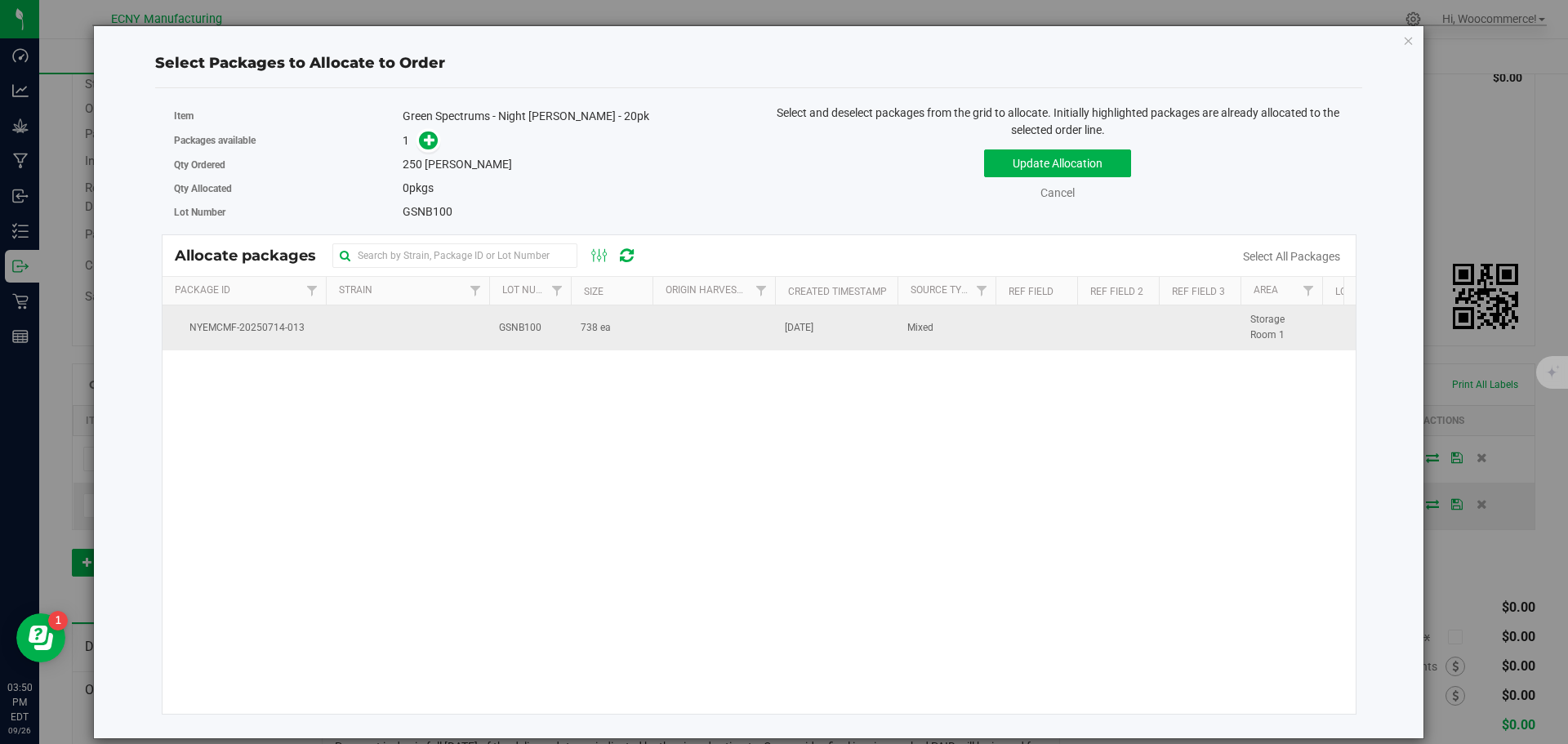
click at [678, 339] on td at bounding box center [713, 327] width 122 height 44
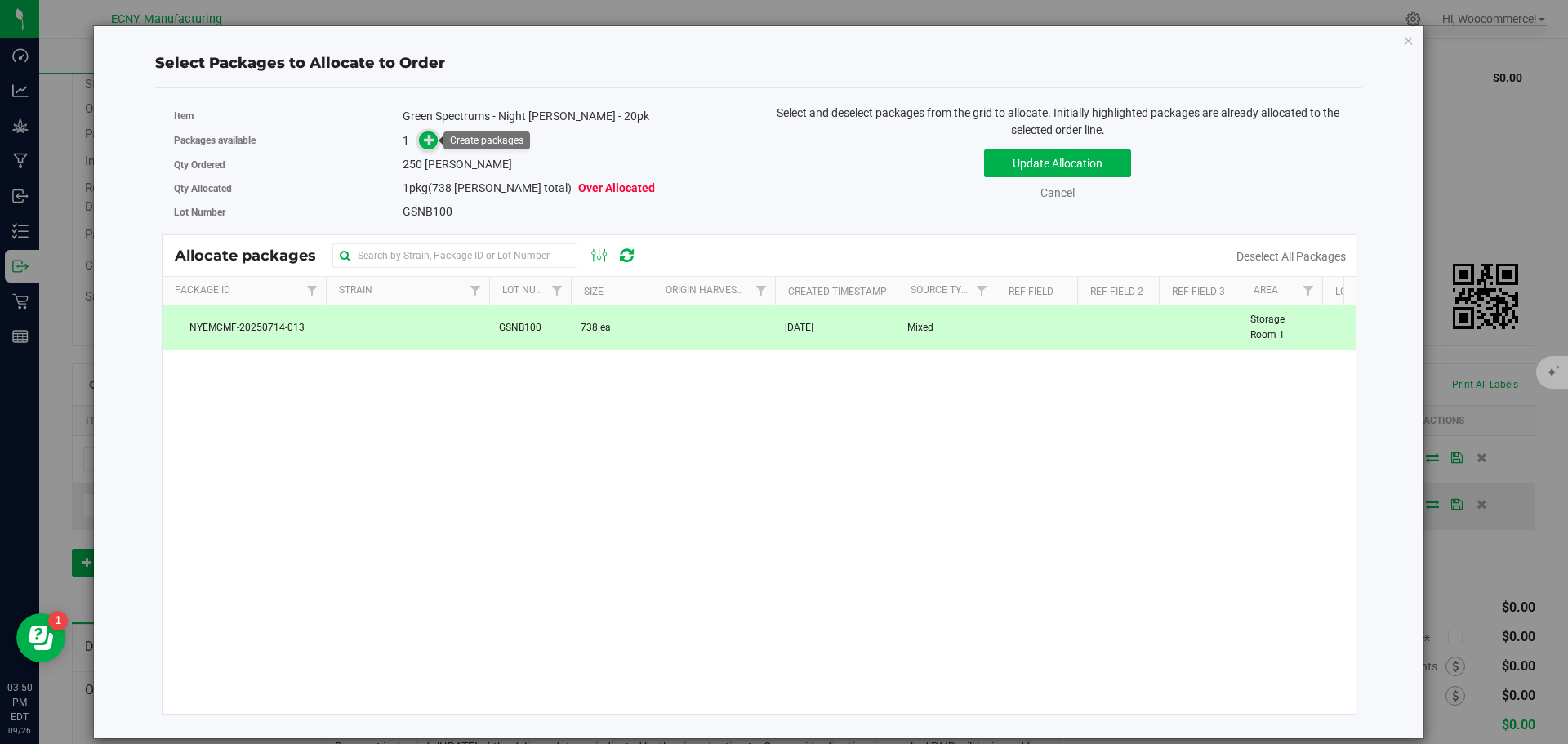
click at [430, 141] on icon at bounding box center [429, 138] width 11 height 11
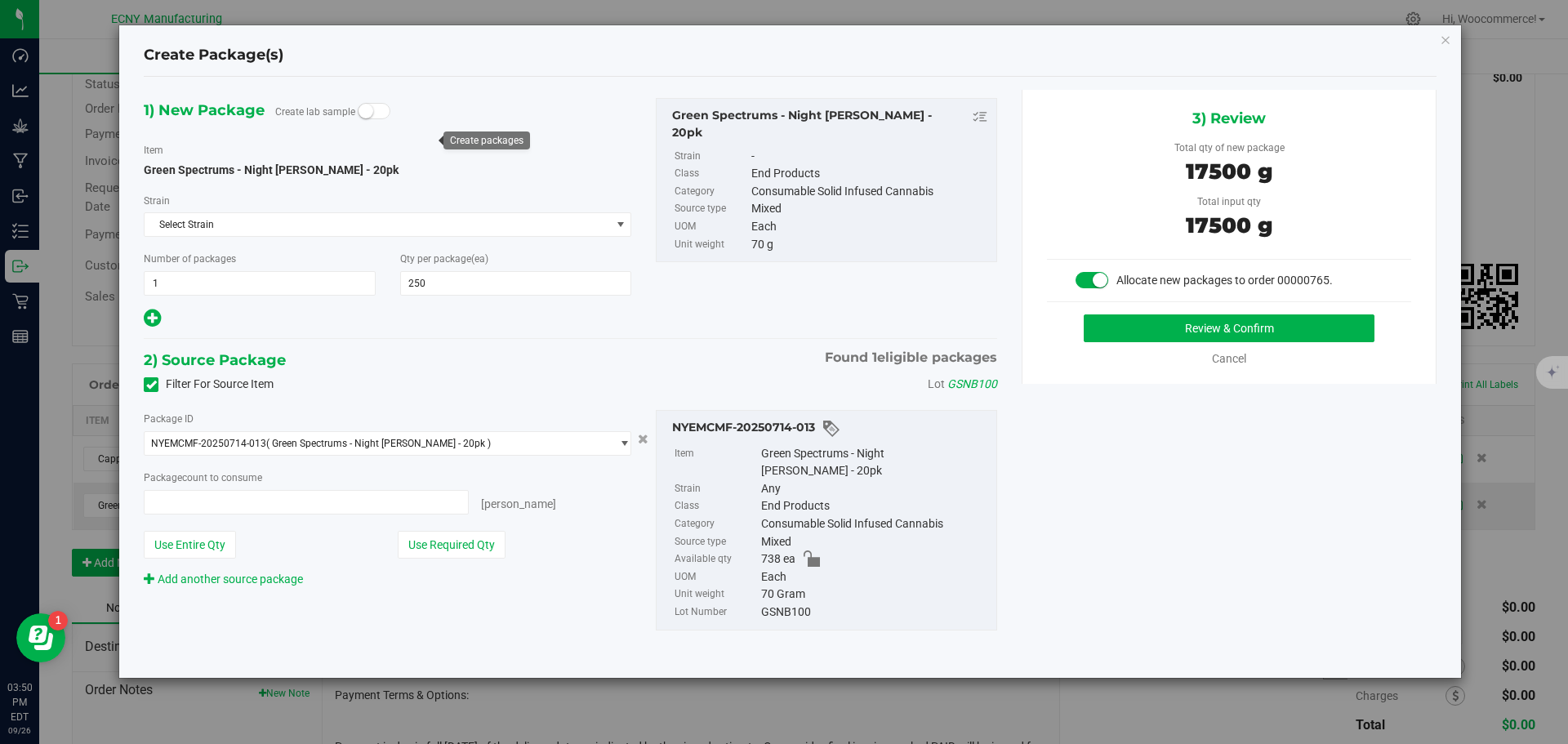
type input "250 ea"
click at [248, 278] on span "1 1" at bounding box center [259, 283] width 232 height 25
click at [434, 275] on span "250 250" at bounding box center [516, 283] width 232 height 25
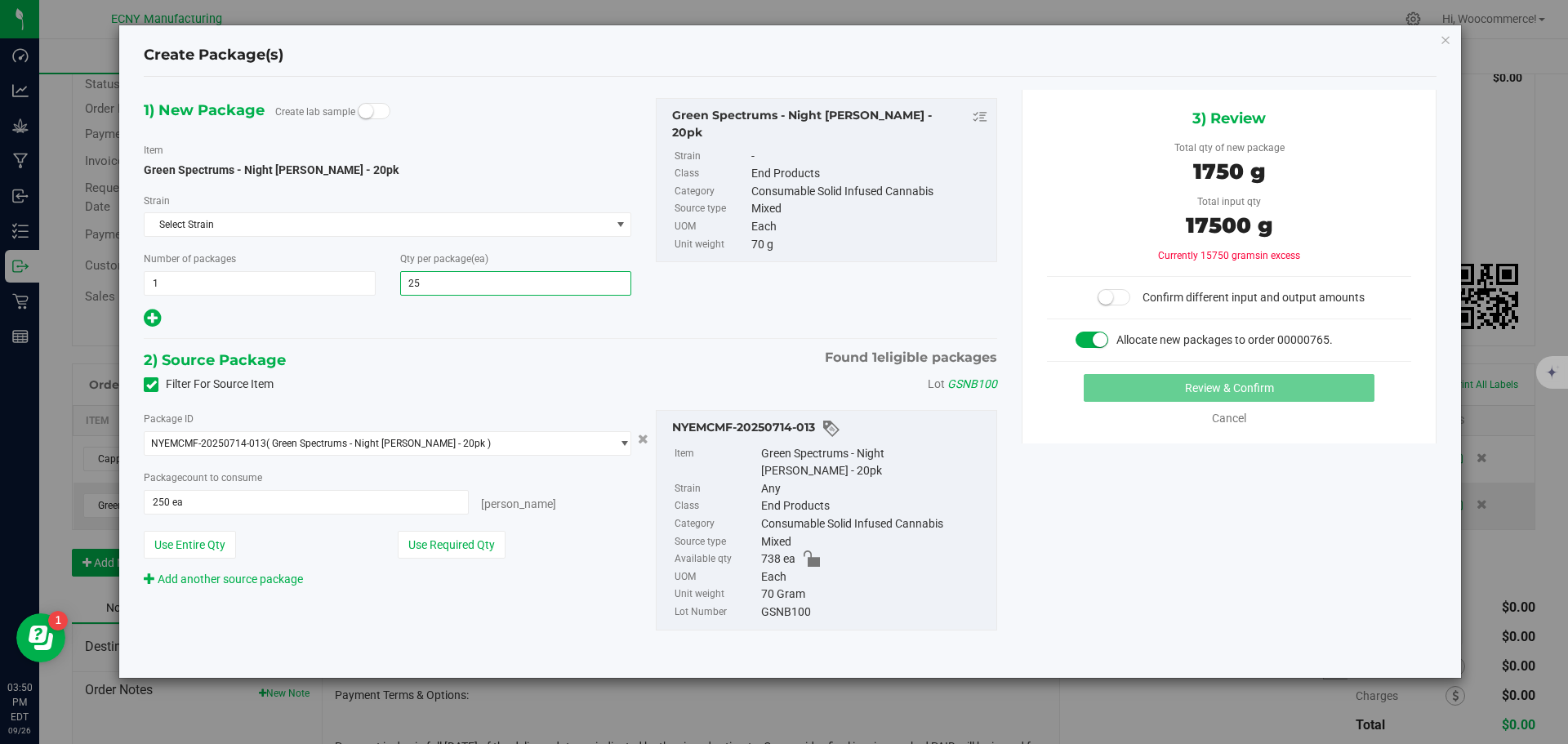
type input "2"
type input "100"
click at [562, 617] on div "Package ID NYEMCMF-20250714-013 ( Green Spectrums - Night [PERSON_NAME] - 20pk …" at bounding box center [570, 520] width 878 height 247
click at [450, 533] on button "Use Required Qty" at bounding box center [451, 545] width 108 height 28
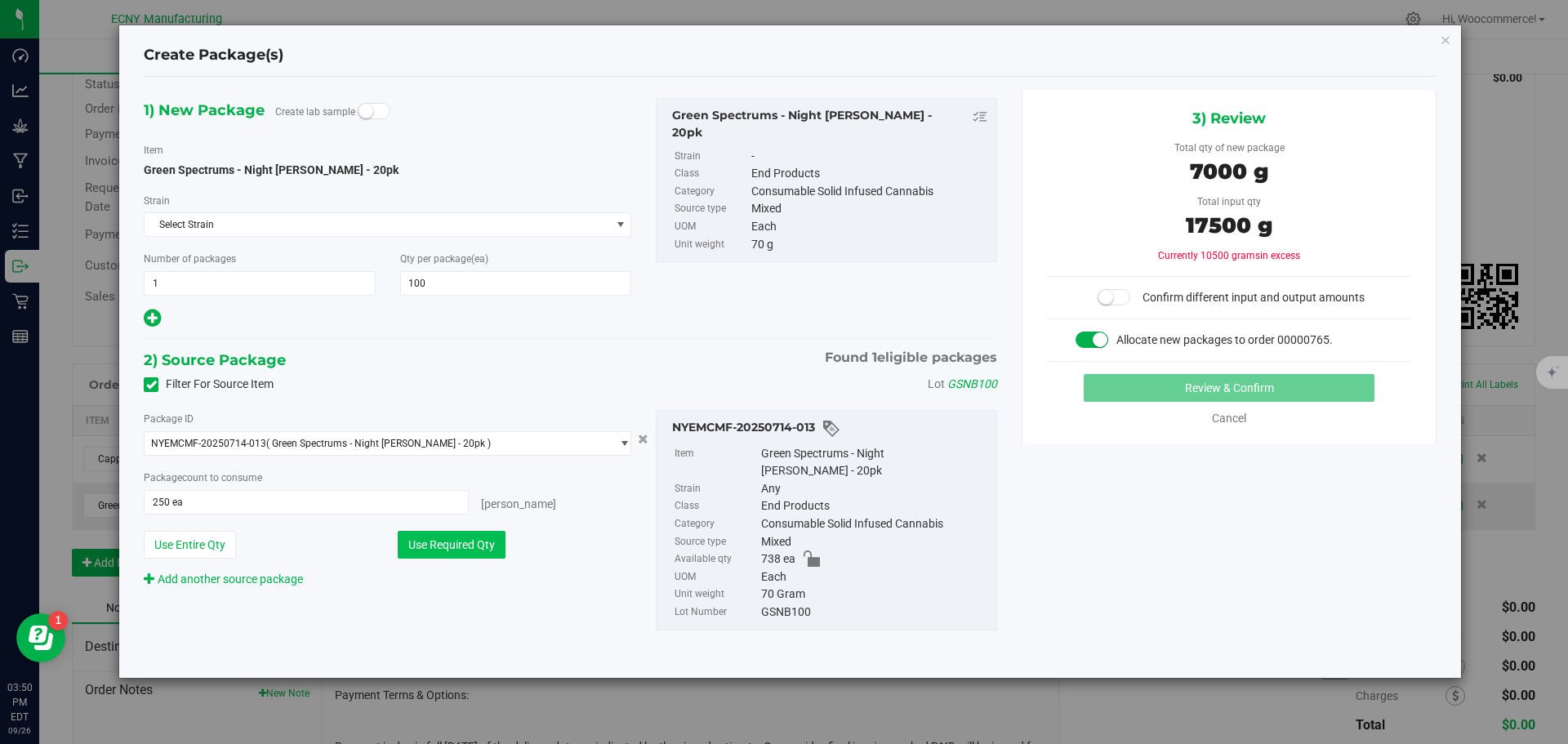
type input "100 ea"
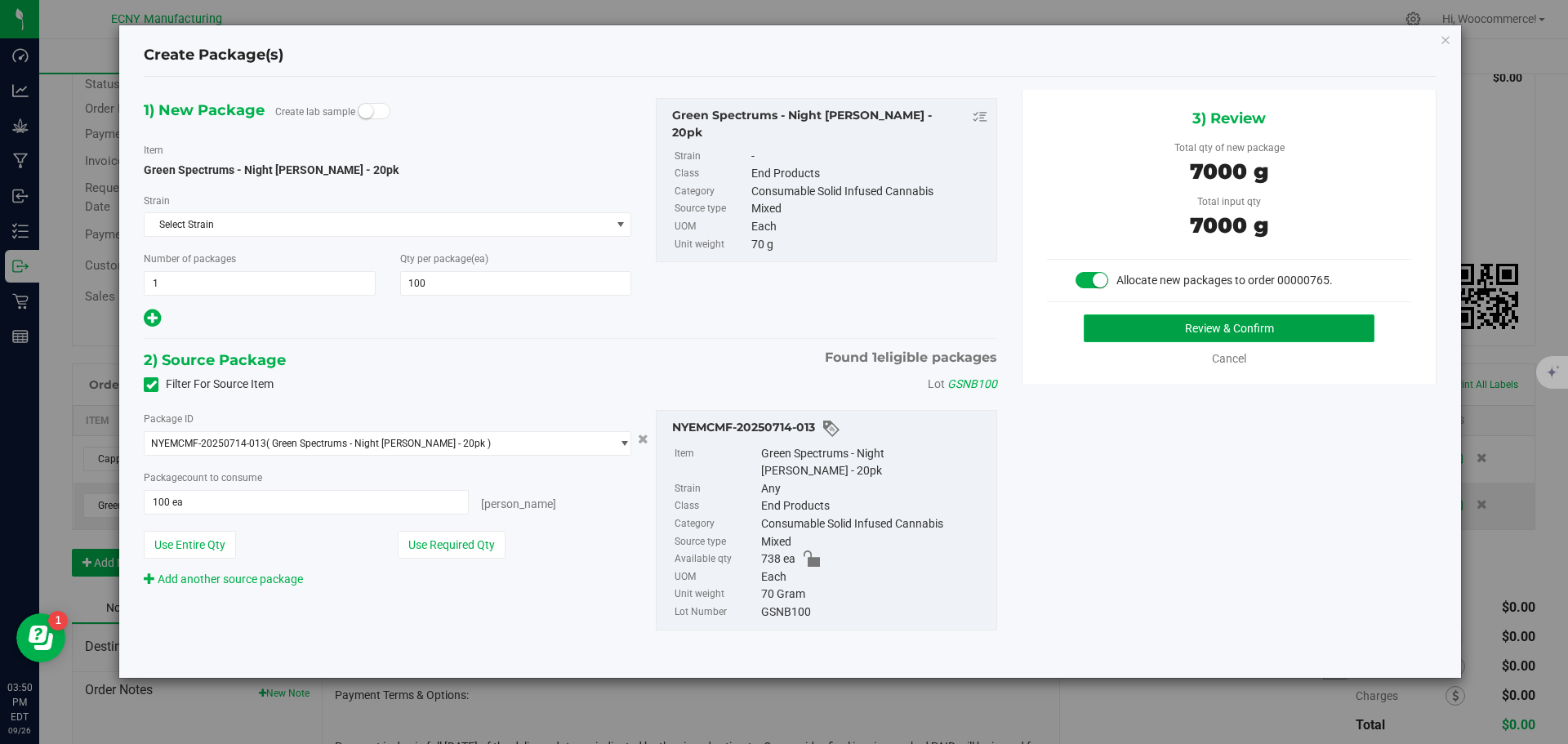
click at [1099, 332] on button "Review & Confirm" at bounding box center [1229, 328] width 291 height 28
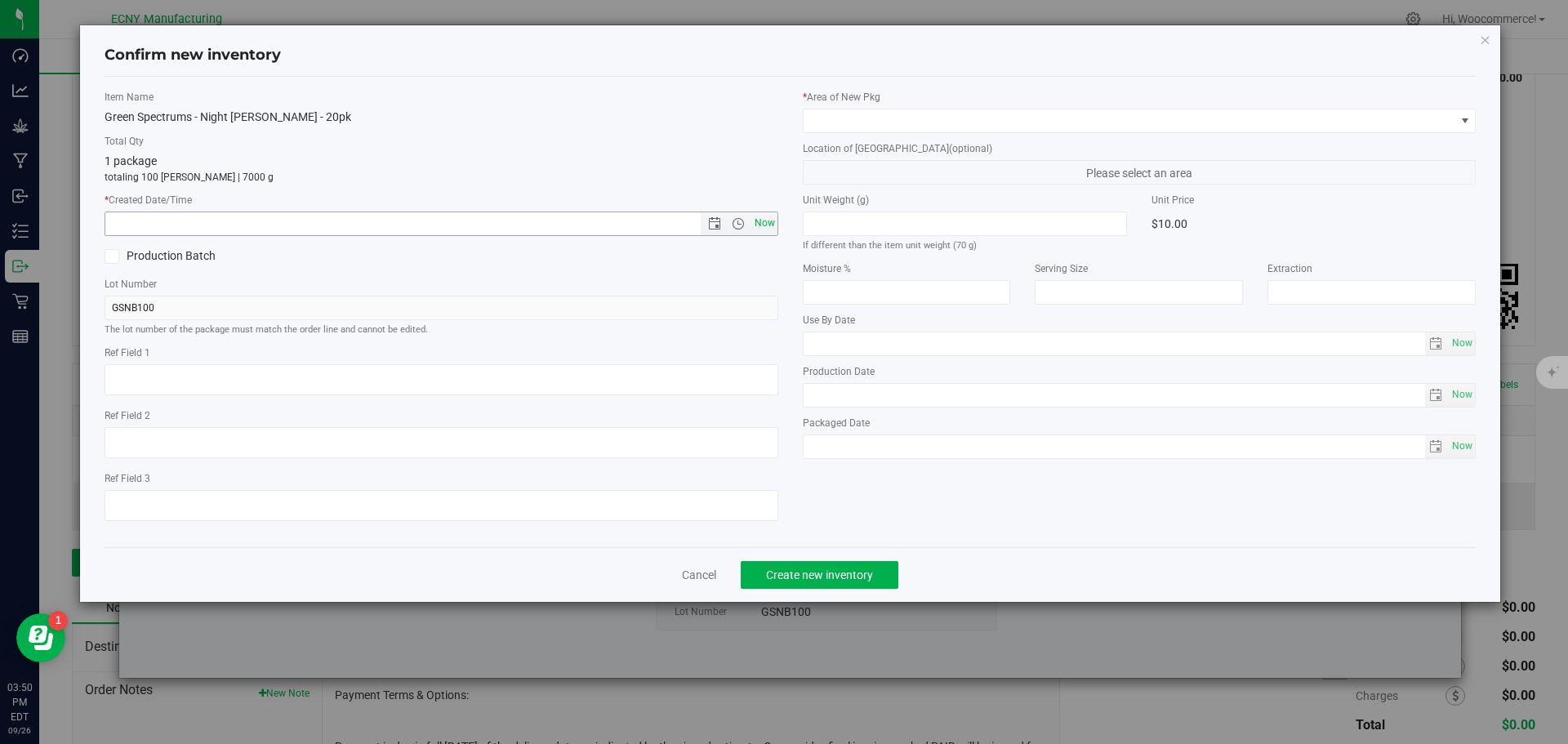
click at [757, 224] on span "Now" at bounding box center [764, 223] width 28 height 24
type input "[DATE] 3:51 PM"
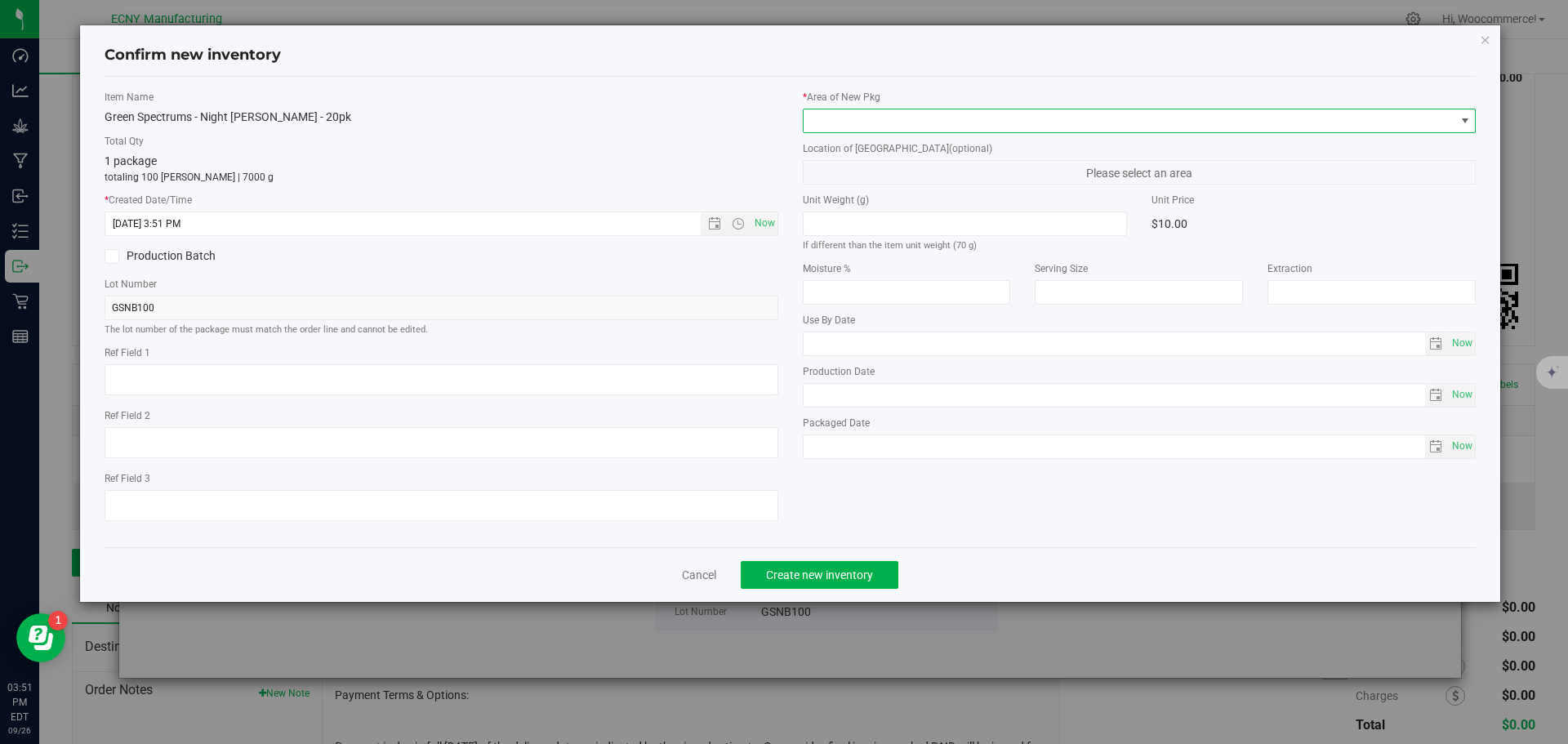
click at [835, 119] on span at bounding box center [1130, 120] width 651 height 23
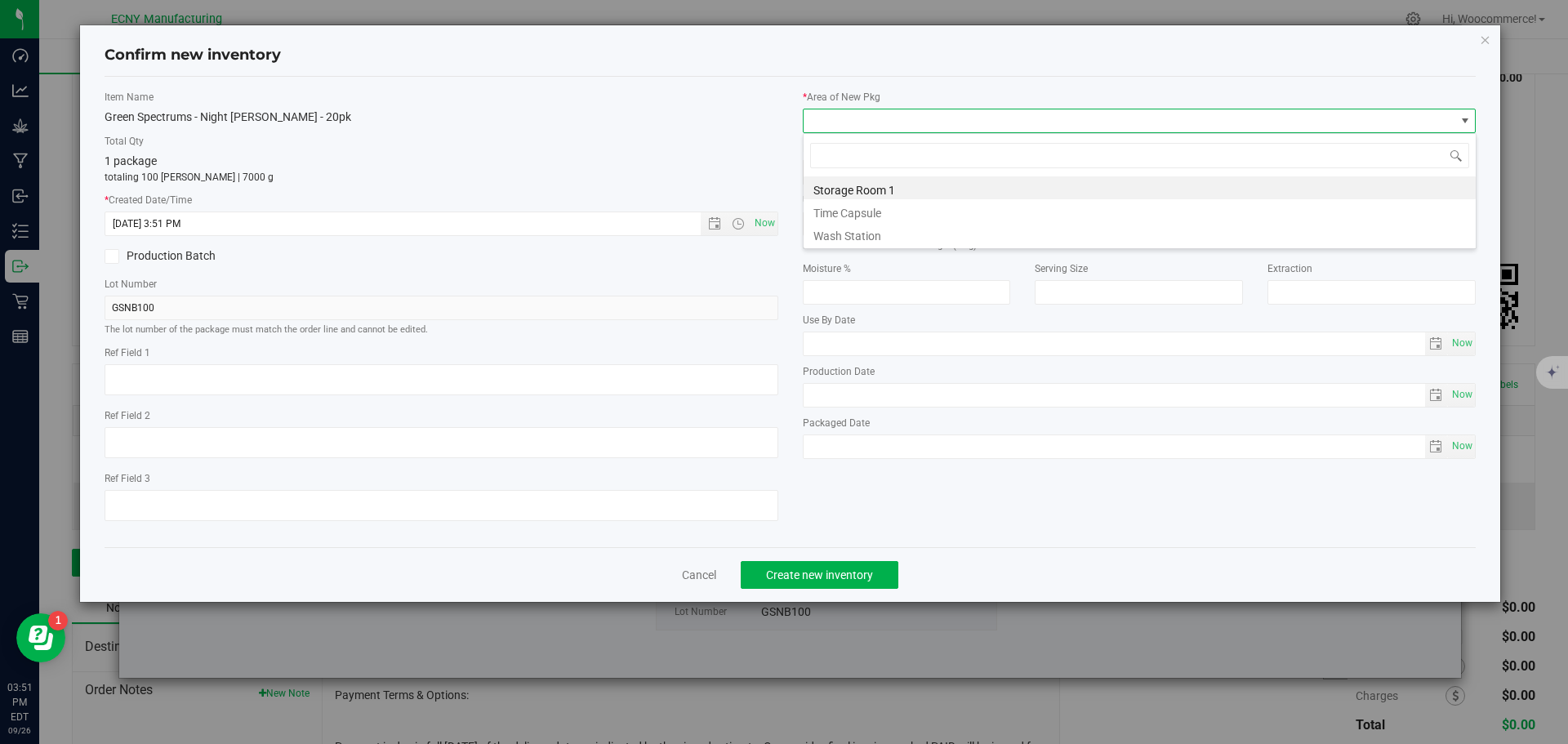
scroll to position [25, 673]
click at [826, 186] on li "Storage Room 1" at bounding box center [1140, 187] width 672 height 23
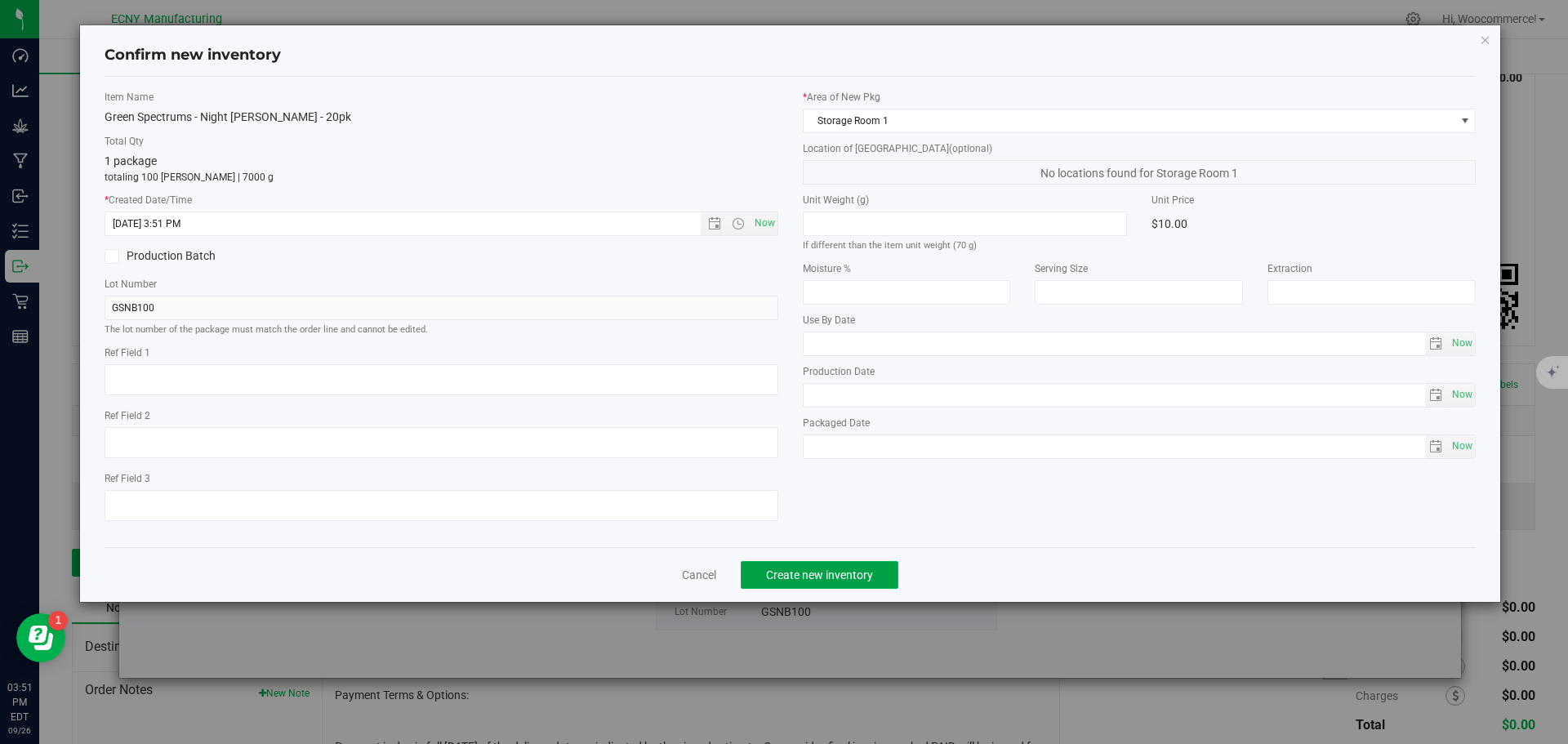
click at [792, 572] on span "Create new inventory" at bounding box center [819, 574] width 107 height 13
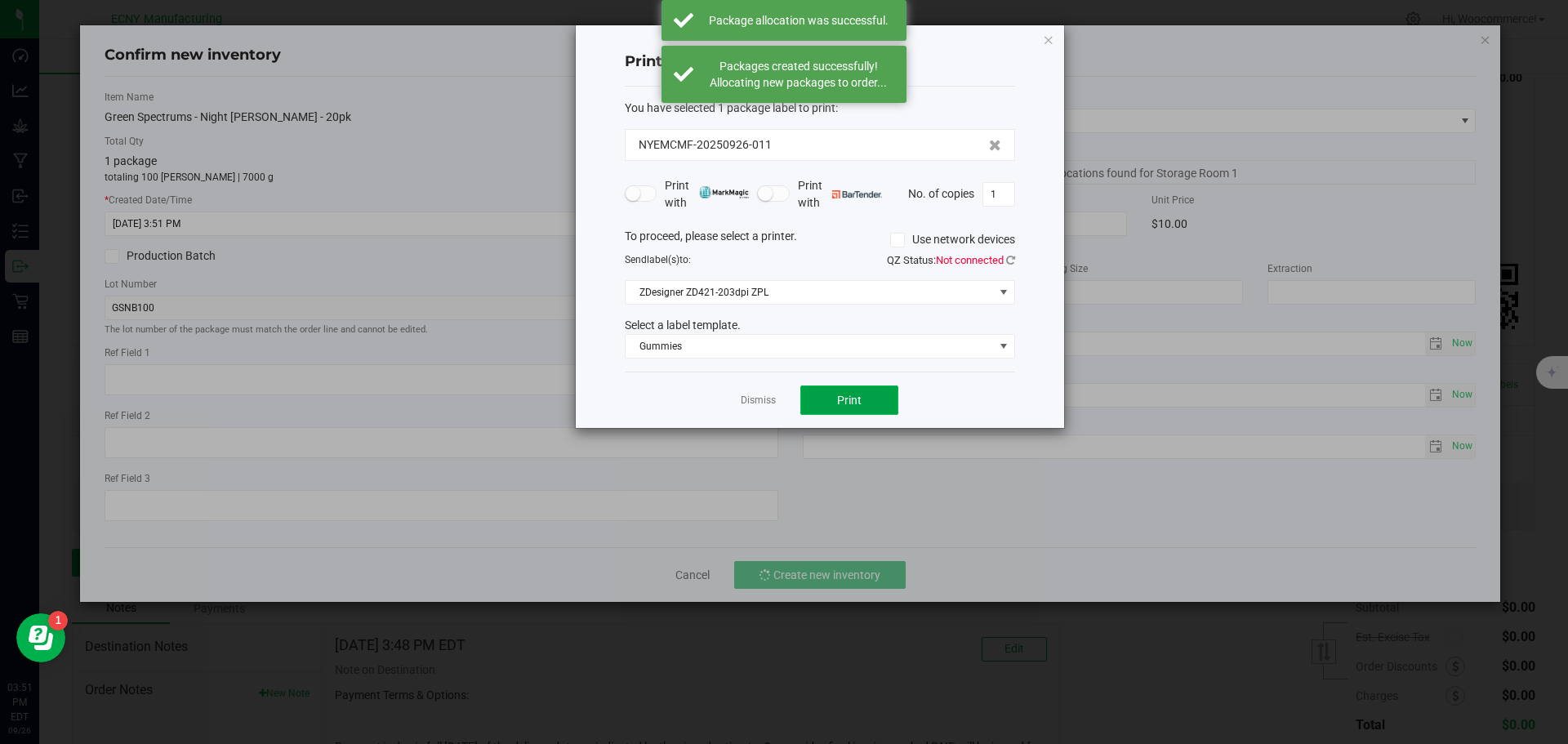
click at [845, 400] on span "Print" at bounding box center [849, 400] width 25 height 13
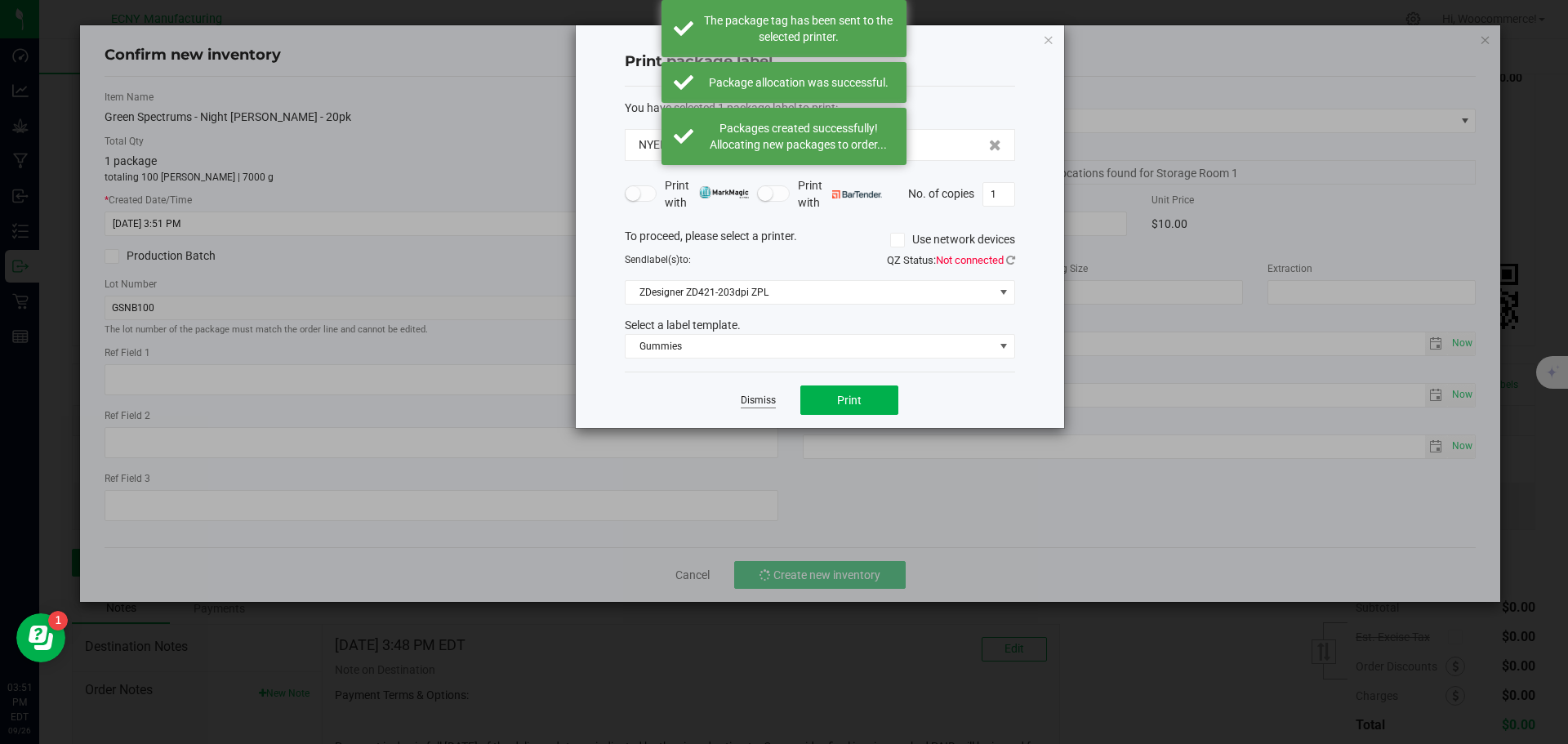
click at [759, 404] on link "Dismiss" at bounding box center [757, 400] width 35 height 14
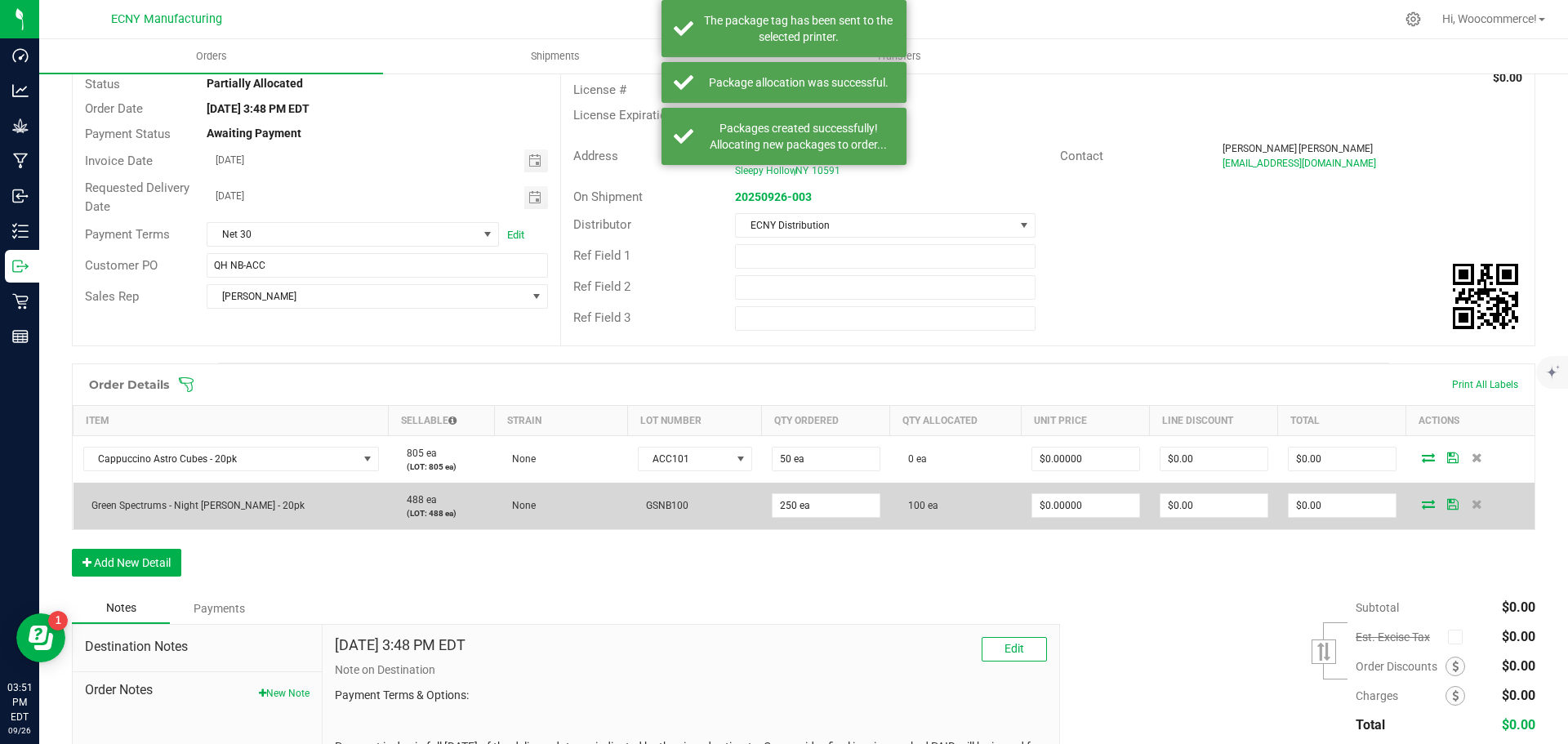
click at [1421, 502] on icon at bounding box center [1427, 504] width 13 height 10
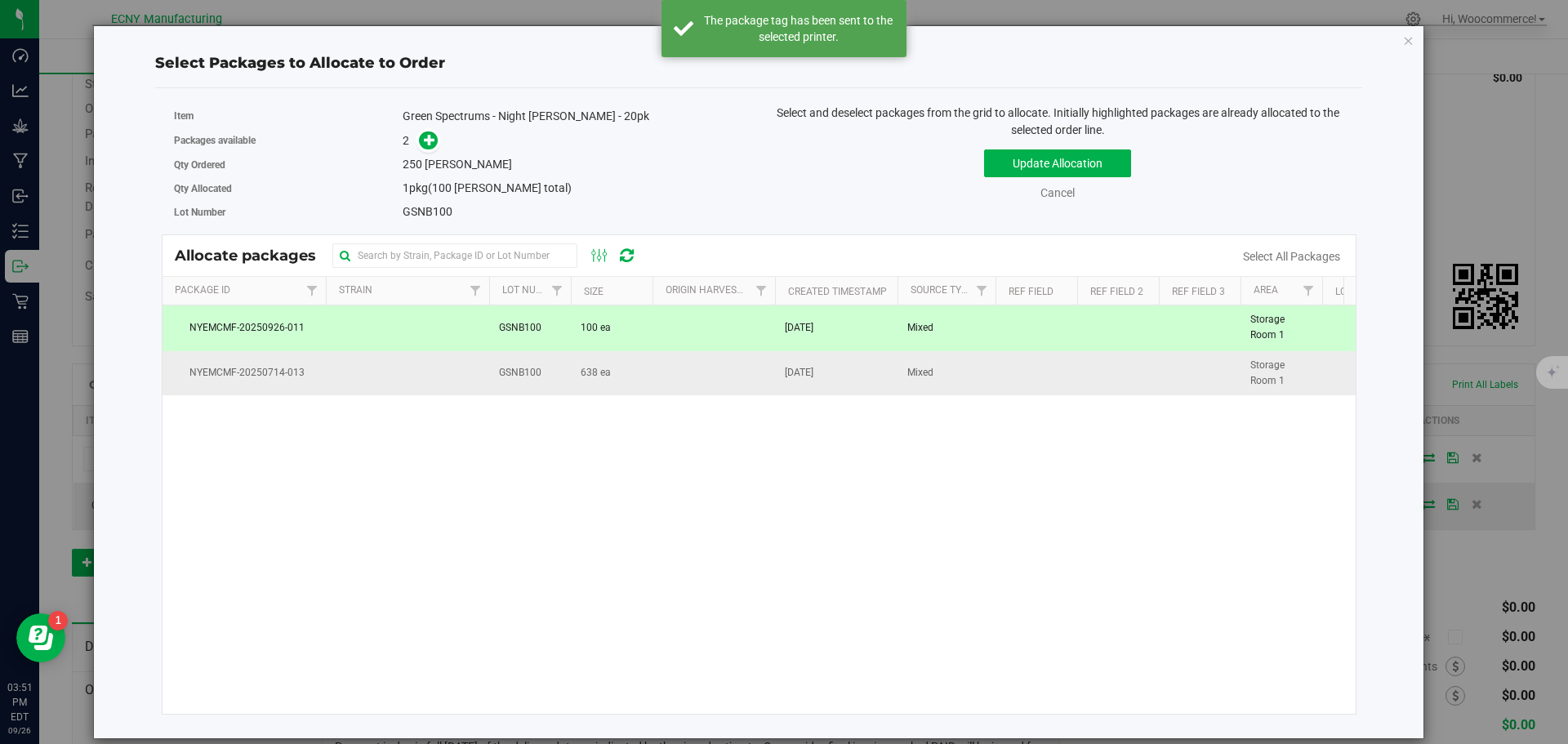
click at [547, 377] on td "GSNB100" at bounding box center [530, 373] width 81 height 44
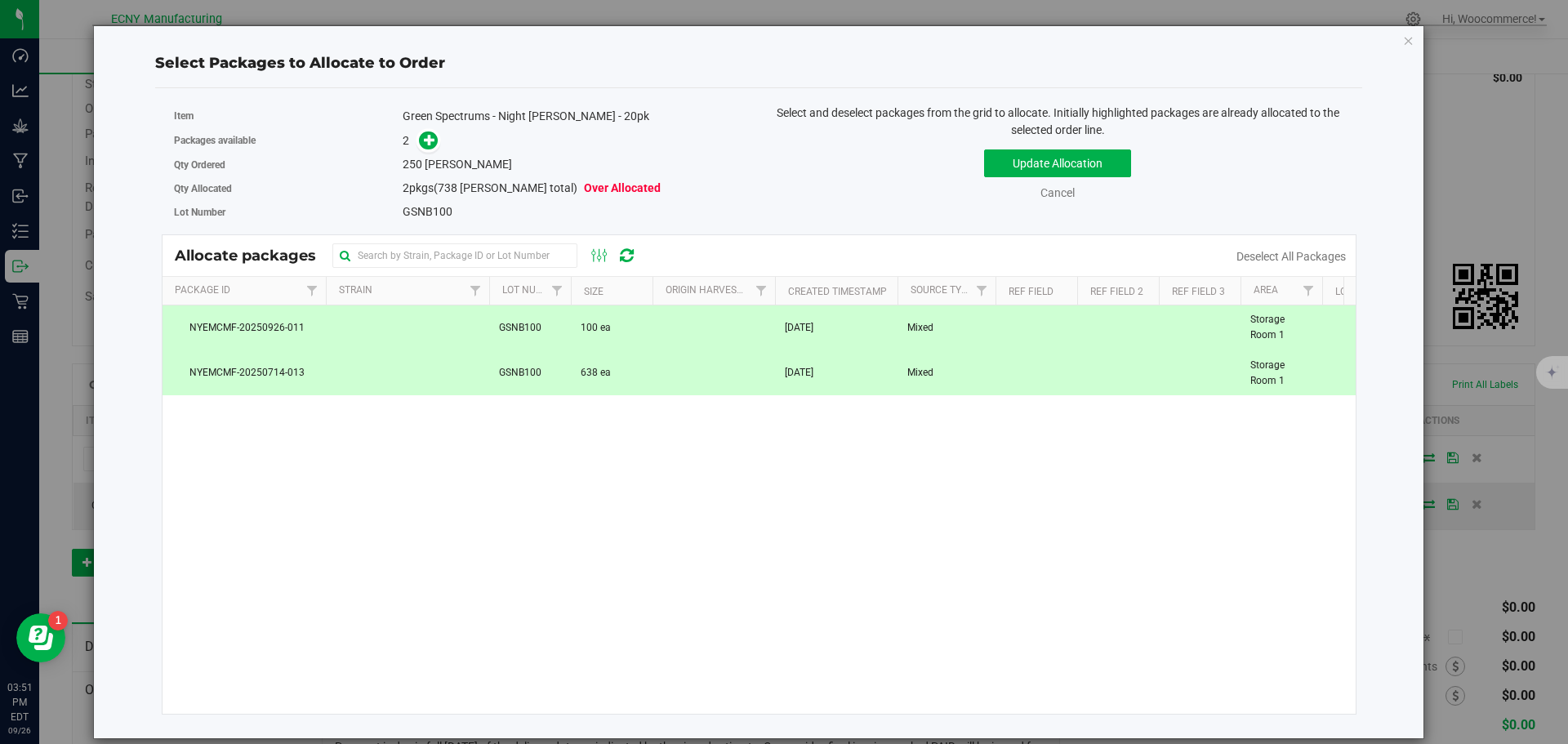
click at [436, 152] on div "Packages available 2" at bounding box center [460, 141] width 573 height 25
click at [432, 143] on icon at bounding box center [429, 139] width 11 height 11
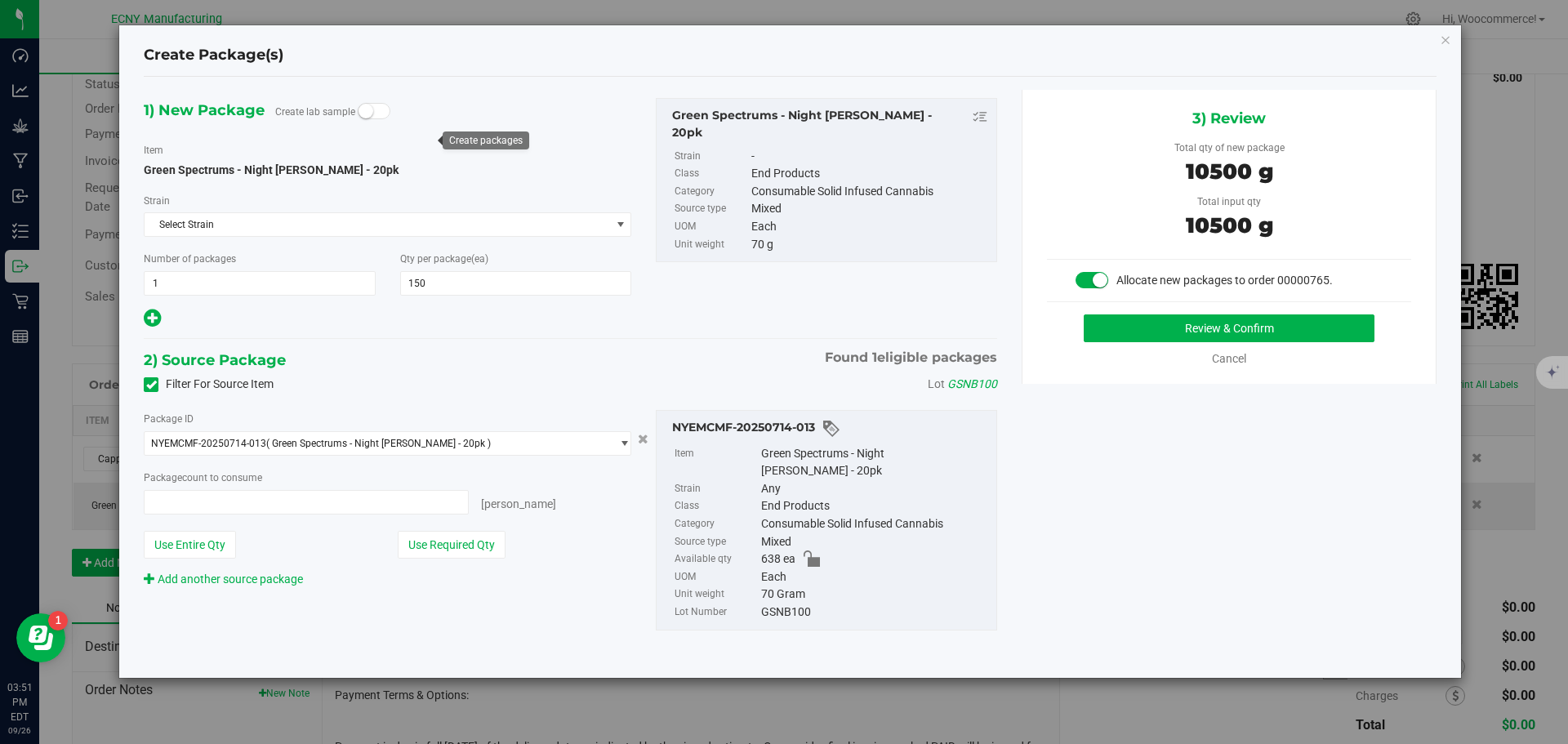
type input "150 ea"
click at [1171, 337] on button "Review & Confirm" at bounding box center [1229, 328] width 291 height 28
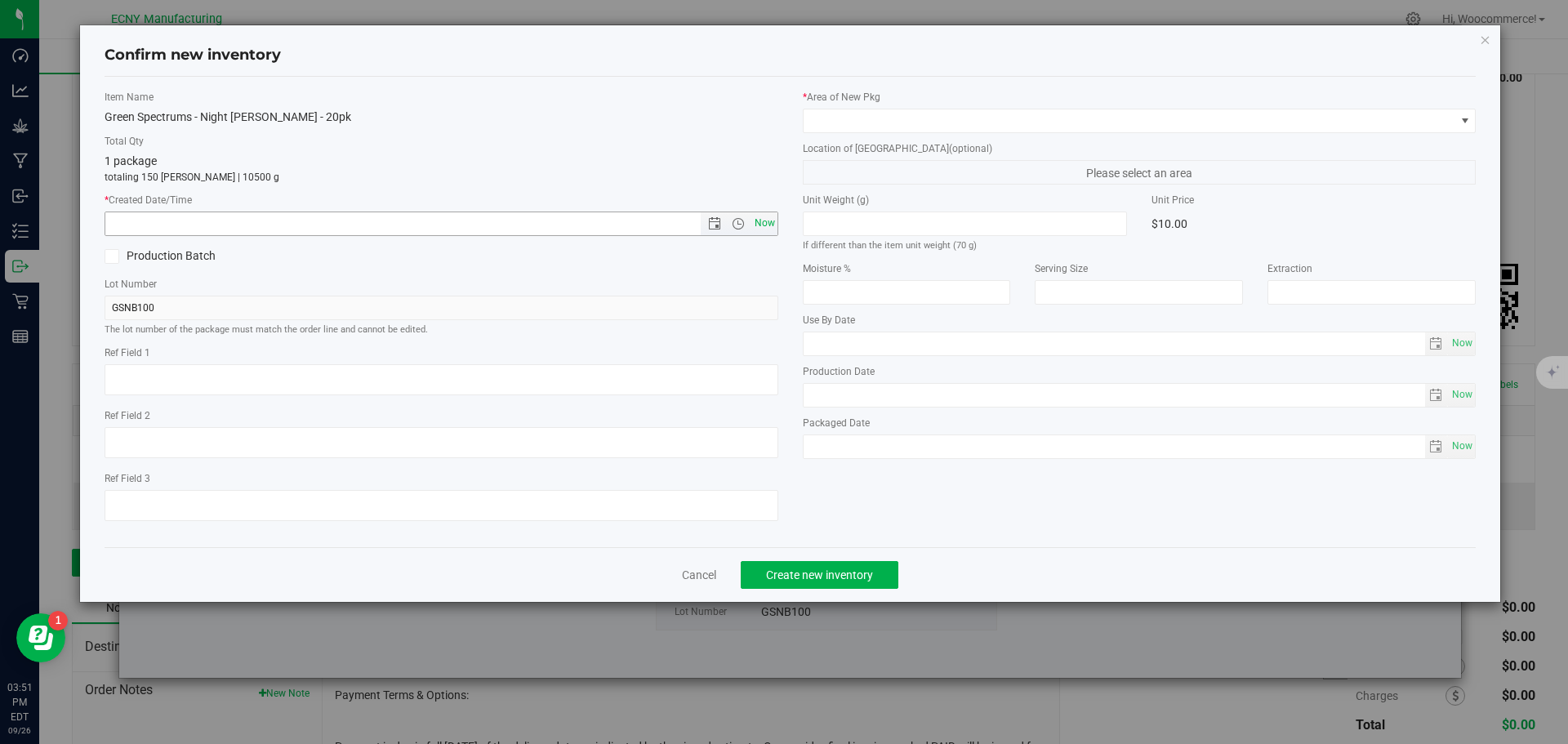
click at [757, 229] on span "Now" at bounding box center [764, 223] width 28 height 24
type input "[DATE] 3:51 PM"
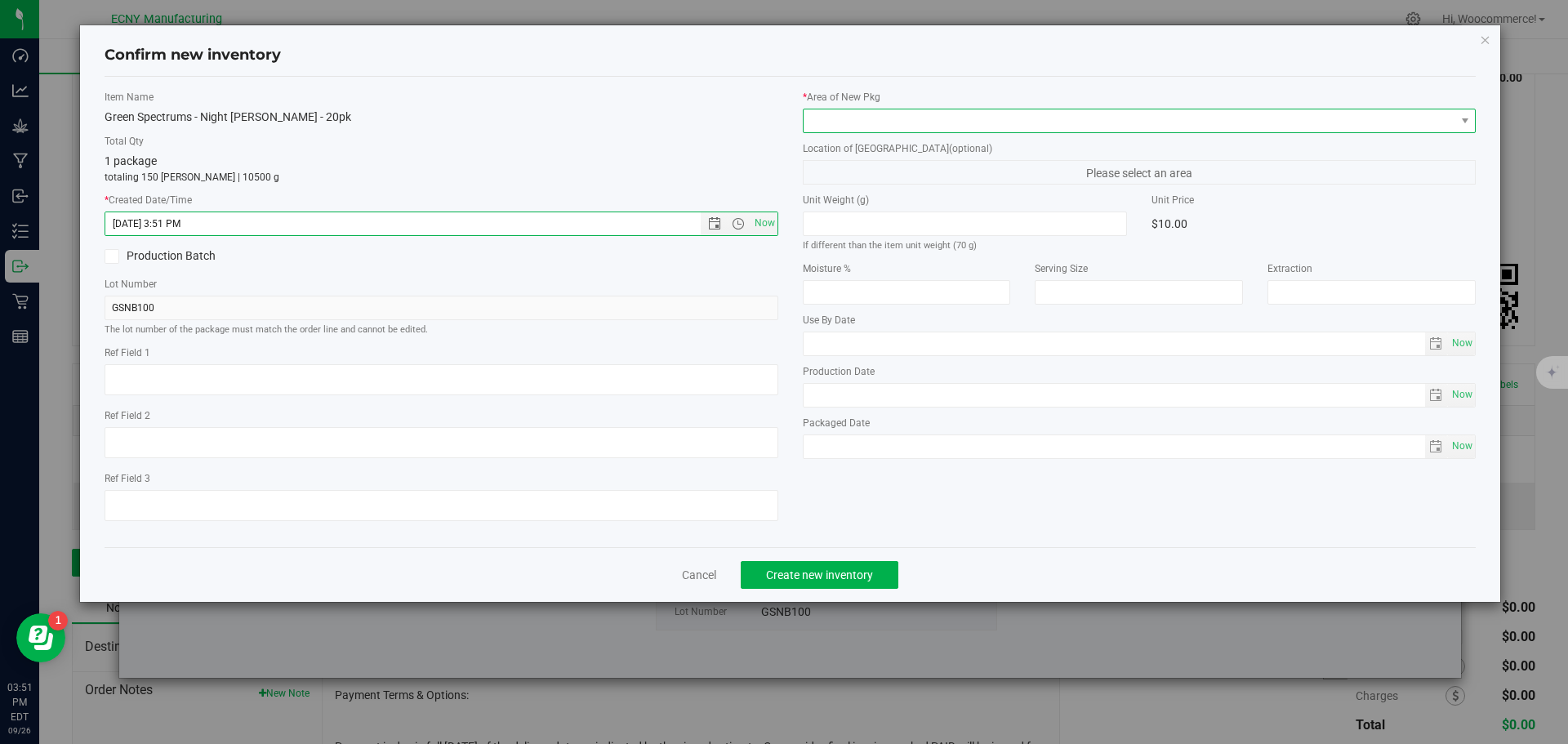
click at [838, 116] on span at bounding box center [1130, 120] width 651 height 23
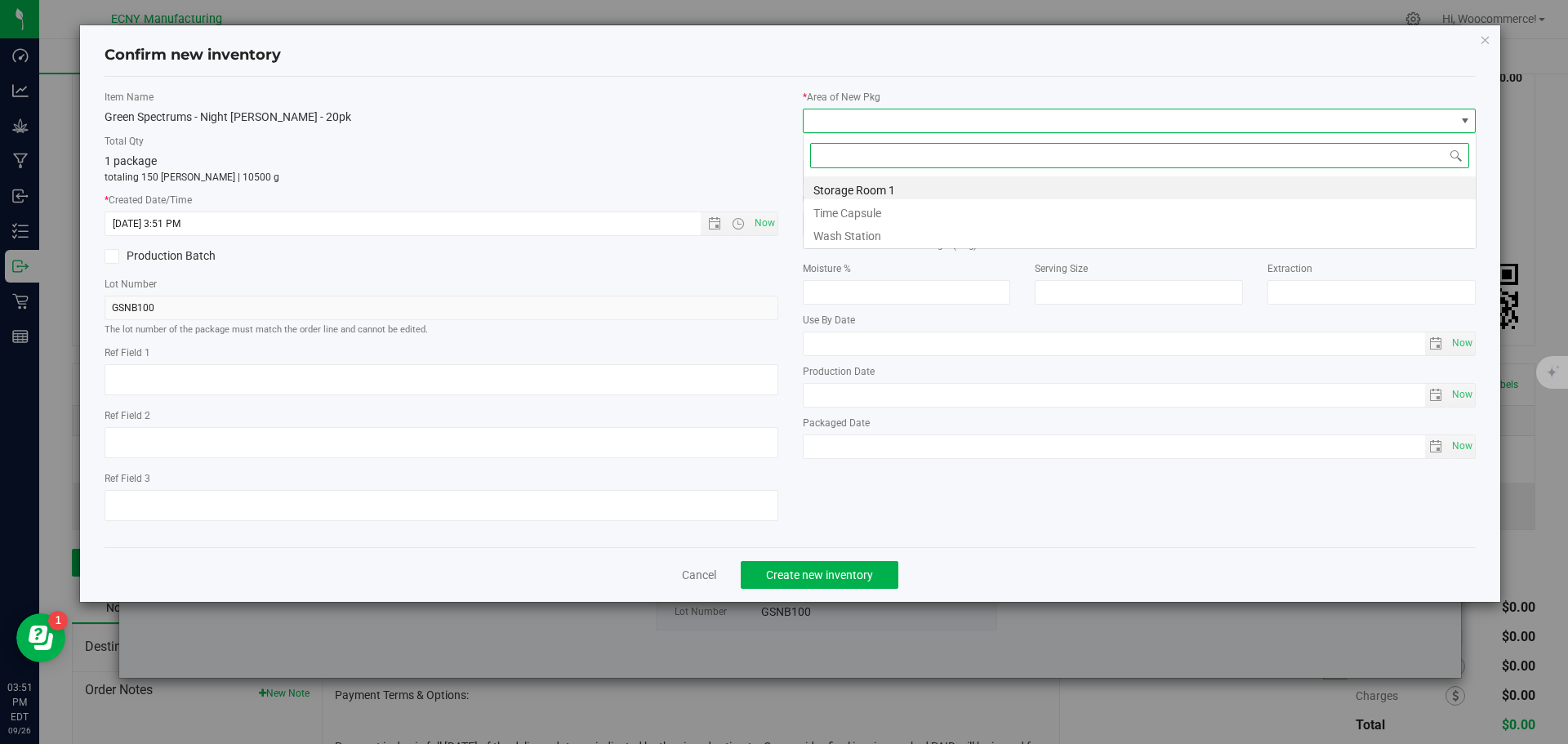
scroll to position [25, 673]
click at [830, 174] on span at bounding box center [1140, 155] width 672 height 38
click at [822, 187] on li "Storage Room 1" at bounding box center [1140, 187] width 672 height 23
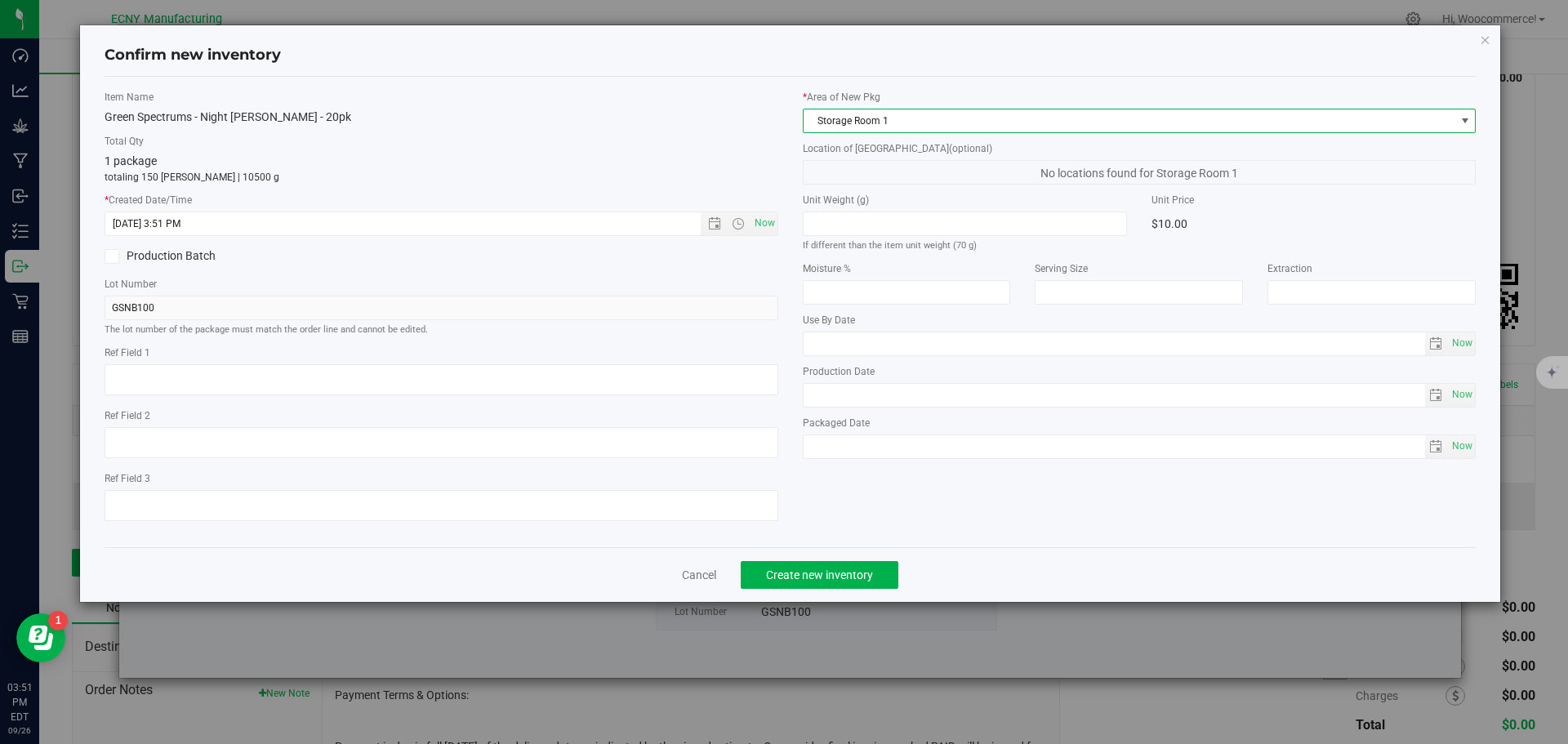
click at [831, 560] on div "Cancel Create new inventory" at bounding box center [790, 574] width 1372 height 55
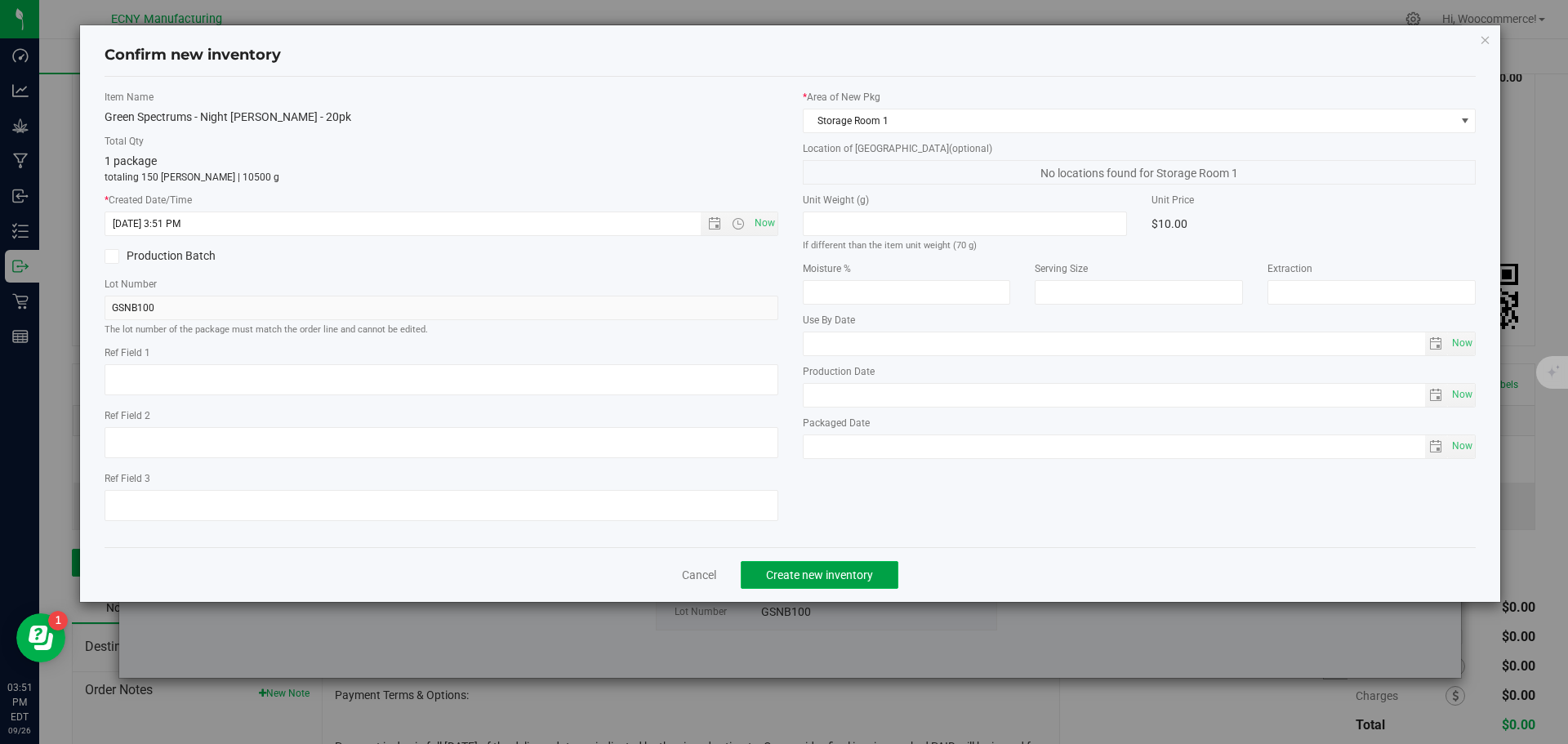
click at [792, 573] on span "Create new inventory" at bounding box center [819, 574] width 107 height 13
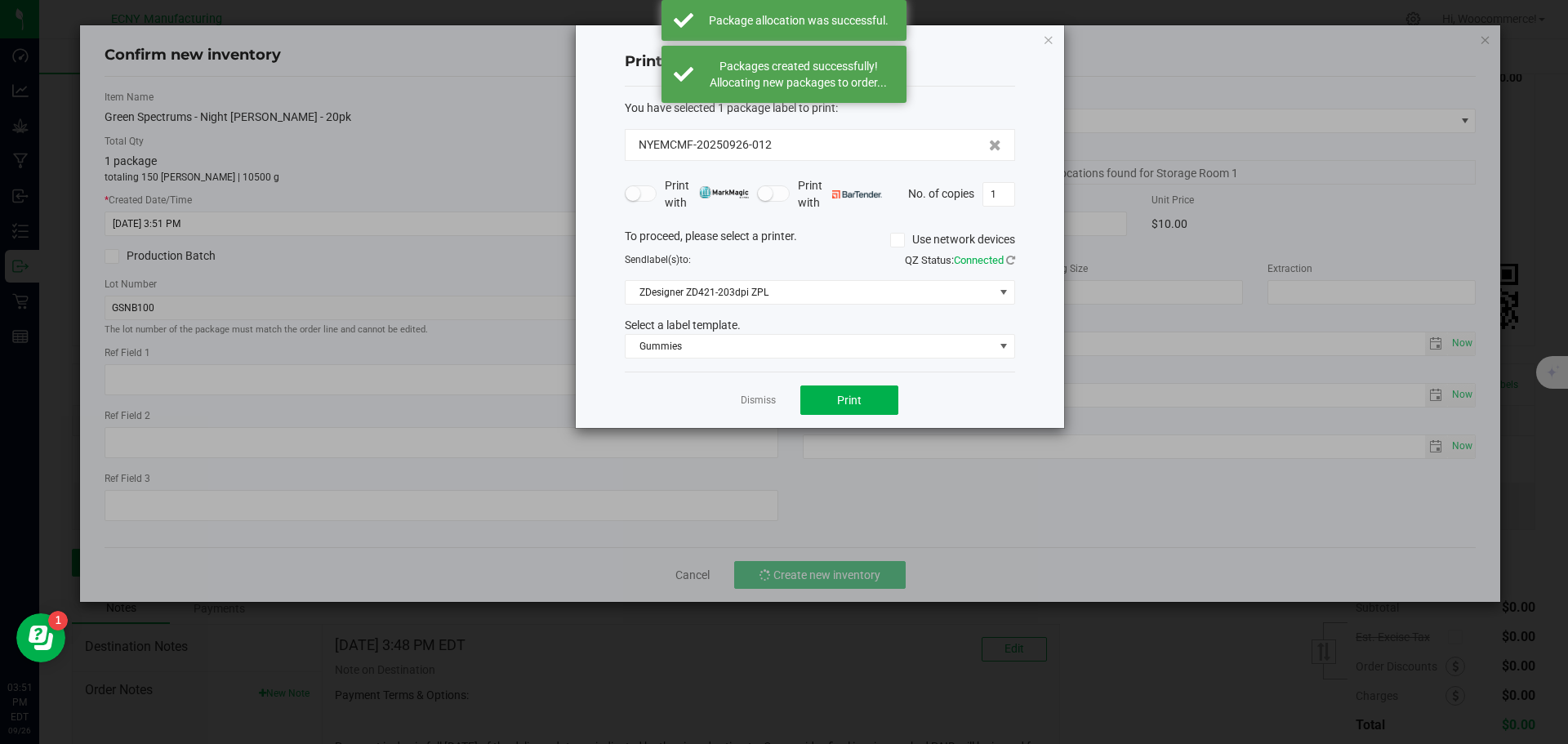
click at [817, 383] on div "Dismiss Print" at bounding box center [820, 400] width 390 height 56
click at [821, 398] on button "Print" at bounding box center [850, 400] width 98 height 30
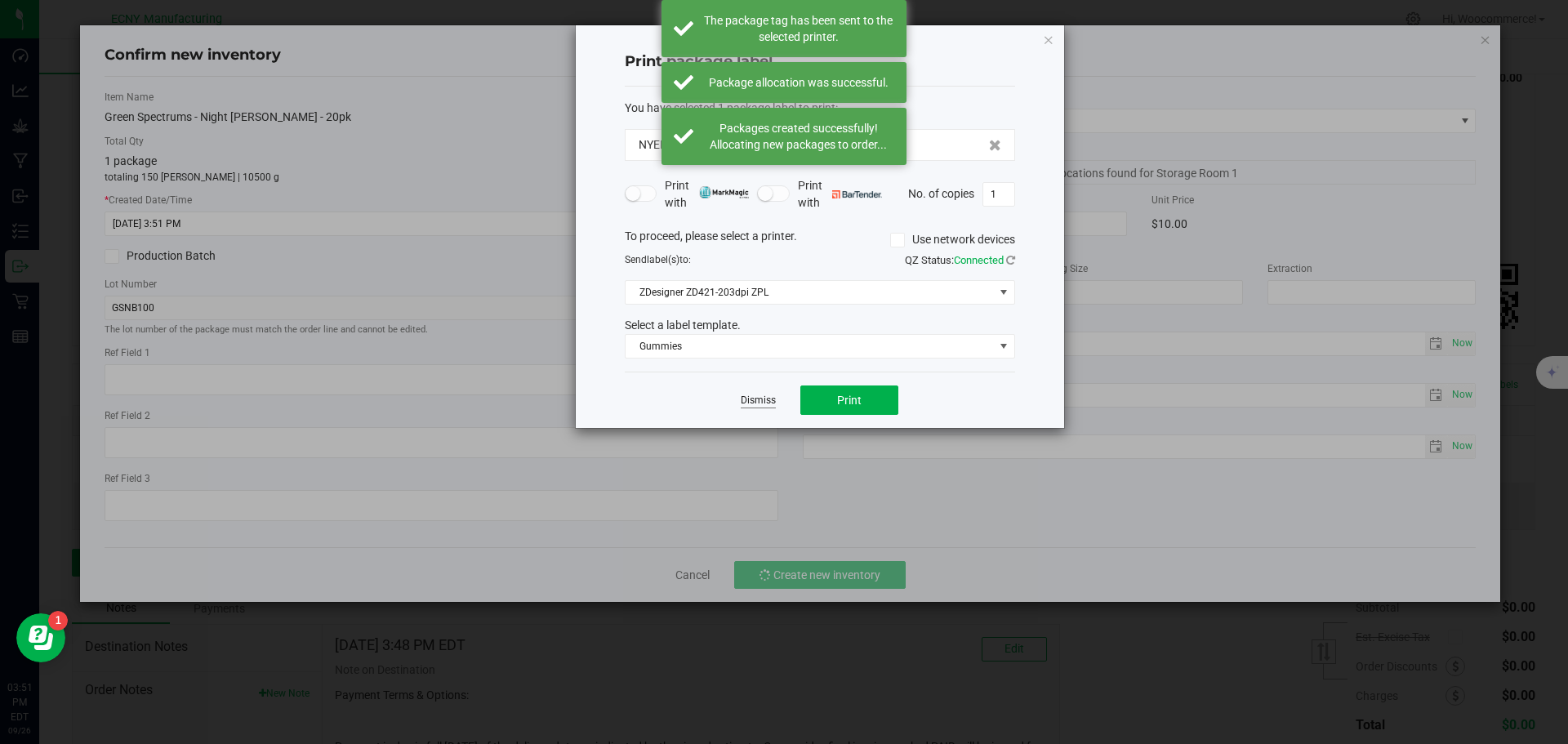
click at [749, 404] on link "Dismiss" at bounding box center [757, 400] width 35 height 14
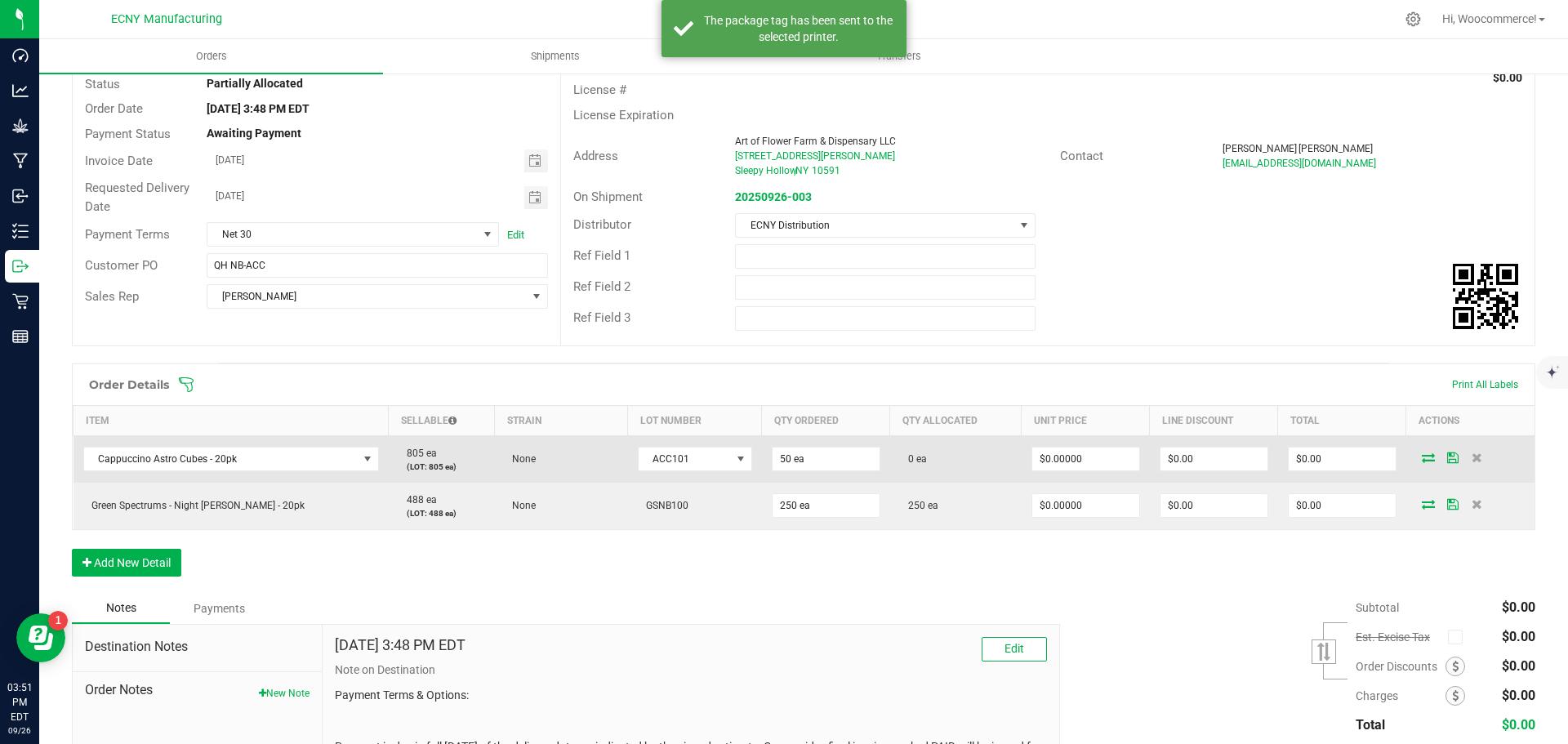
click at [1421, 462] on icon at bounding box center [1427, 457] width 13 height 10
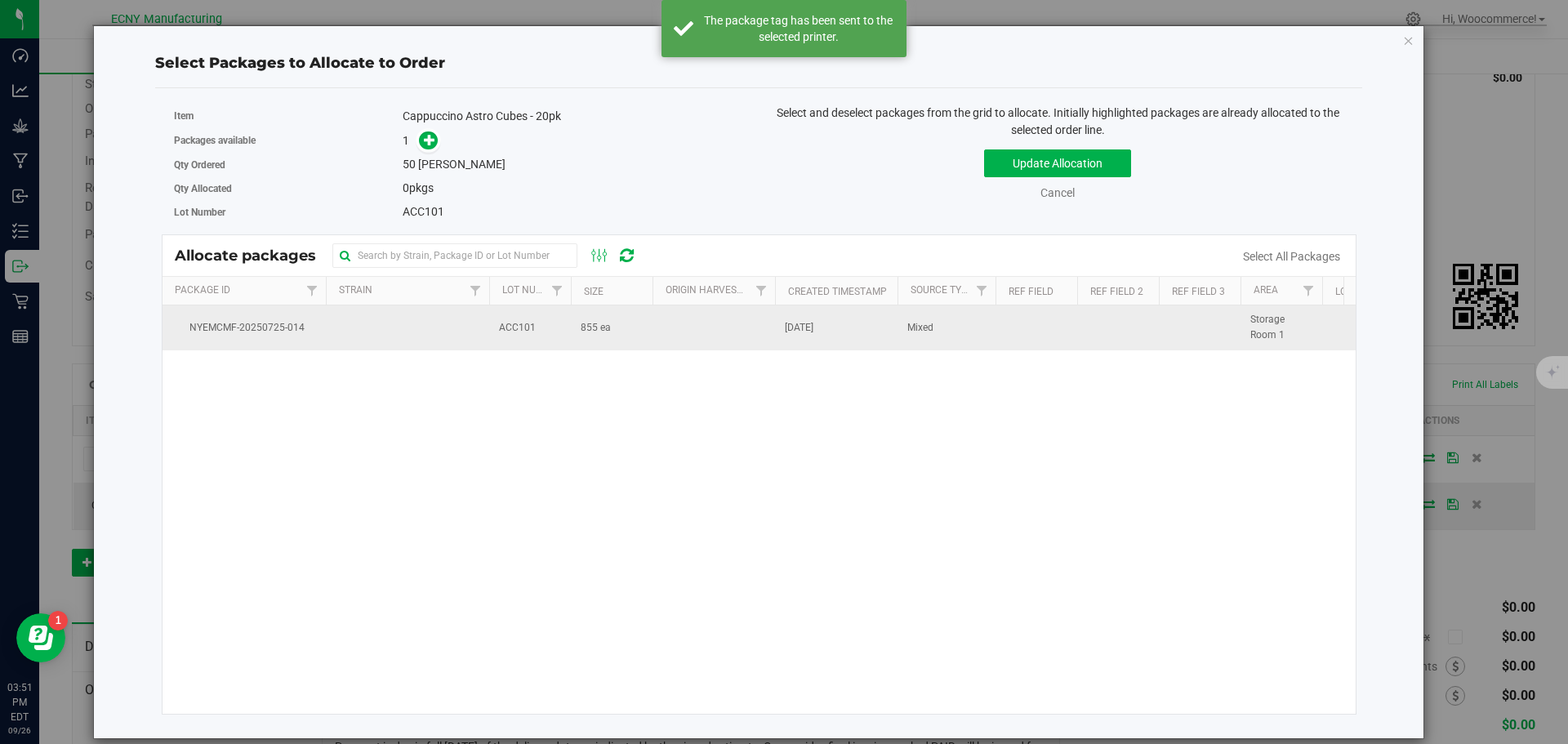
click at [800, 327] on span "[DATE]" at bounding box center [799, 327] width 29 height 15
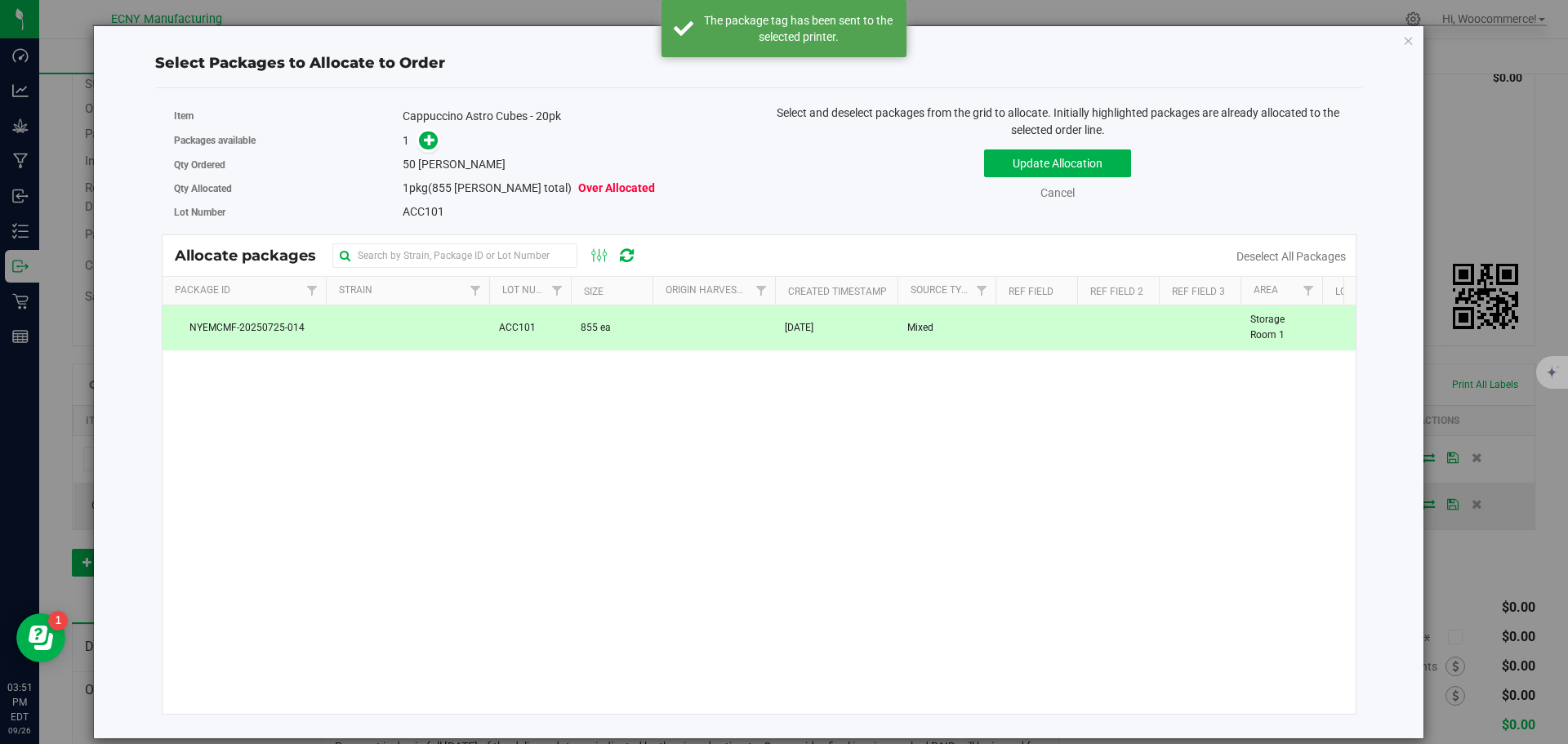
click at [425, 126] on div "Item Cappuccino Astro Cubes - 20pk" at bounding box center [460, 116] width 573 height 24
click at [430, 135] on icon at bounding box center [429, 139] width 11 height 11
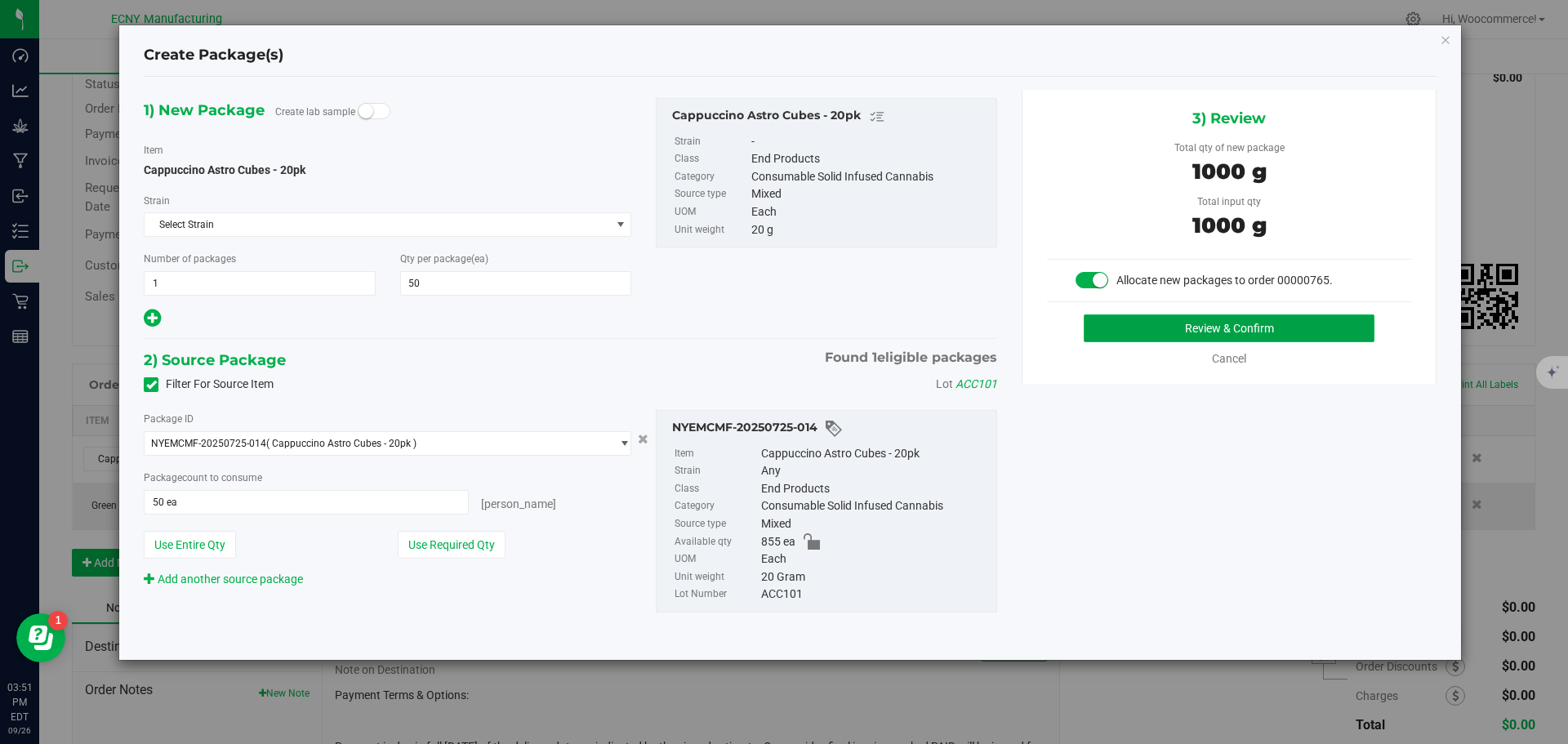
click at [1220, 323] on button "Review & Confirm" at bounding box center [1229, 328] width 291 height 28
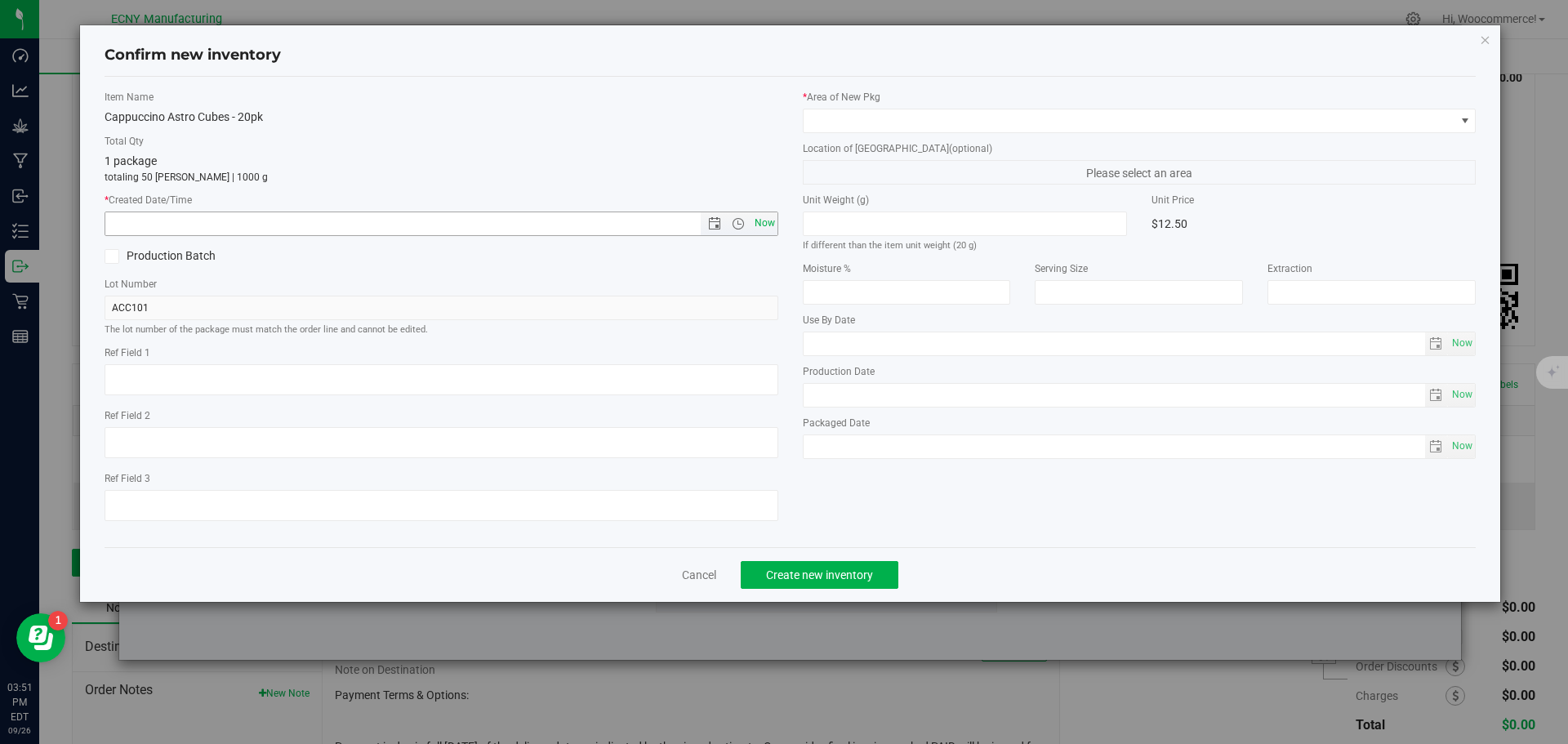
click at [767, 216] on span "Now" at bounding box center [764, 223] width 28 height 24
type input "[DATE] 3:51 PM"
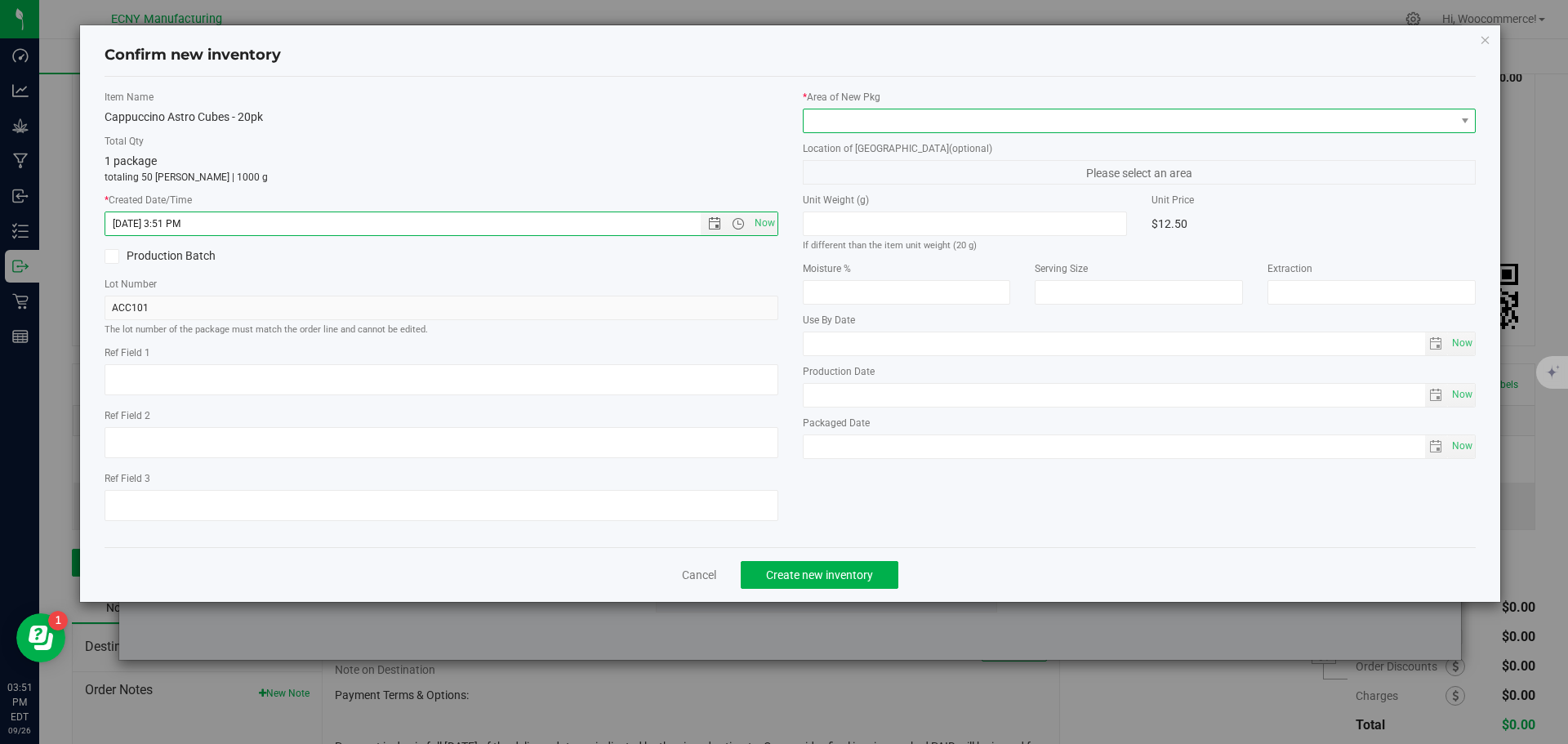
click at [847, 109] on span at bounding box center [1130, 120] width 651 height 23
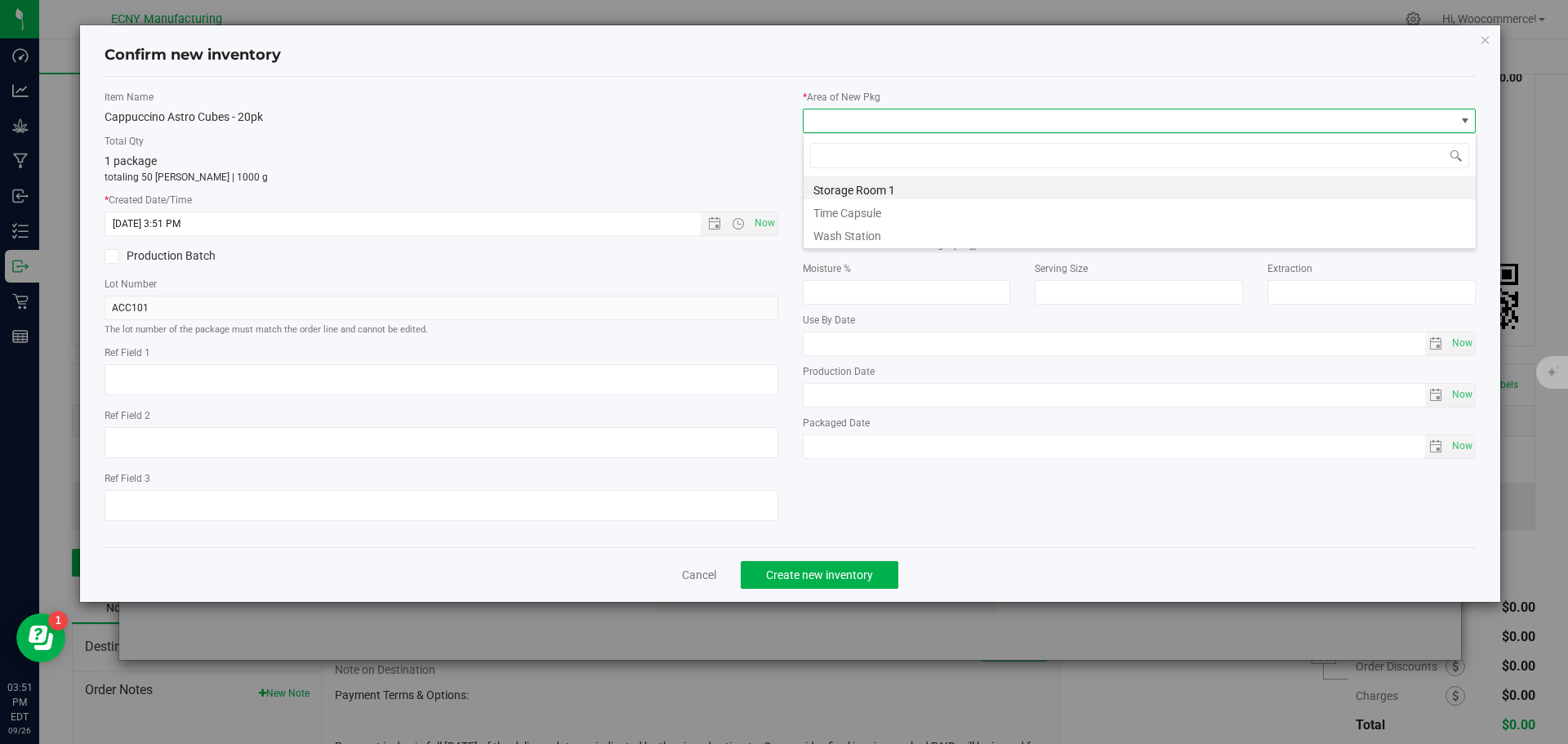
scroll to position [25, 673]
click at [822, 188] on li "Storage Room 1" at bounding box center [1140, 187] width 672 height 23
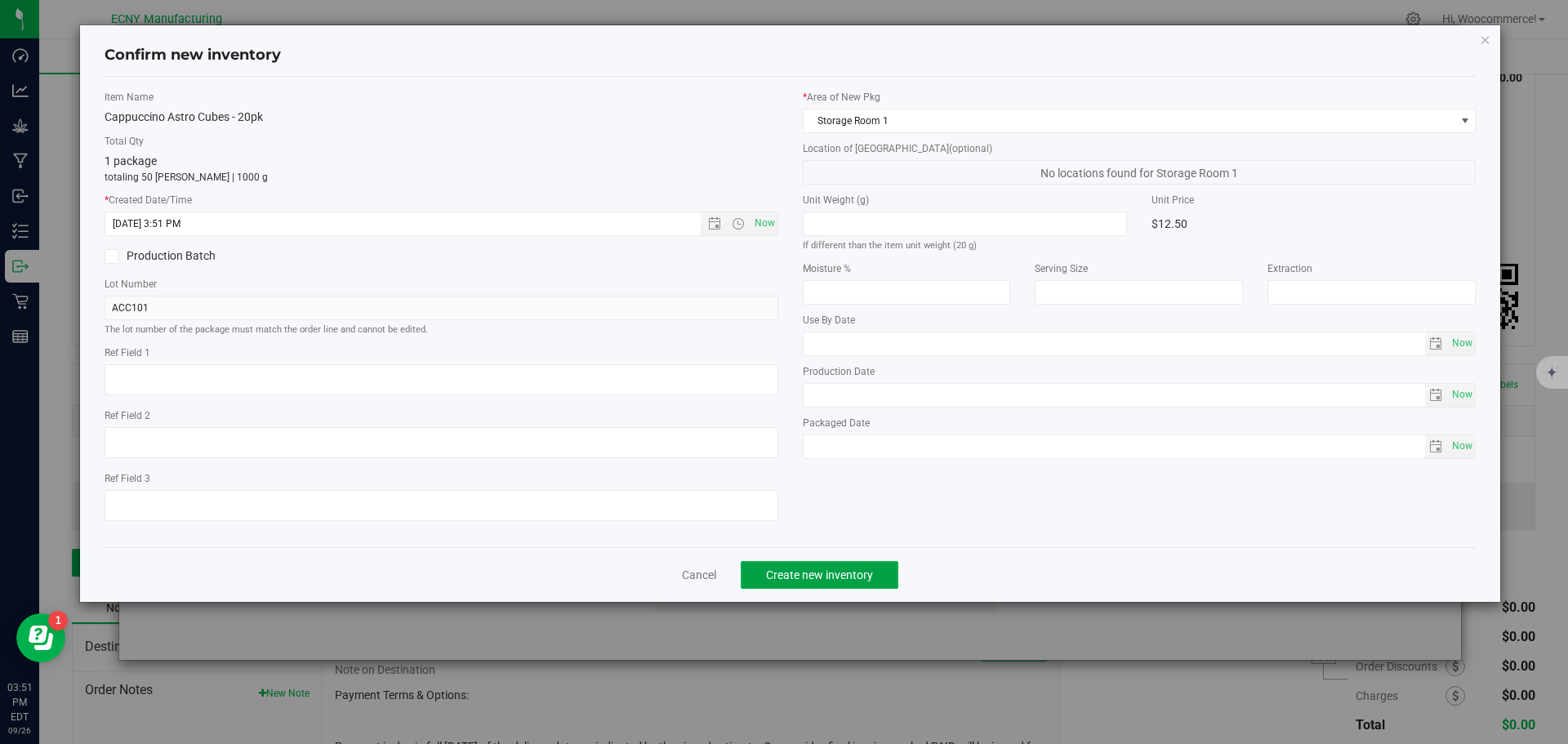
click at [817, 582] on button "Create new inventory" at bounding box center [819, 575] width 158 height 28
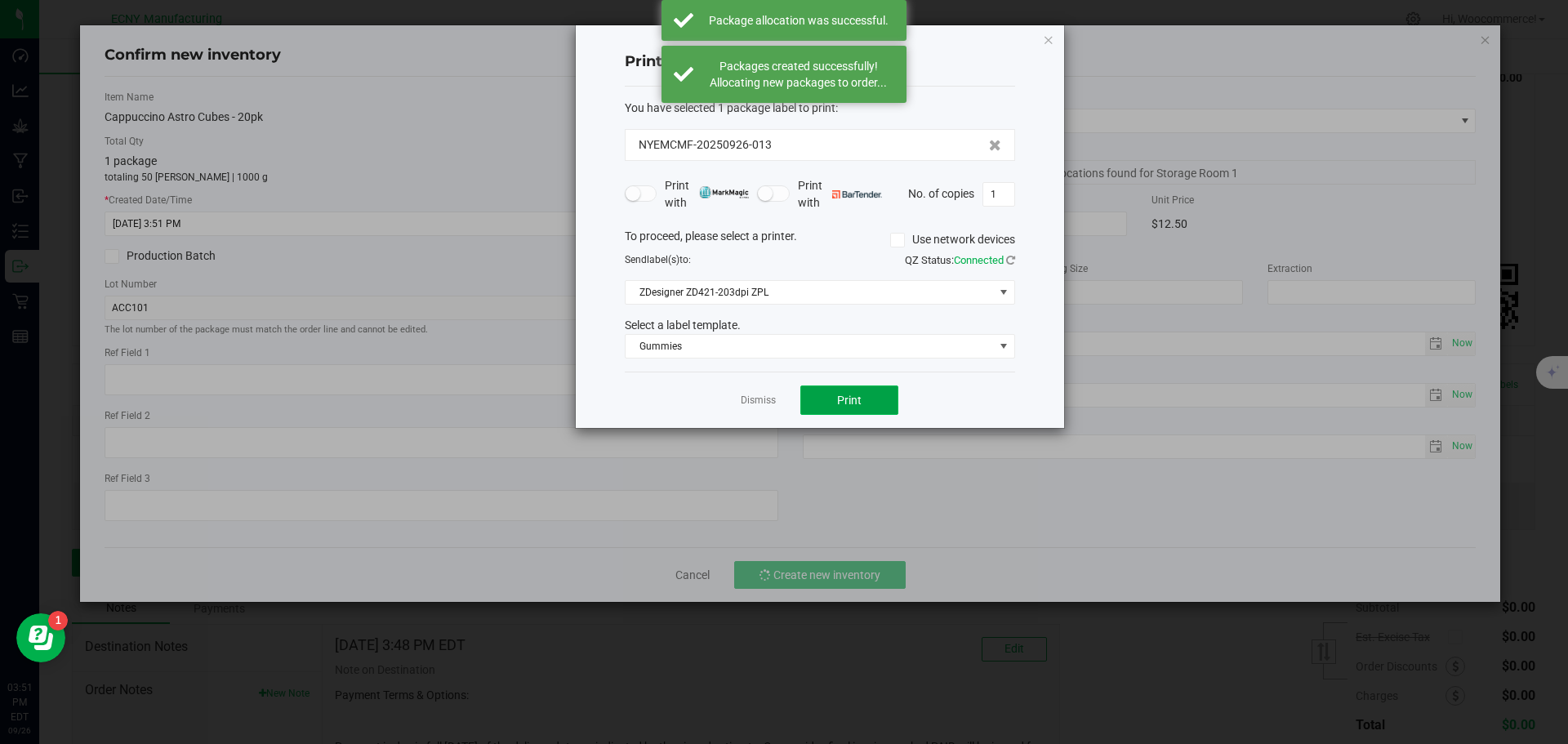
click at [846, 394] on span "Print" at bounding box center [849, 400] width 25 height 13
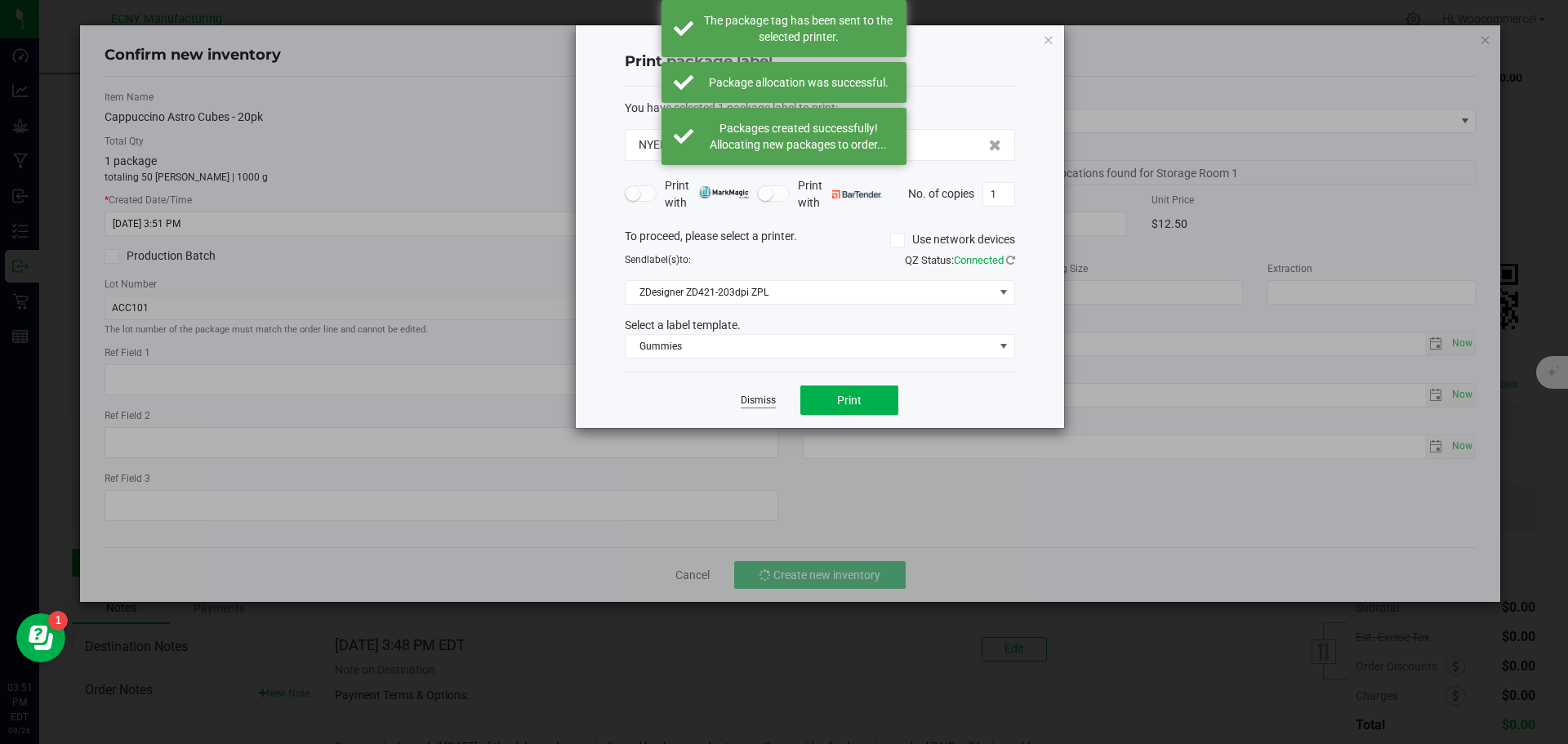
click at [751, 398] on link "Dismiss" at bounding box center [757, 400] width 35 height 14
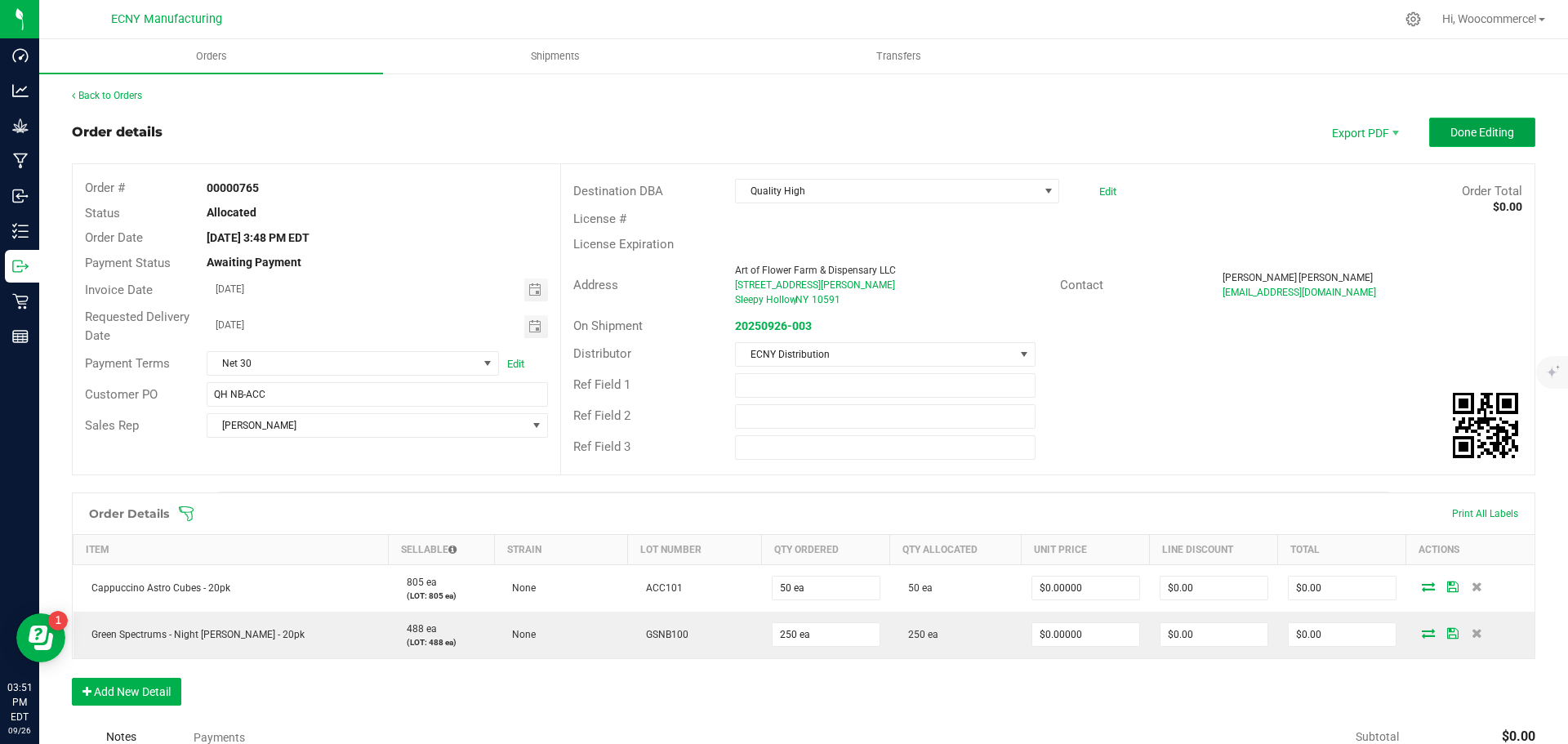
click at [1435, 121] on button "Done Editing" at bounding box center [1482, 132] width 106 height 30
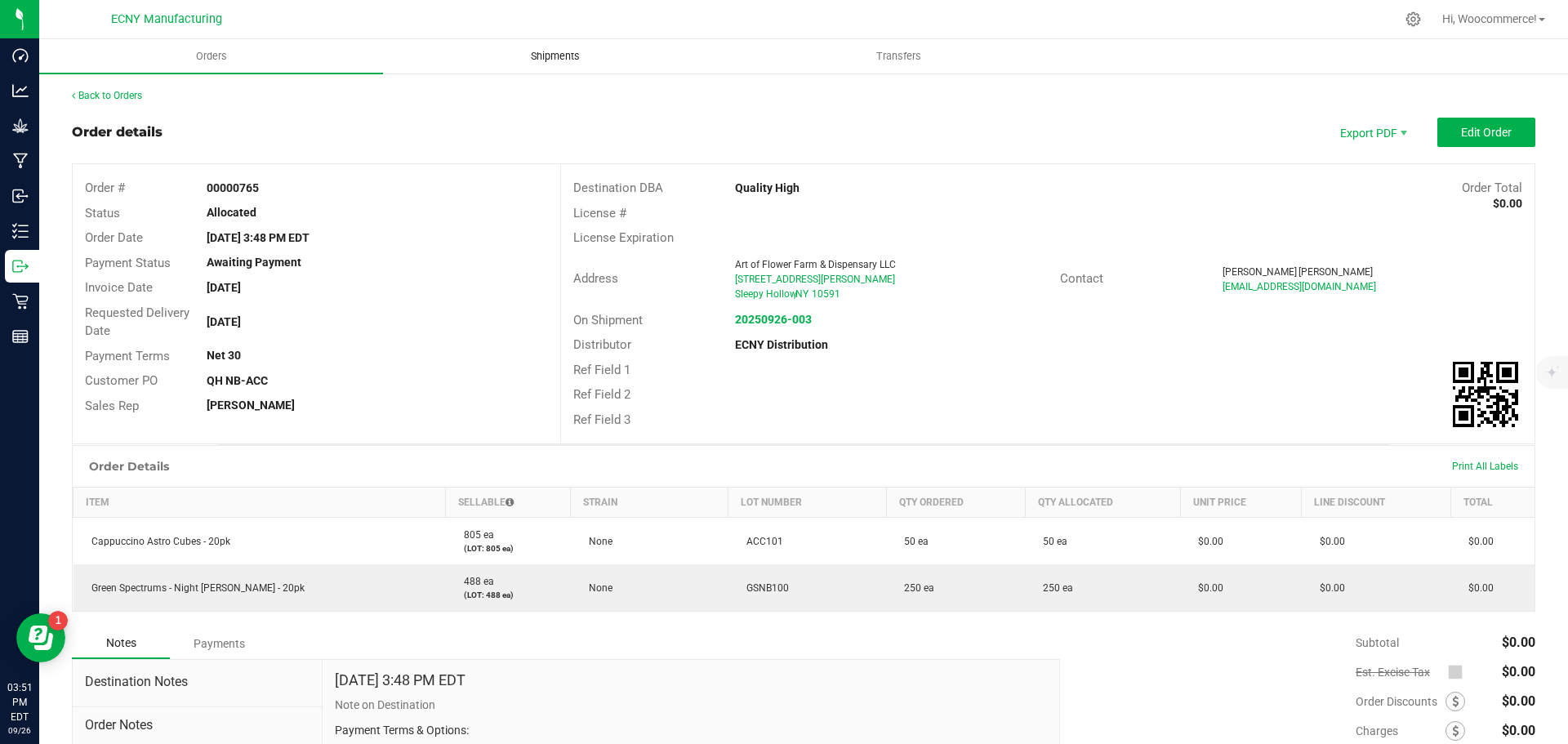
click at [548, 50] on span "Shipments" at bounding box center [555, 56] width 93 height 14
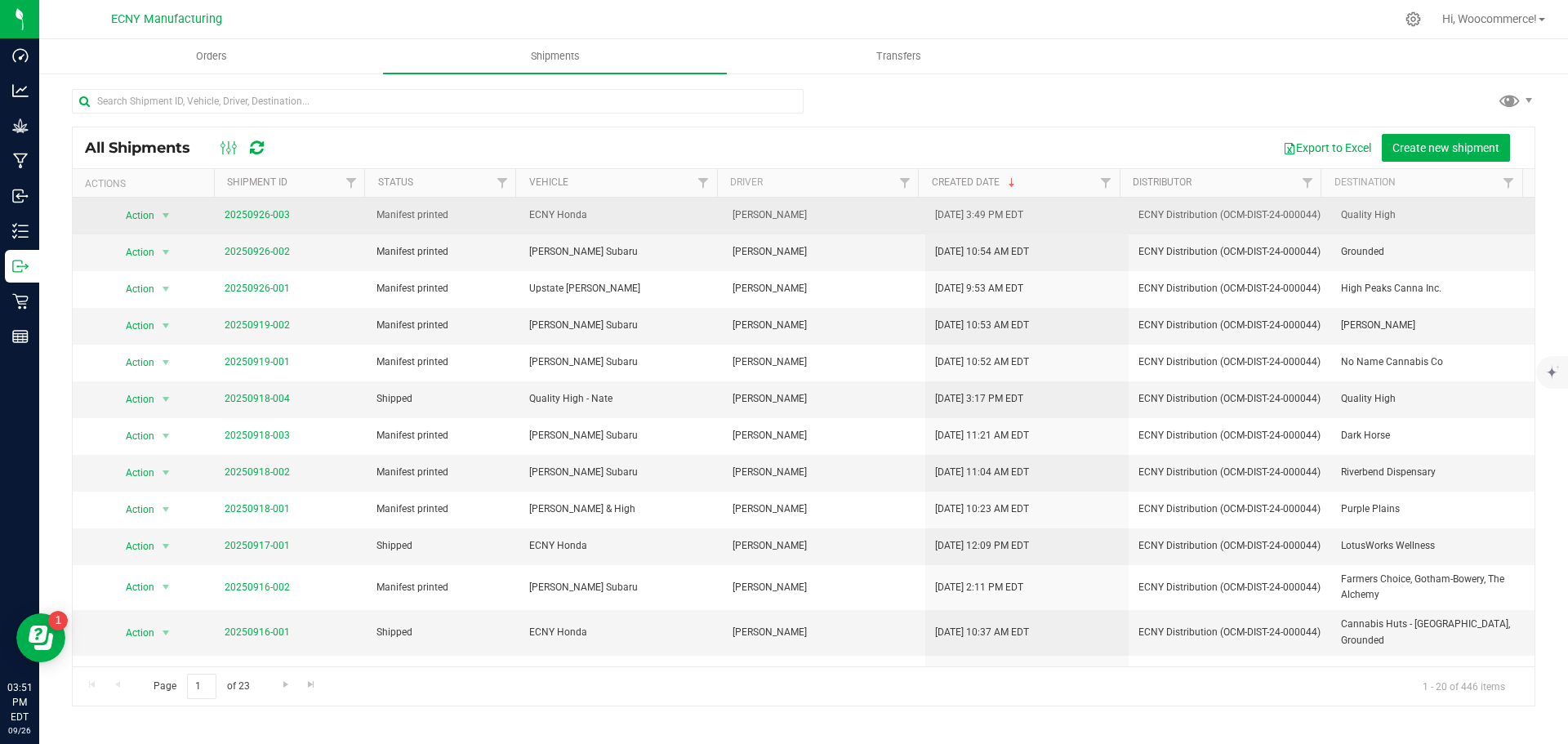
click at [289, 213] on td "20250926-003" at bounding box center [290, 215] width 152 height 36
click at [281, 213] on link "20250926-003" at bounding box center [257, 215] width 65 height 11
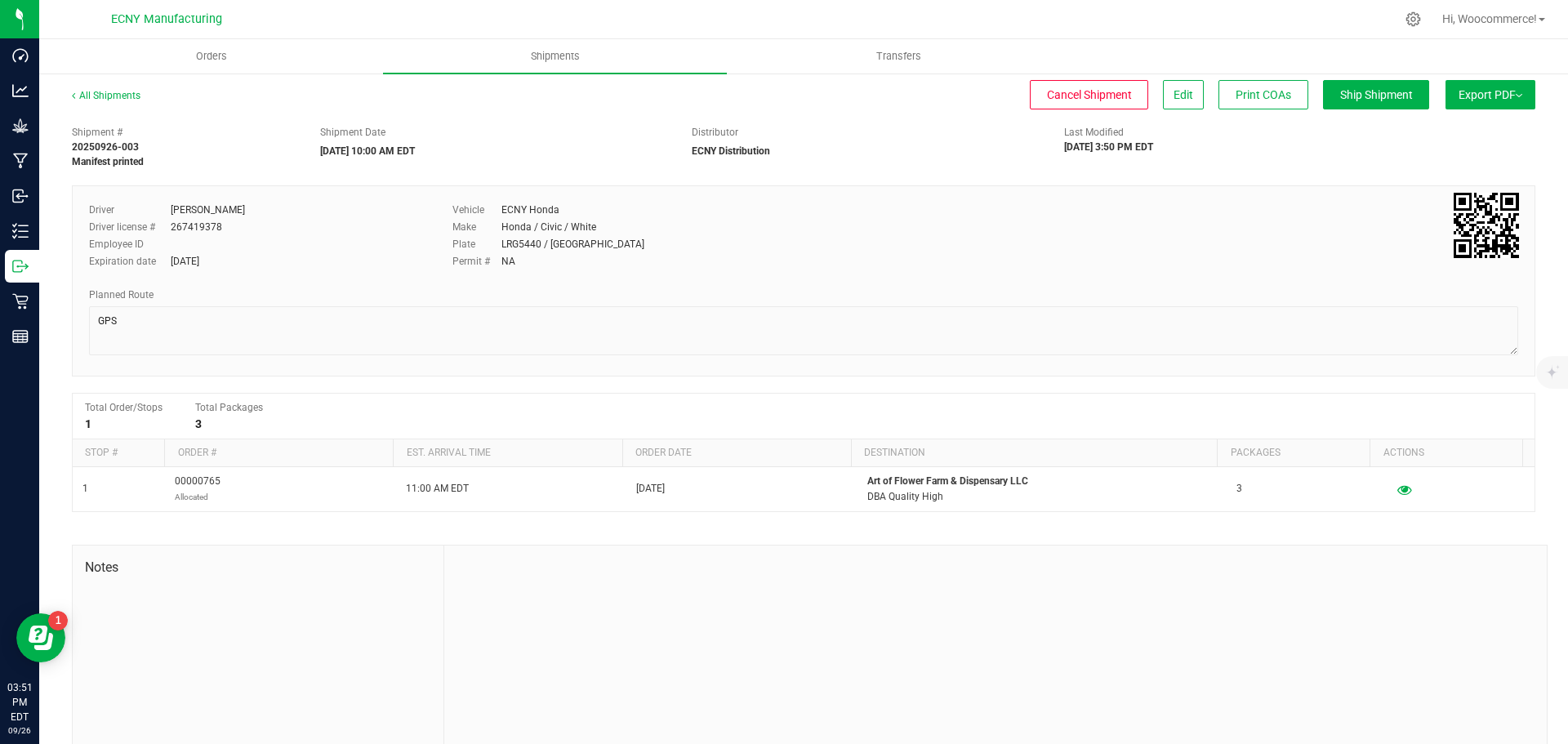
click at [284, 223] on div "Driver license # 267419378" at bounding box center [259, 227] width 339 height 14
click at [1459, 91] on span "Export PDF" at bounding box center [1490, 94] width 64 height 13
click at [1436, 161] on span "Manifest by Lot" at bounding box center [1448, 154] width 68 height 11
